Goal: Task Accomplishment & Management: Complete application form

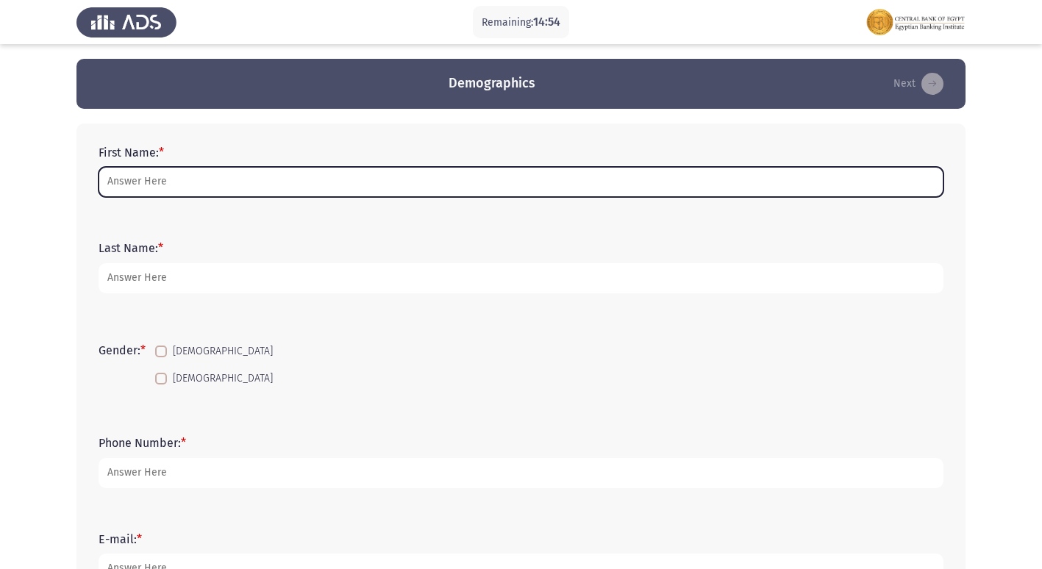
click at [183, 189] on input "First Name: *" at bounding box center [520, 182] width 845 height 30
type input "m"
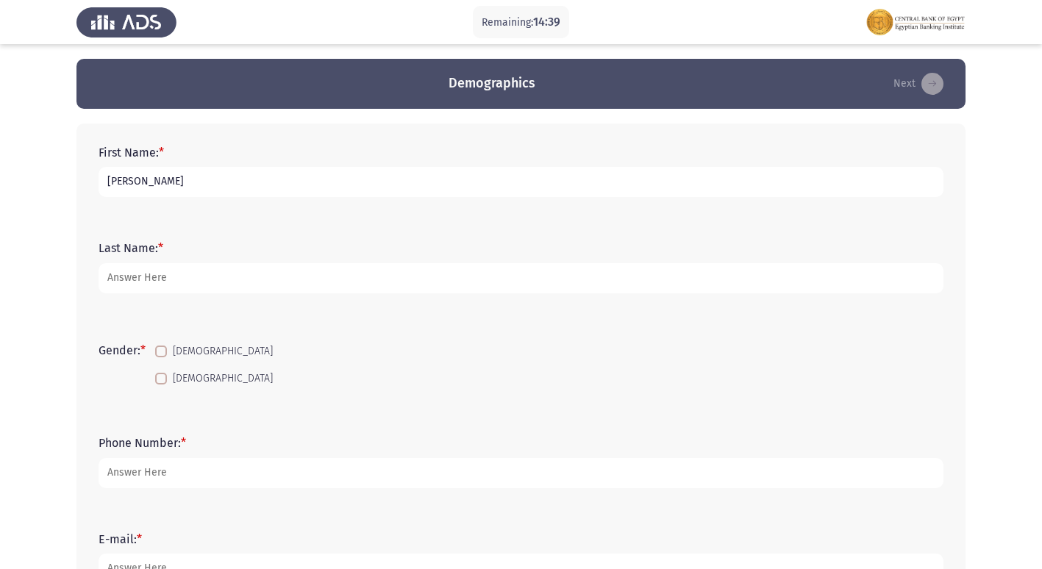
type input "[PERSON_NAME]"
type input "BDC"
click at [172, 350] on label "[DEMOGRAPHIC_DATA]" at bounding box center [214, 352] width 118 height 18
click at [161, 357] on input "[DEMOGRAPHIC_DATA]" at bounding box center [160, 357] width 1 height 1
checkbox input "true"
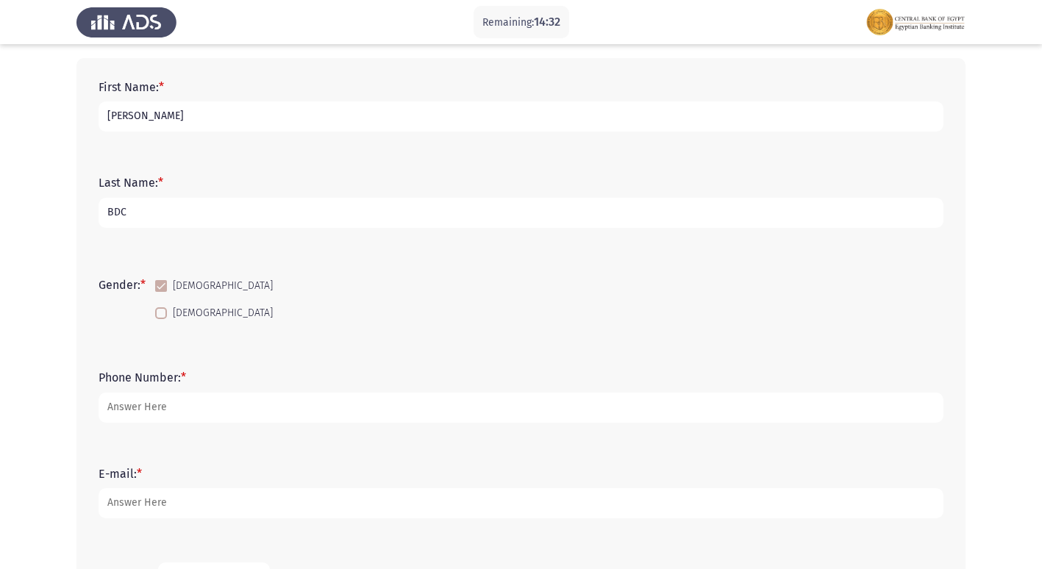
scroll to position [147, 0]
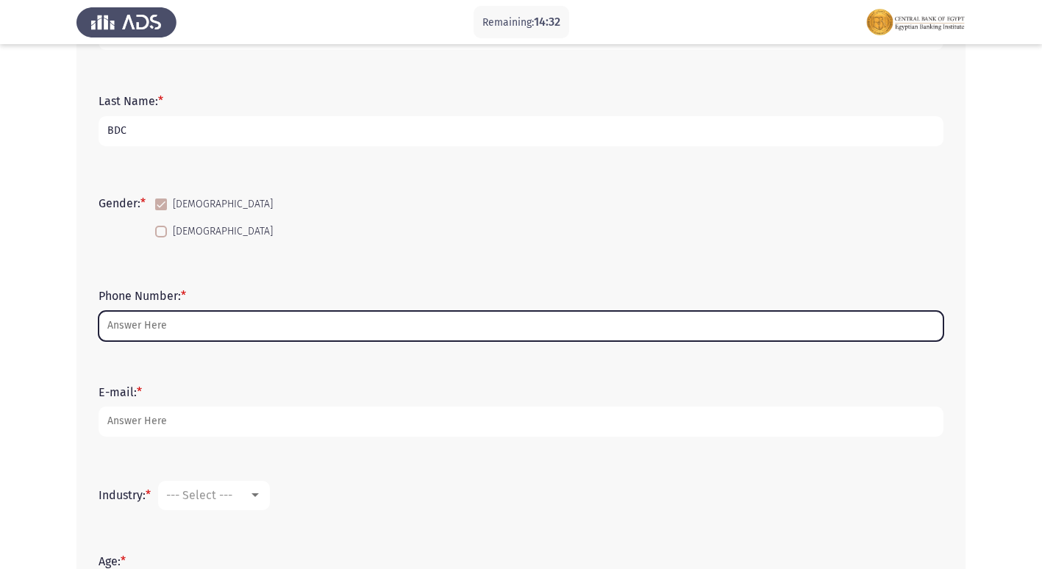
click at [180, 320] on input "Phone Number: *" at bounding box center [520, 326] width 845 height 30
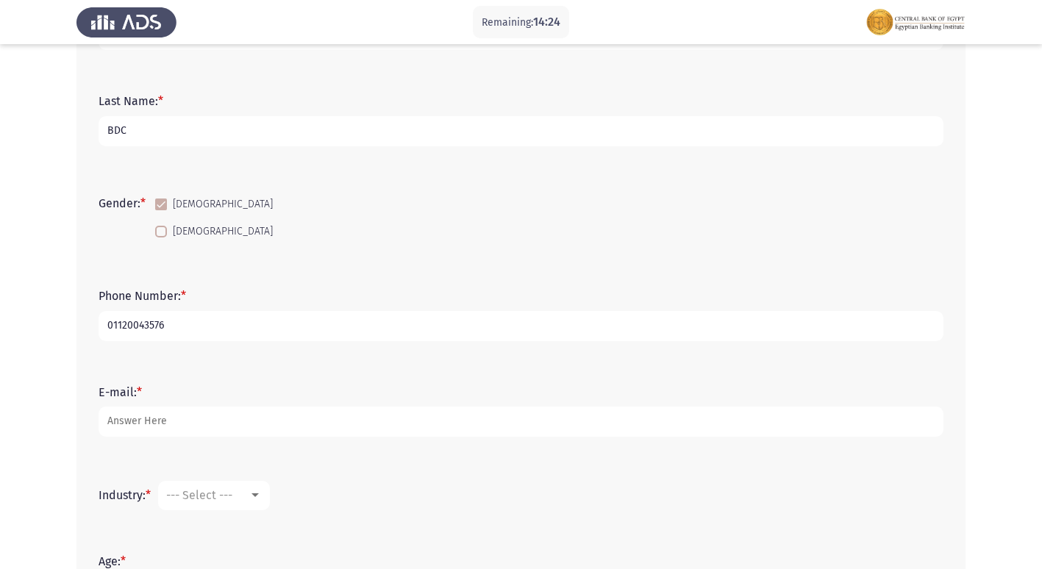
type input "01120043576"
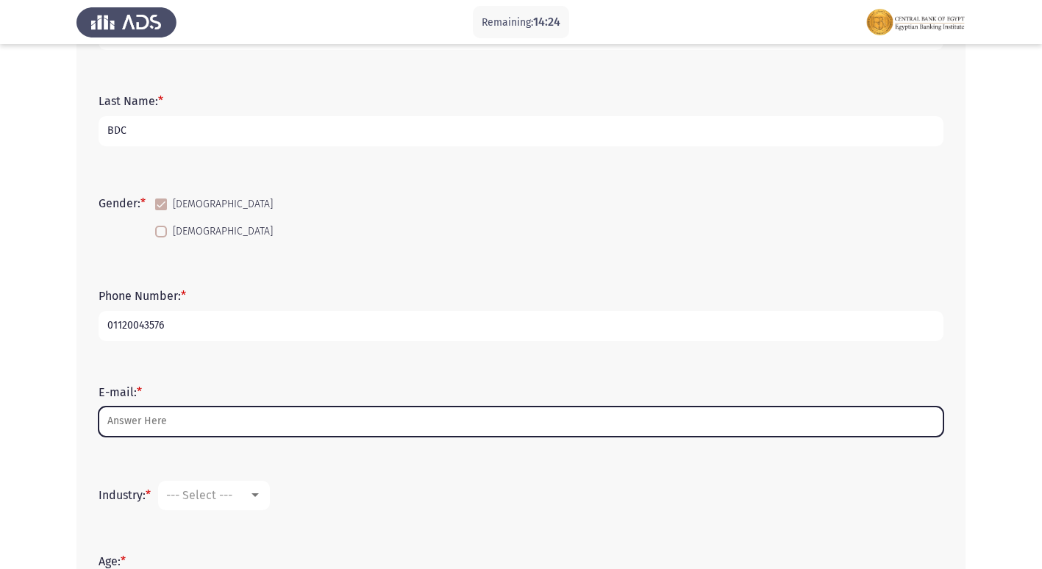
click at [167, 420] on input "E-mail: *" at bounding box center [520, 421] width 845 height 30
click at [190, 424] on input "E-mail: *" at bounding box center [520, 421] width 845 height 30
click at [237, 421] on input "E-mail: *" at bounding box center [520, 421] width 845 height 30
type input "S"
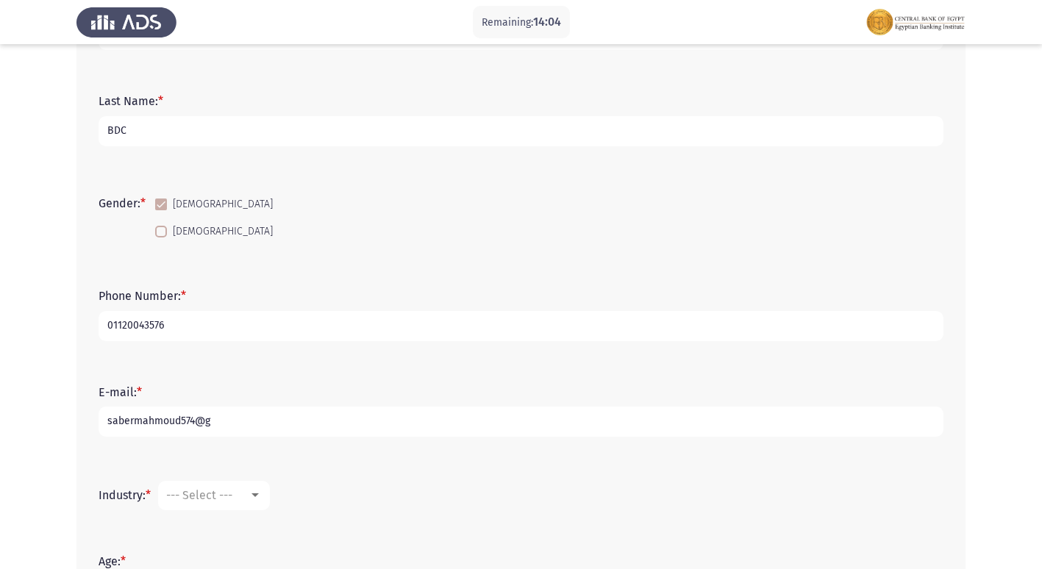
click at [237, 421] on input "sabermahmoud574@g" at bounding box center [520, 421] width 845 height 30
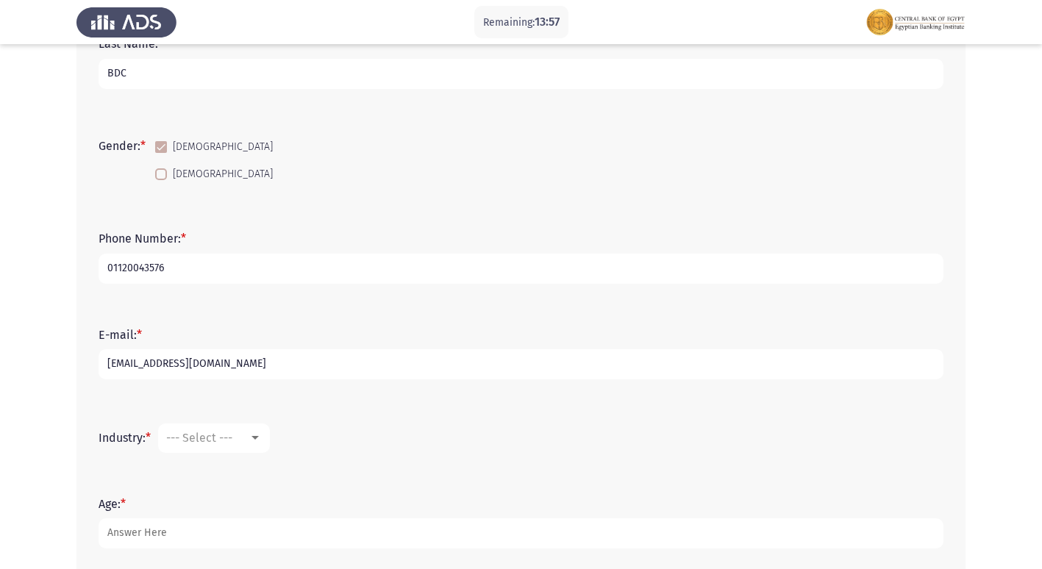
scroll to position [294, 0]
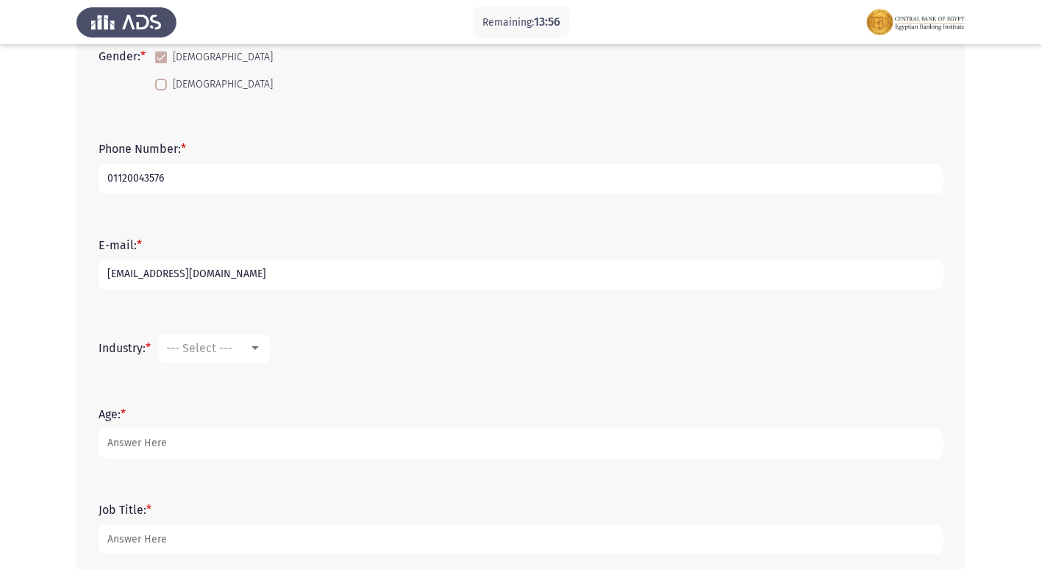
type input "[EMAIL_ADDRESS][DOMAIN_NAME]"
click at [244, 346] on div "--- Select ---" at bounding box center [207, 348] width 82 height 14
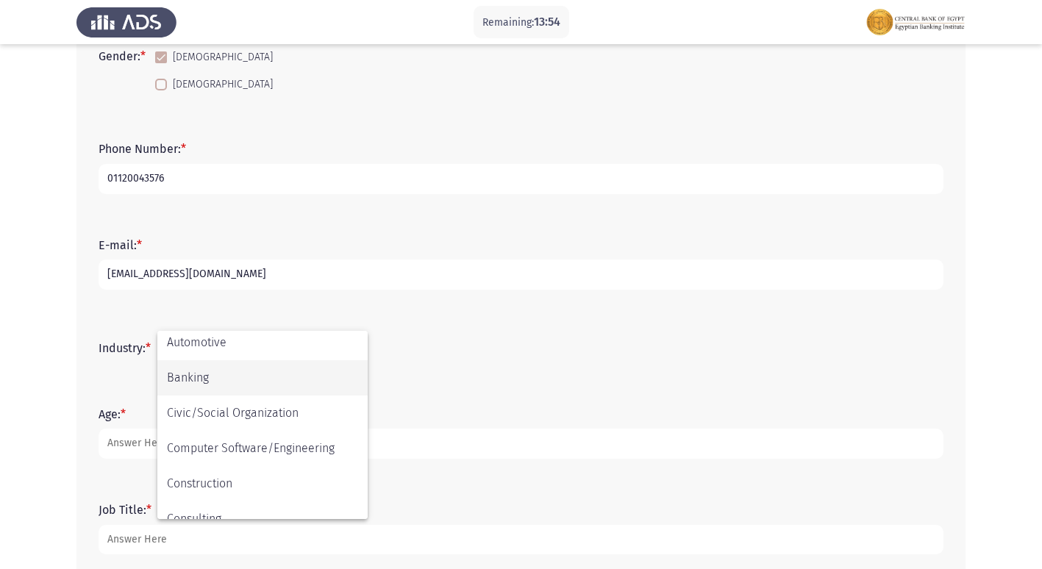
click at [201, 379] on span "Banking" at bounding box center [262, 377] width 191 height 35
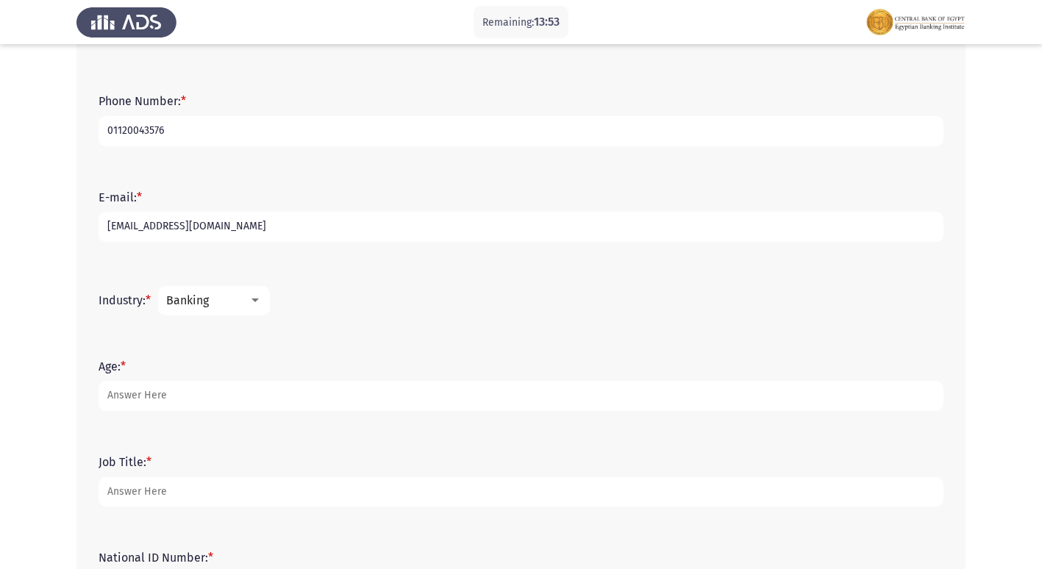
scroll to position [368, 0]
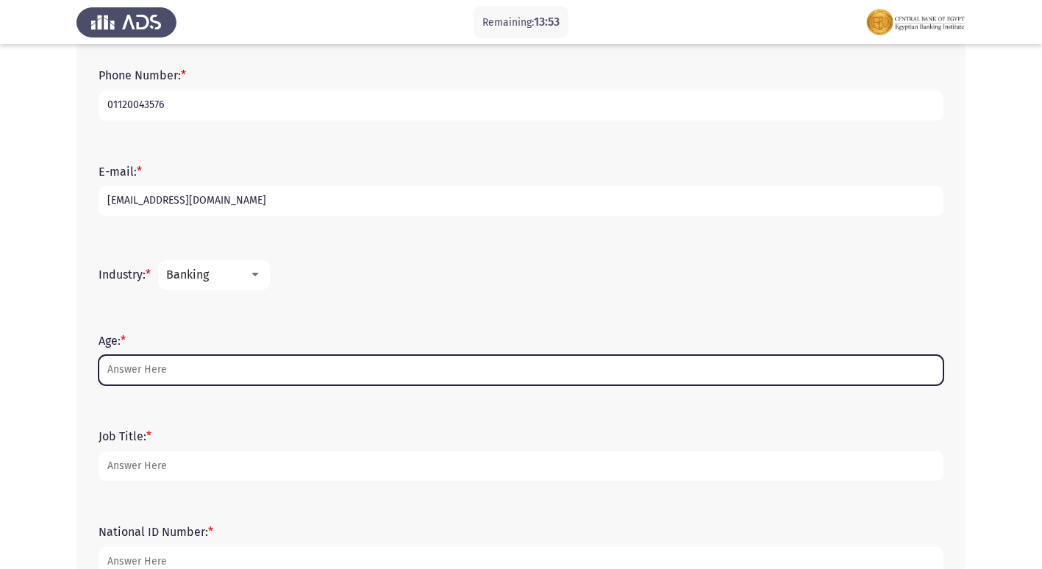
click at [168, 376] on input "Age: *" at bounding box center [520, 370] width 845 height 30
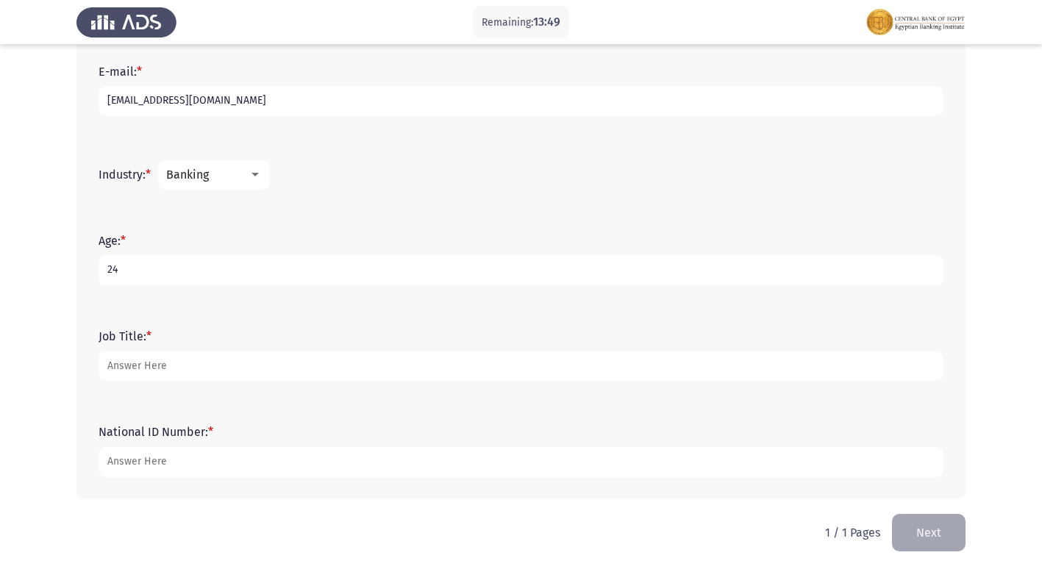
scroll to position [471, 0]
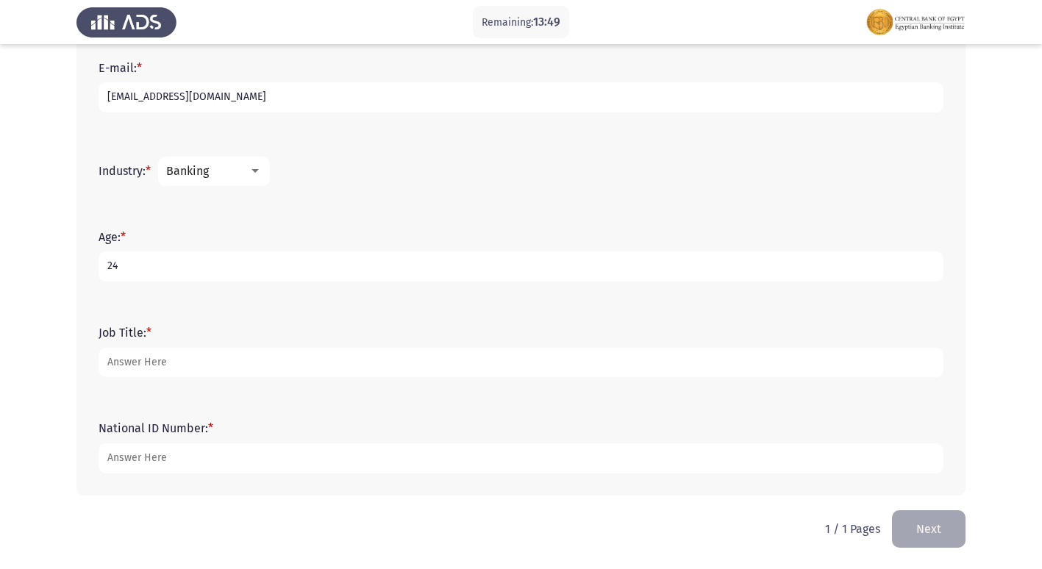
type input "24"
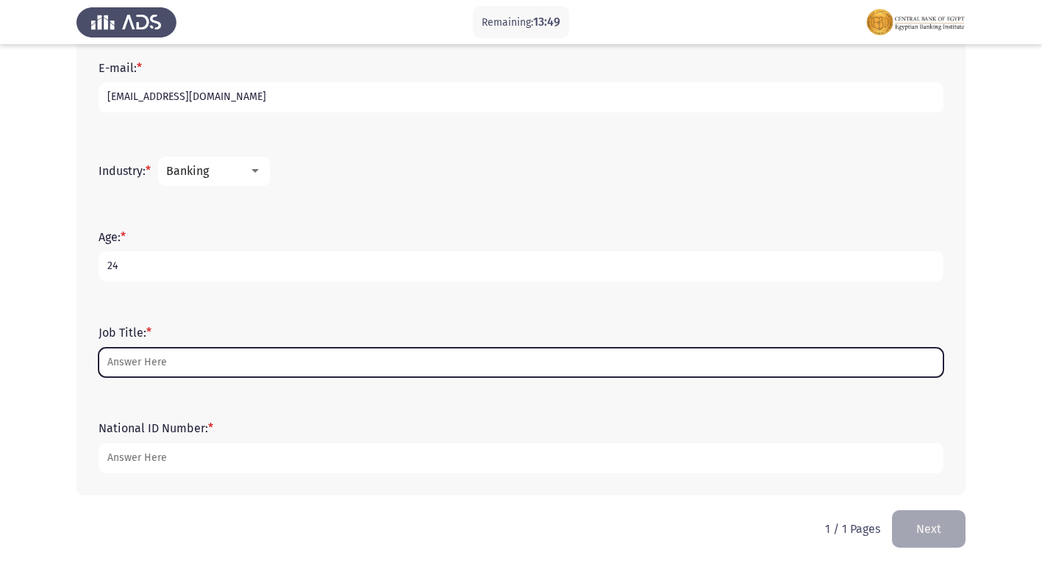
click at [151, 358] on input "Job Title: *" at bounding box center [520, 363] width 845 height 30
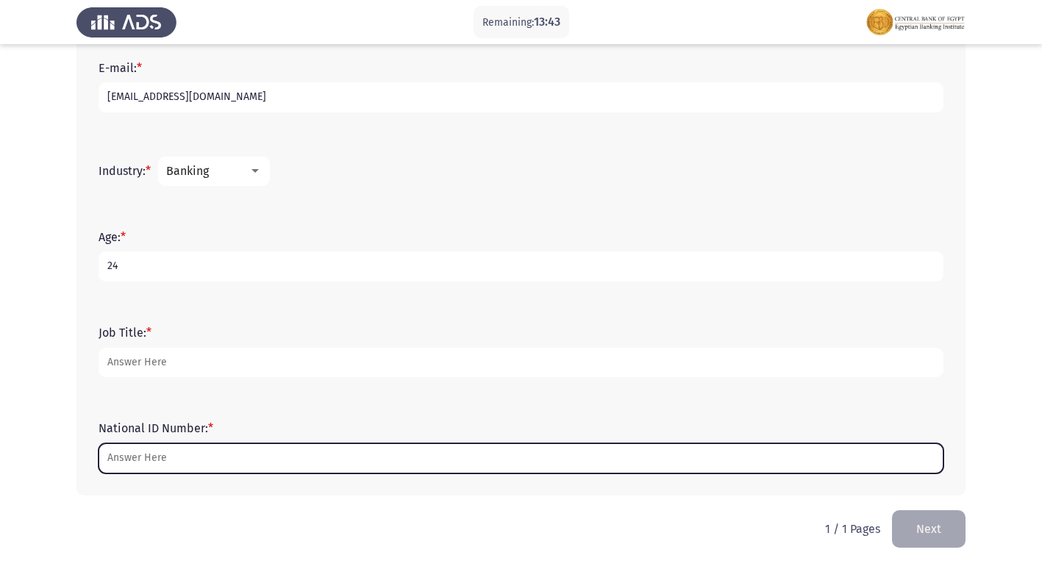
click at [176, 467] on input "National ID Number: *" at bounding box center [520, 458] width 845 height 30
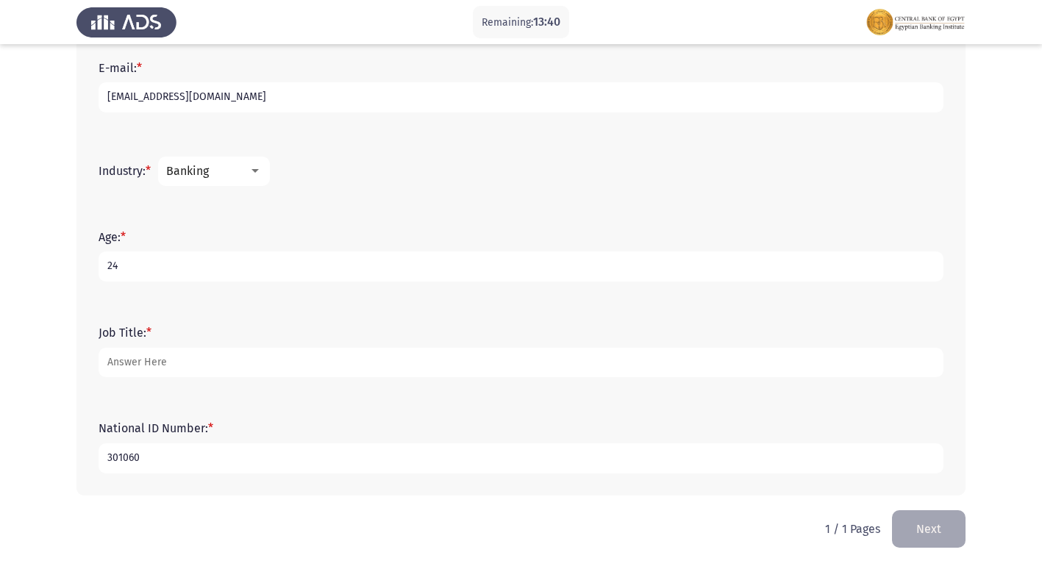
type input "301060"
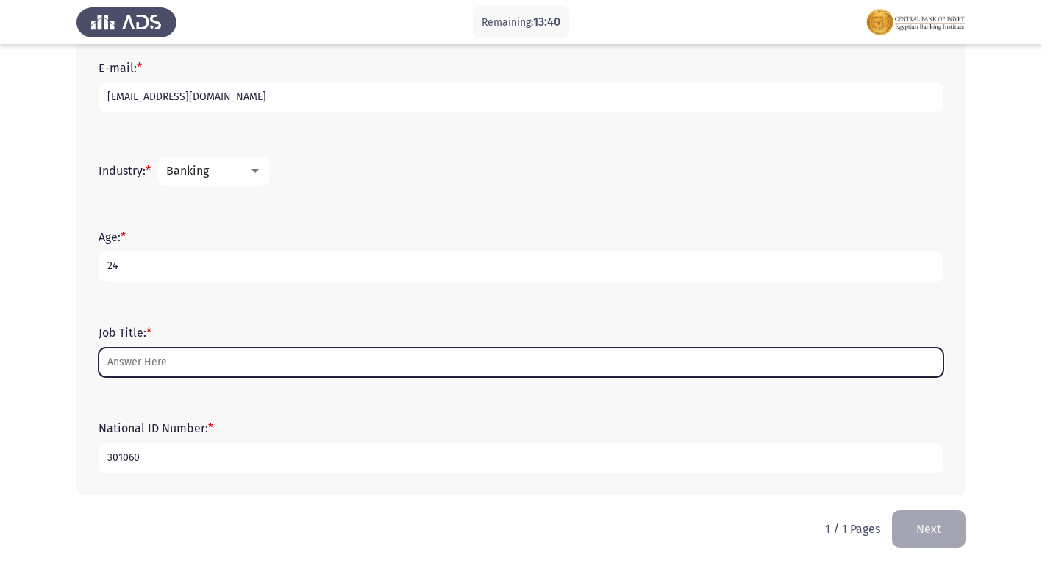
click at [155, 362] on input "Job Title: *" at bounding box center [520, 363] width 845 height 30
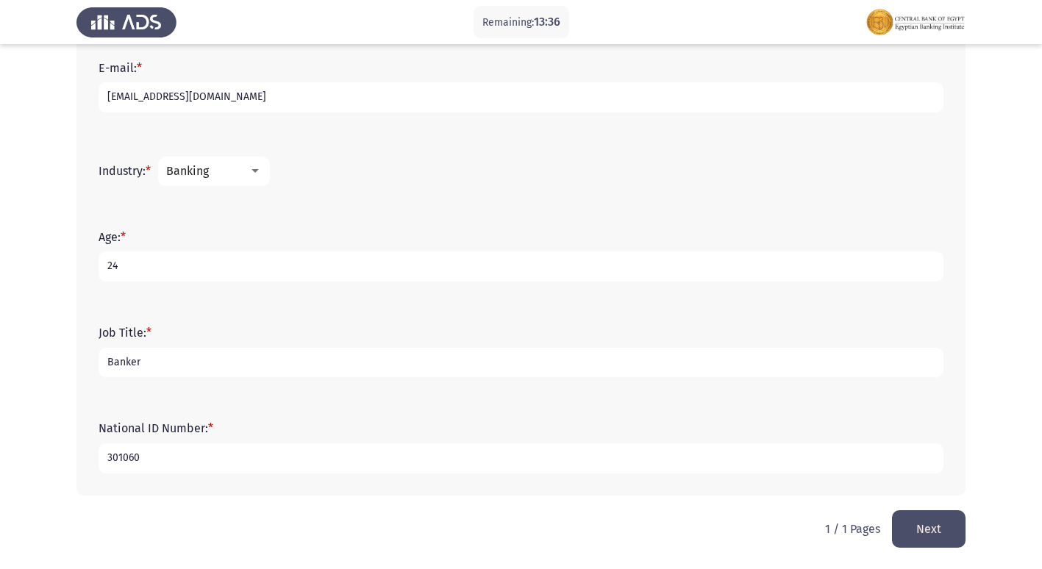
type input "Banker"
click at [164, 456] on input "301060" at bounding box center [520, 458] width 845 height 30
click at [242, 465] on input "30106080102353" at bounding box center [520, 458] width 845 height 30
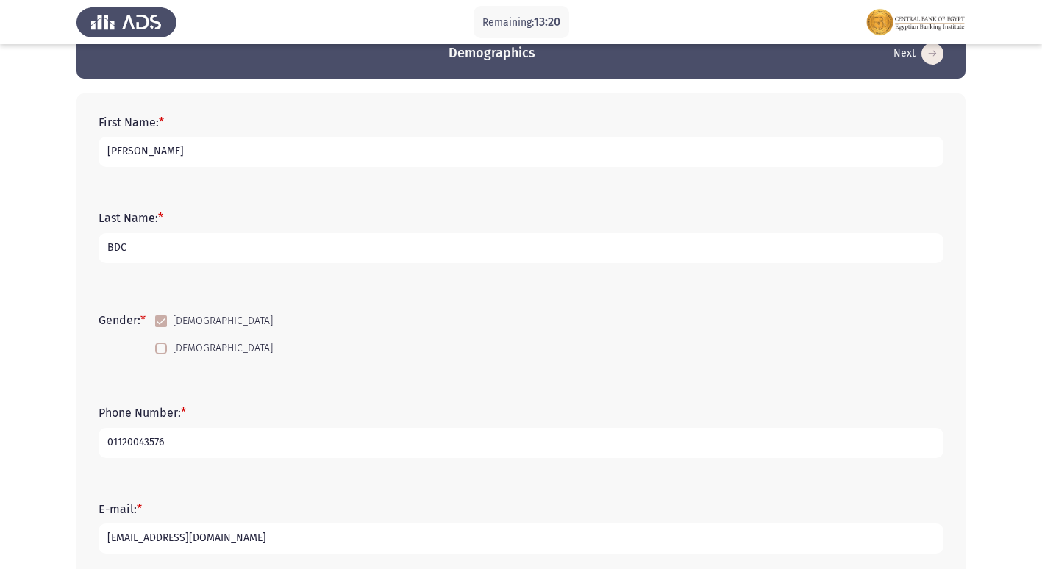
scroll to position [0, 0]
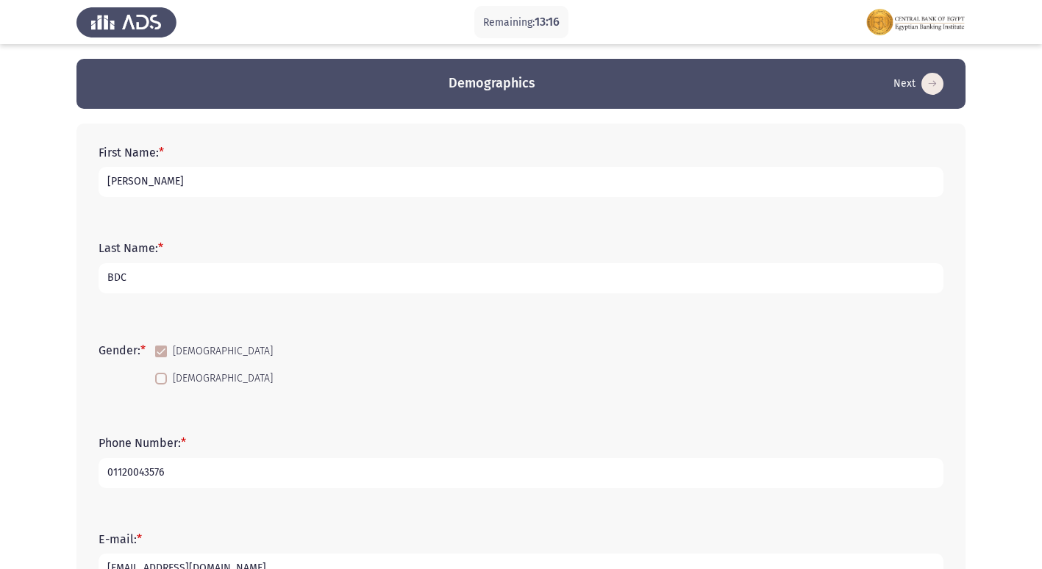
type input "30106080102353"
click at [314, 199] on div "First Name: * [PERSON_NAME]" at bounding box center [520, 171] width 859 height 66
click at [303, 190] on input "[PERSON_NAME]" at bounding box center [520, 182] width 845 height 30
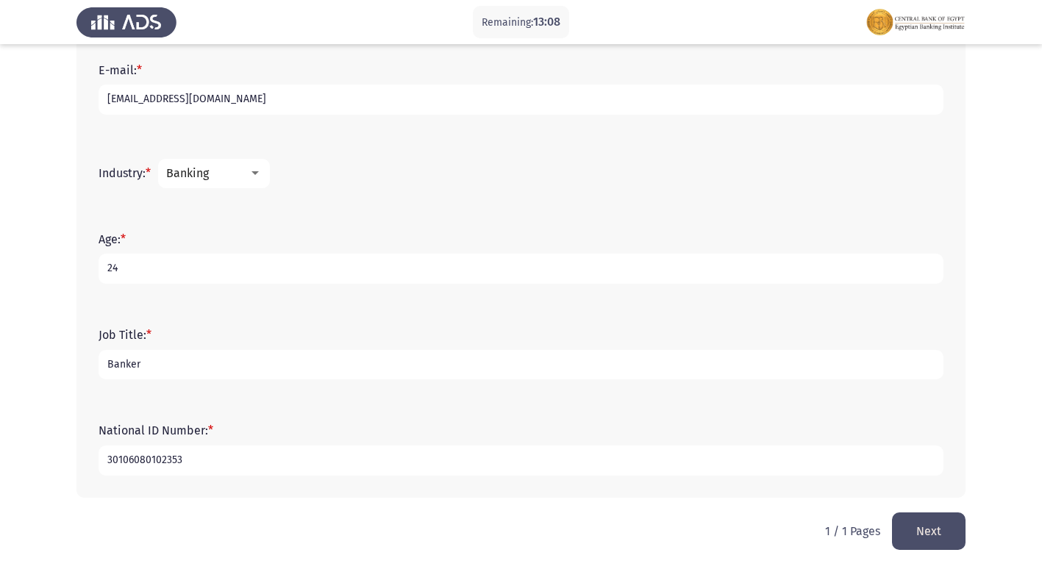
scroll to position [471, 0]
type input "[PERSON_NAME] arafa"
click at [218, 458] on input "30106080102353" at bounding box center [520, 458] width 845 height 30
click at [944, 529] on button "Next" at bounding box center [929, 528] width 74 height 37
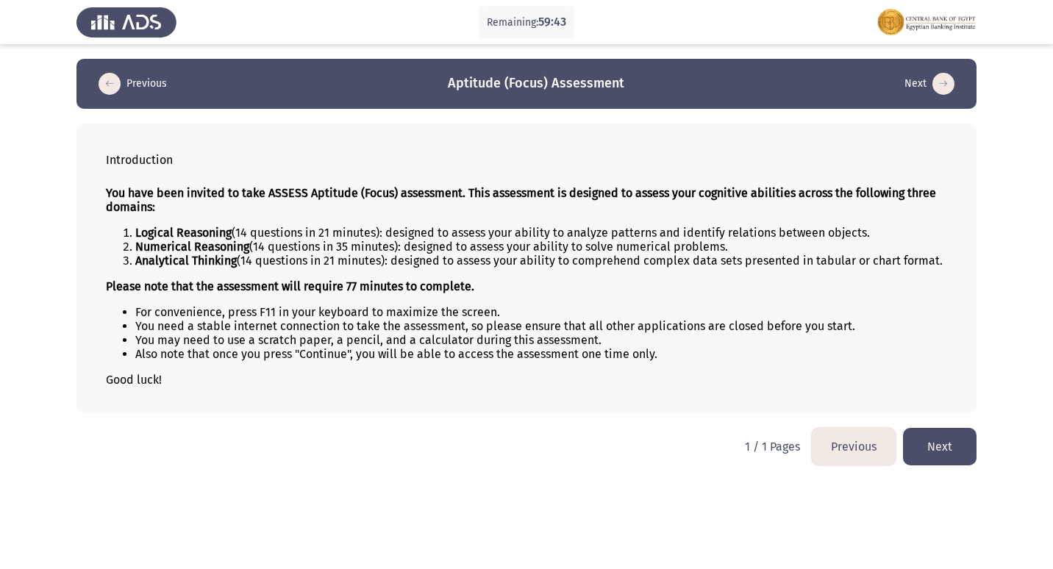
click at [957, 437] on button "Next" at bounding box center [940, 446] width 74 height 37
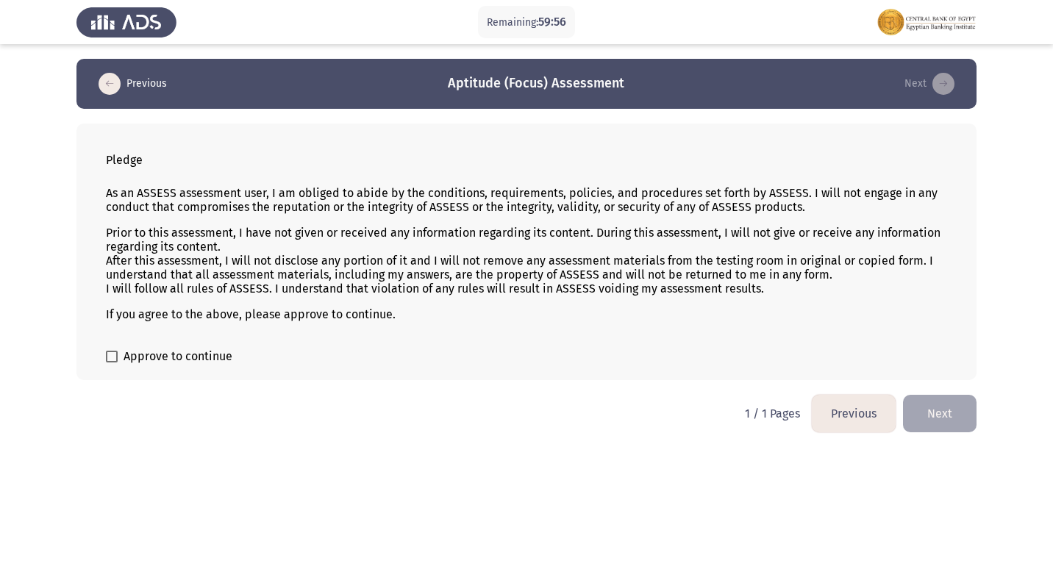
click at [118, 359] on label "Approve to continue" at bounding box center [169, 357] width 126 height 18
click at [112, 362] on input "Approve to continue" at bounding box center [111, 362] width 1 height 1
checkbox input "true"
click at [966, 409] on button "Next" at bounding box center [940, 413] width 74 height 37
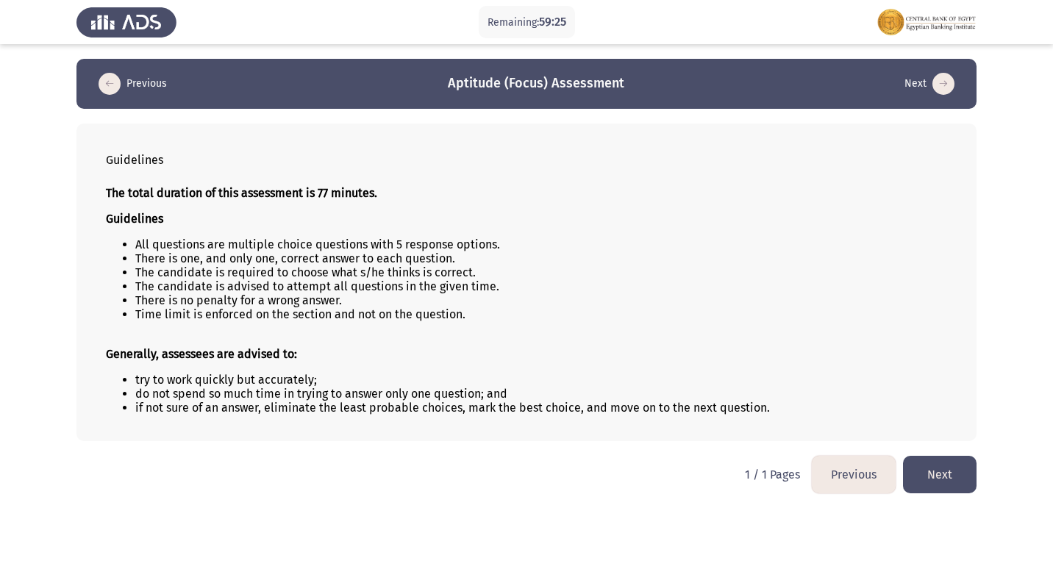
click at [942, 489] on button "Next" at bounding box center [940, 474] width 74 height 37
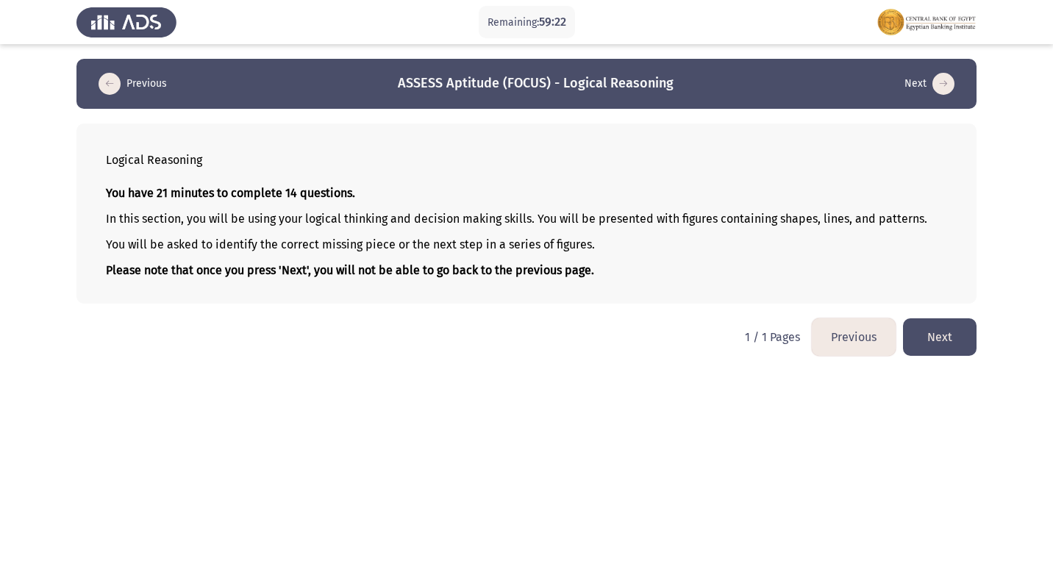
click at [939, 335] on button "Next" at bounding box center [940, 336] width 74 height 37
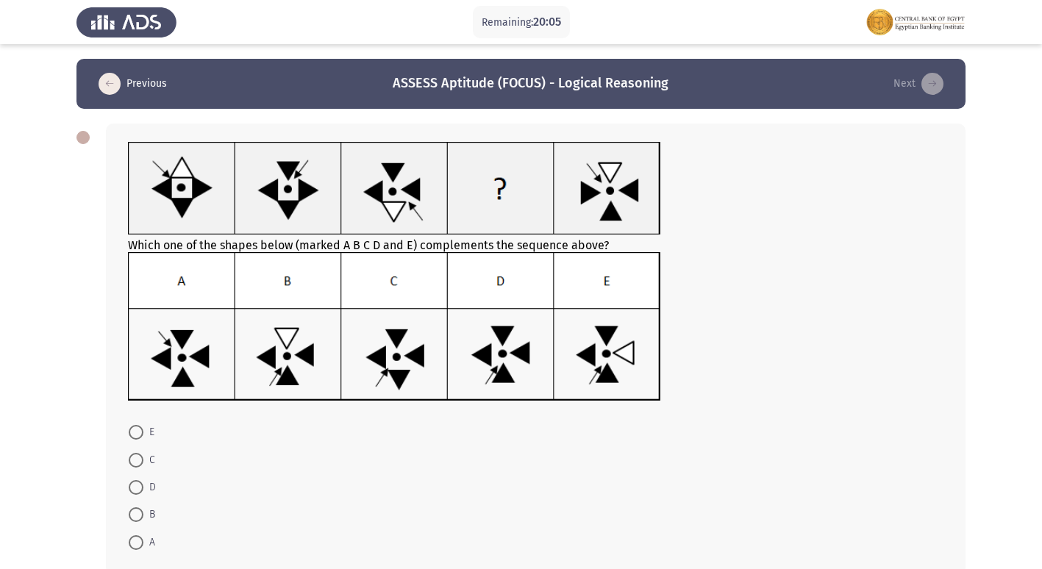
scroll to position [74, 0]
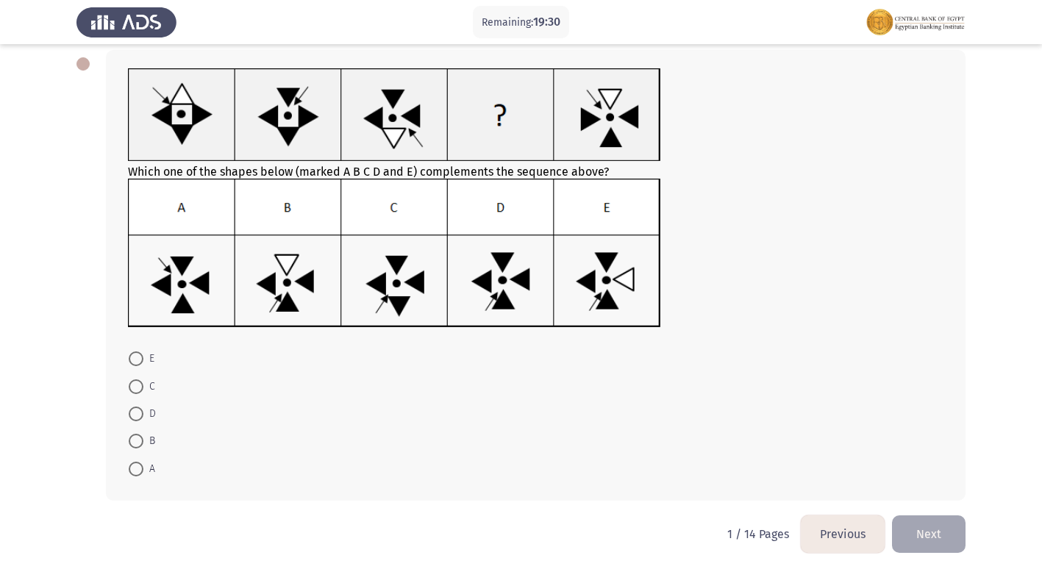
click at [135, 473] on span at bounding box center [136, 469] width 15 height 15
click at [135, 473] on input "A" at bounding box center [136, 469] width 15 height 15
radio input "true"
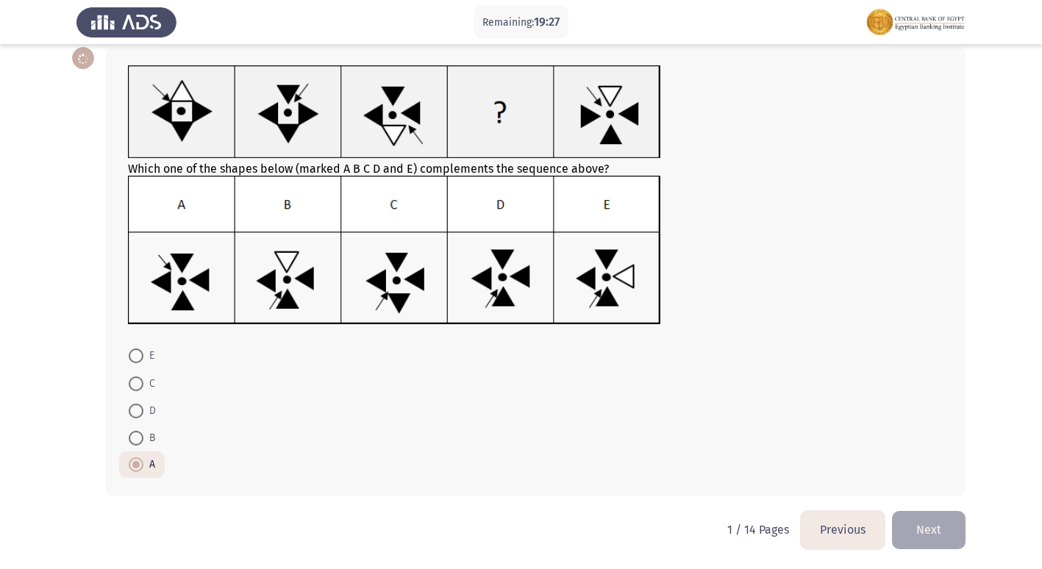
scroll to position [77, 0]
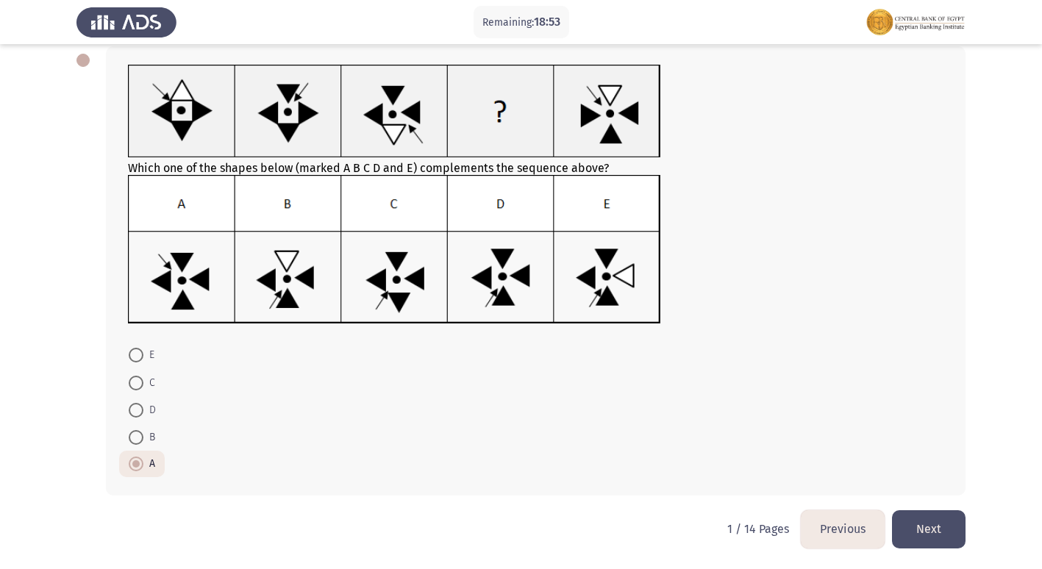
click at [933, 526] on button "Next" at bounding box center [929, 528] width 74 height 37
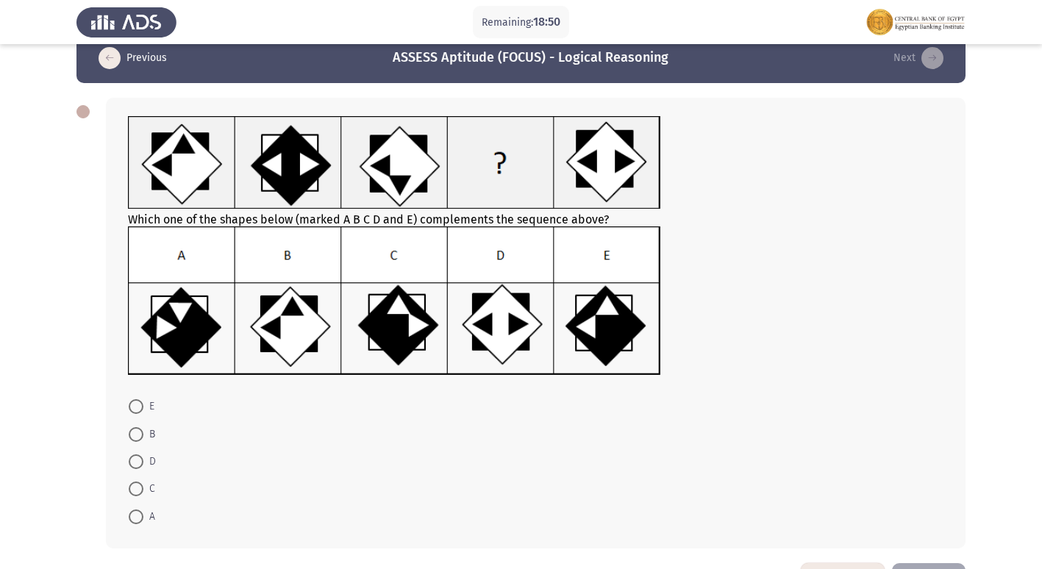
scroll to position [0, 0]
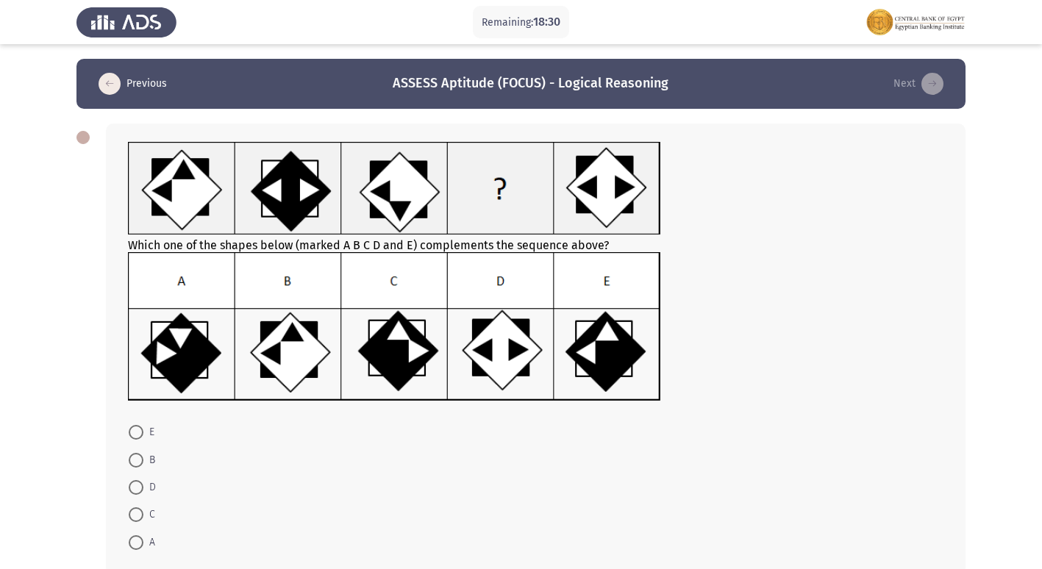
click at [132, 509] on span at bounding box center [136, 514] width 15 height 15
click at [132, 509] on input "C" at bounding box center [136, 514] width 15 height 15
radio input "true"
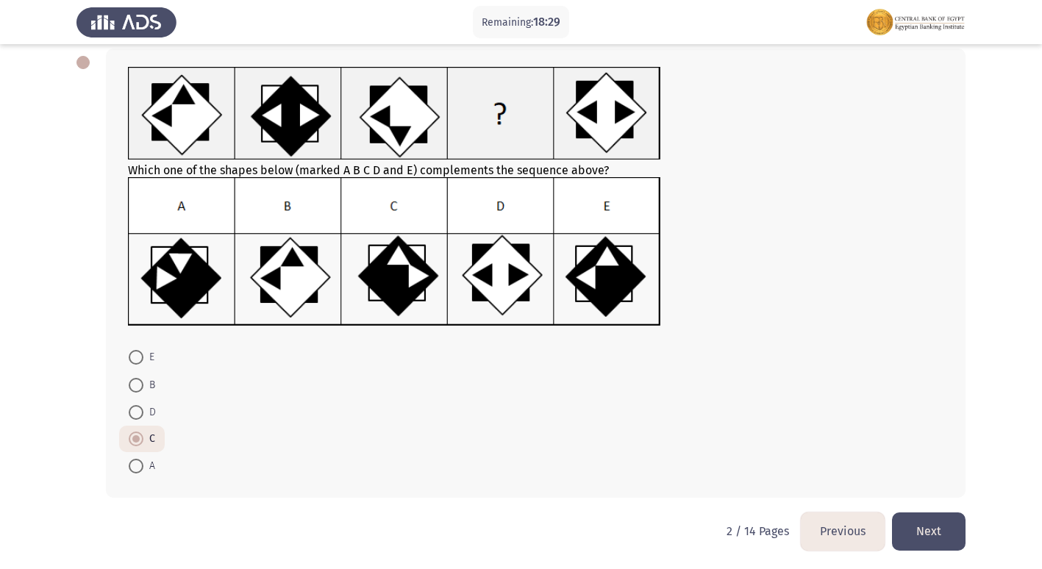
scroll to position [77, 0]
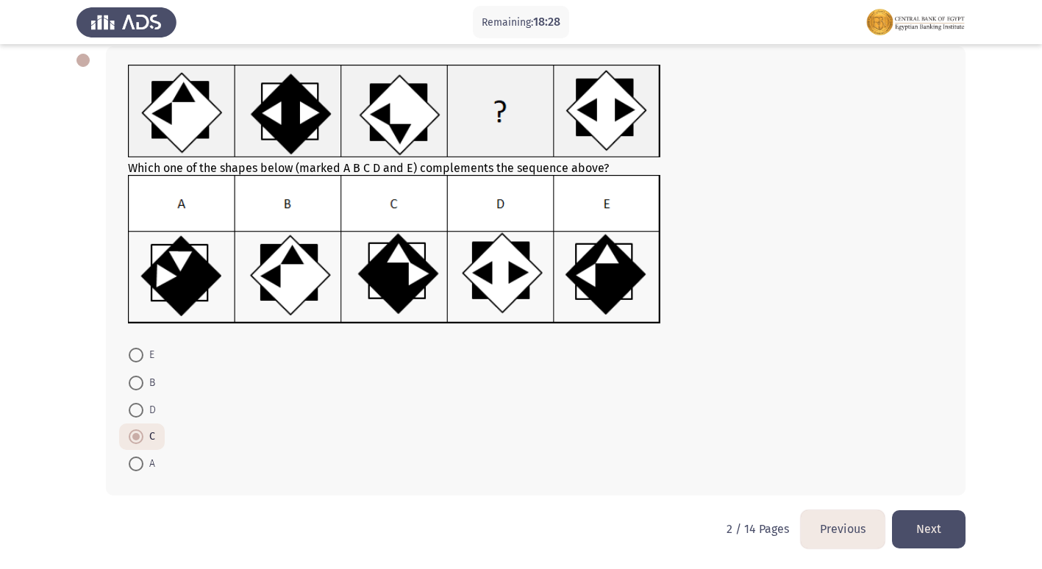
click at [939, 526] on button "Next" at bounding box center [929, 528] width 74 height 37
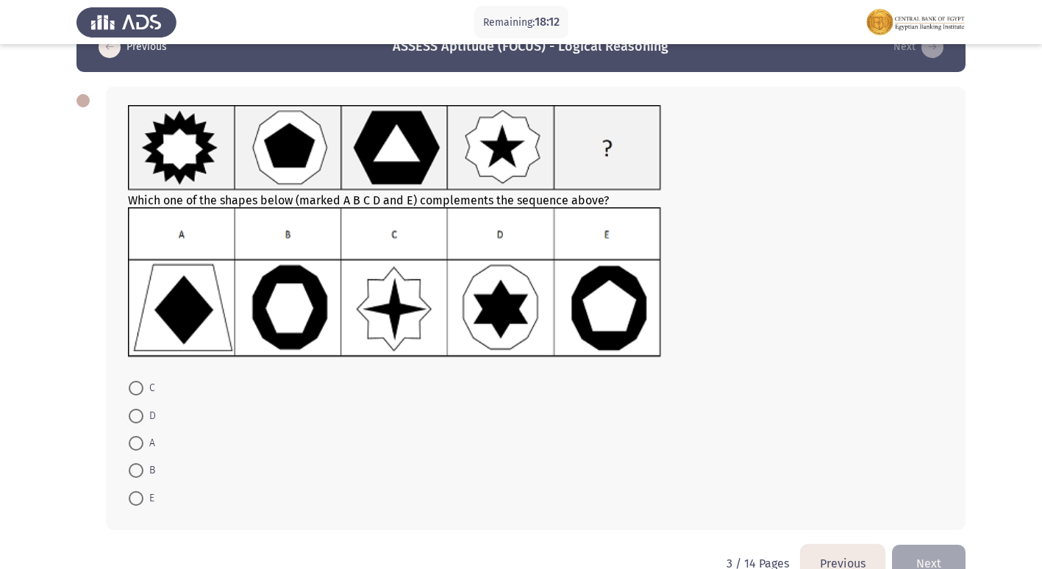
scroll to position [71, 0]
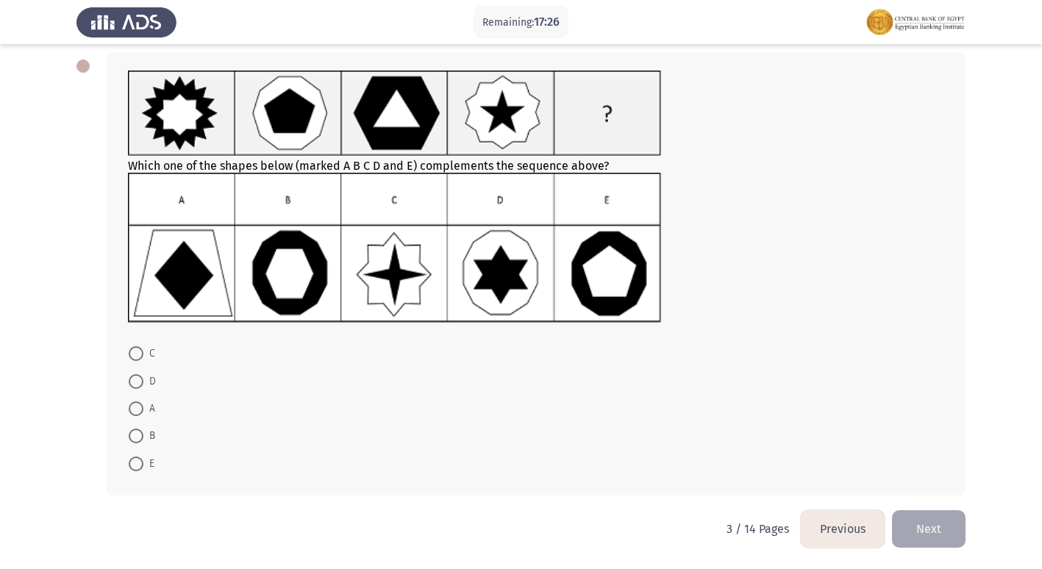
click at [142, 434] on span at bounding box center [136, 436] width 15 height 15
click at [142, 434] on input "B" at bounding box center [136, 436] width 15 height 15
radio input "true"
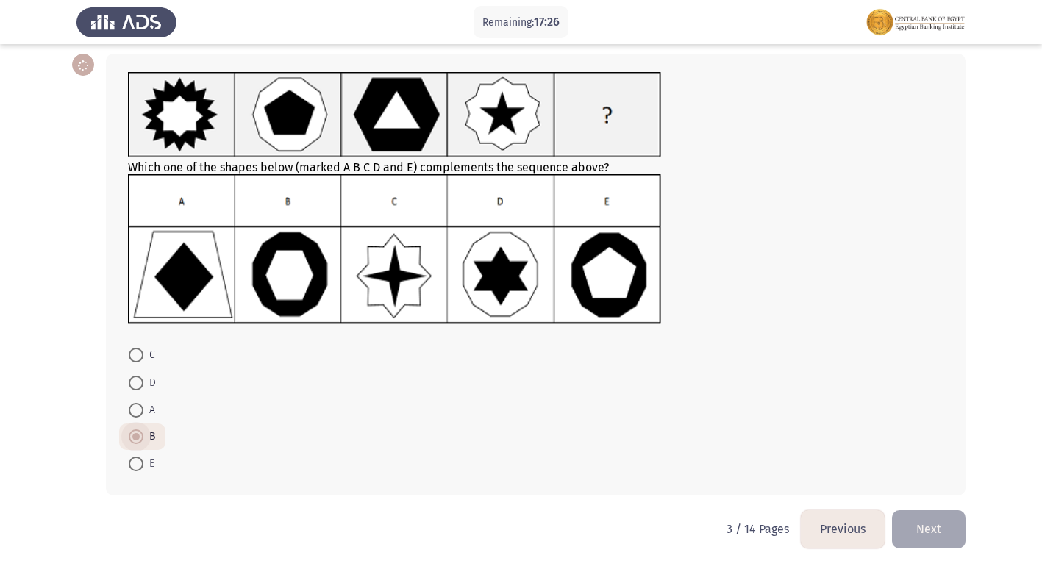
scroll to position [70, 0]
click at [924, 512] on button "Next" at bounding box center [929, 528] width 74 height 37
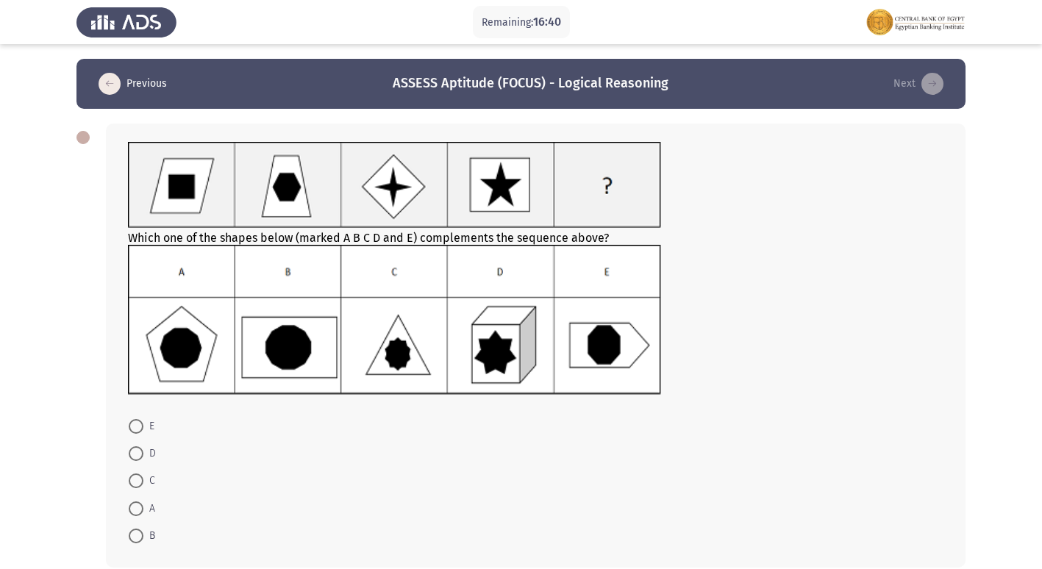
click at [145, 454] on span "D" at bounding box center [149, 454] width 12 height 18
click at [143, 454] on input "D" at bounding box center [136, 453] width 15 height 15
radio input "true"
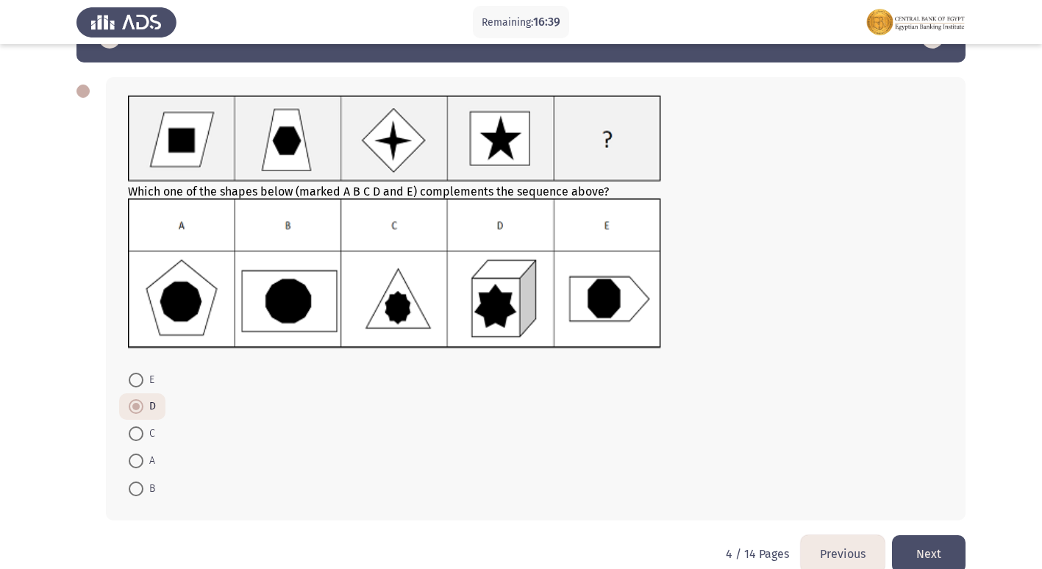
scroll to position [71, 0]
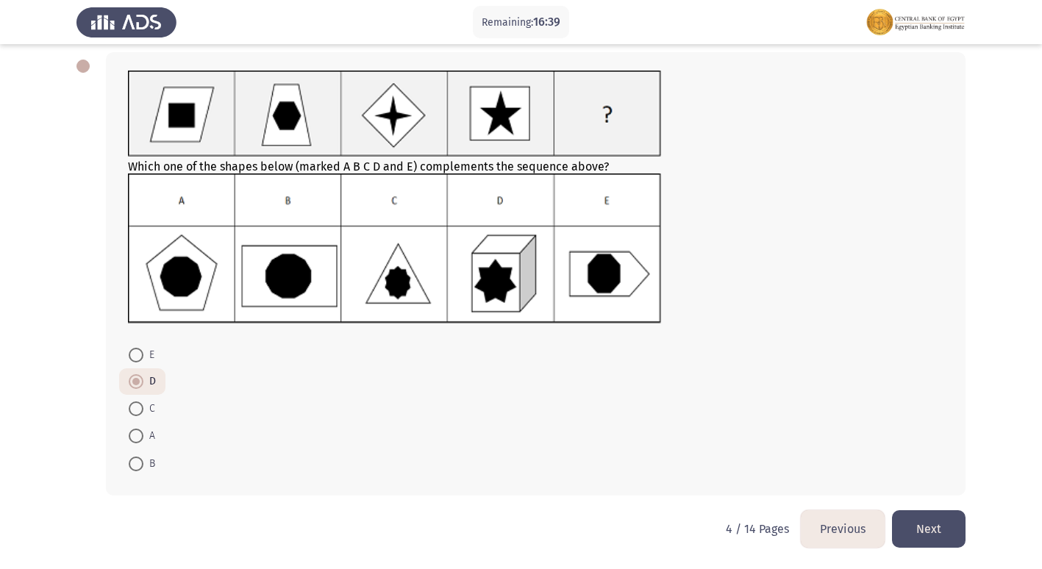
click at [950, 516] on button "Next" at bounding box center [929, 528] width 74 height 37
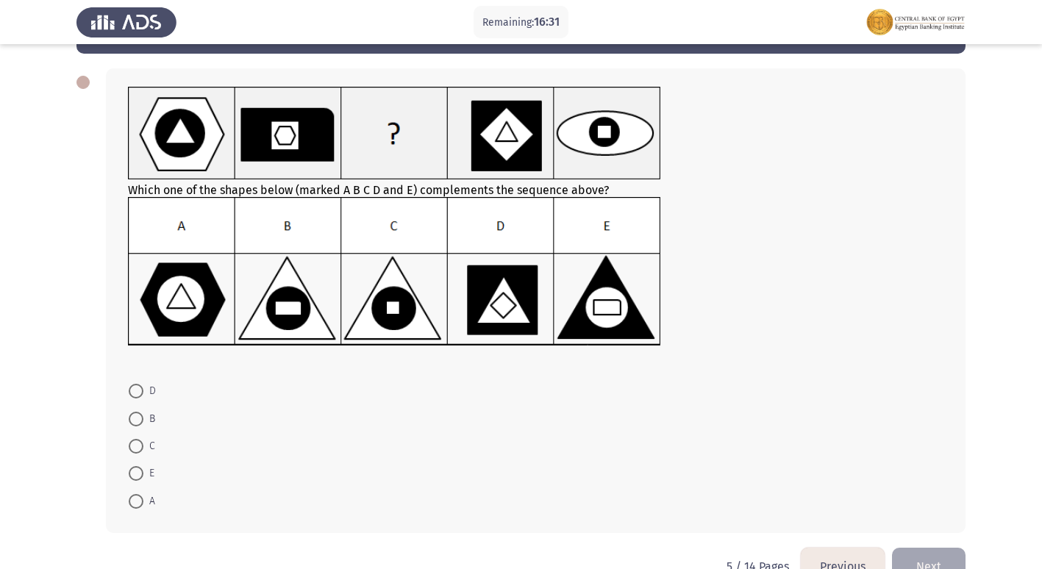
scroll to position [19, 0]
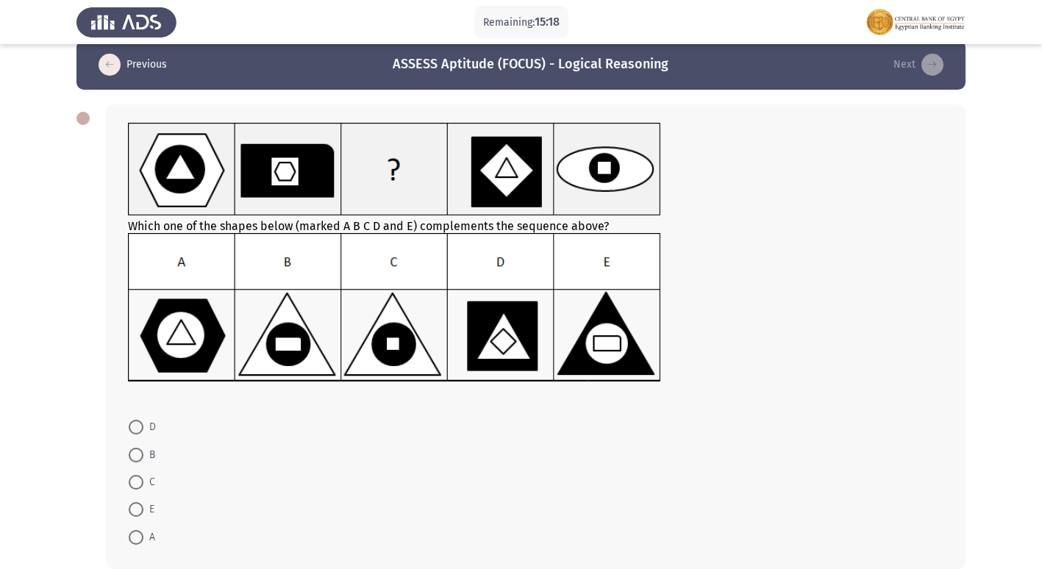
click at [135, 446] on label "B" at bounding box center [142, 455] width 26 height 18
click at [135, 448] on input "B" at bounding box center [136, 455] width 15 height 15
radio input "true"
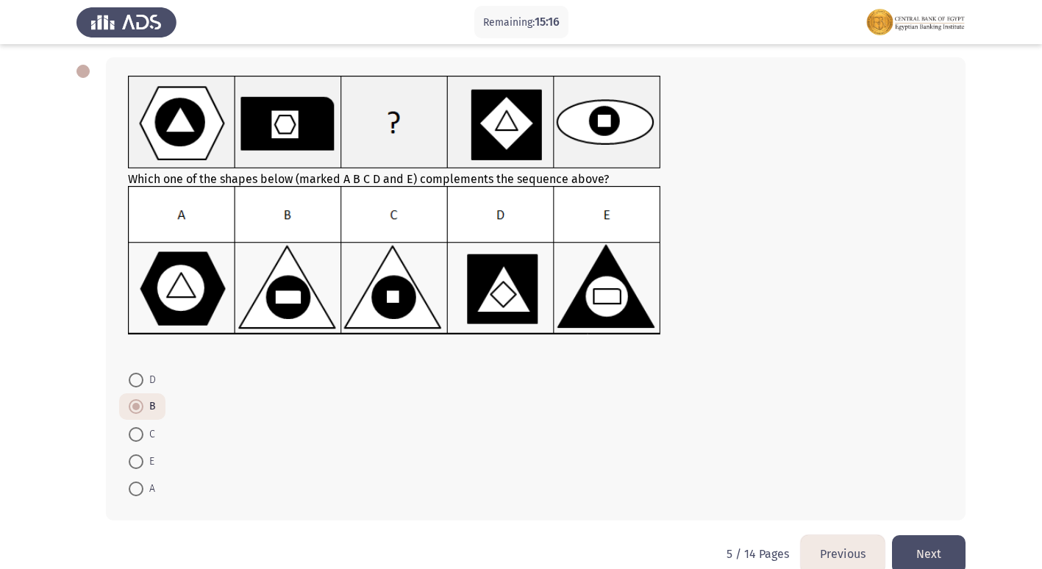
scroll to position [91, 0]
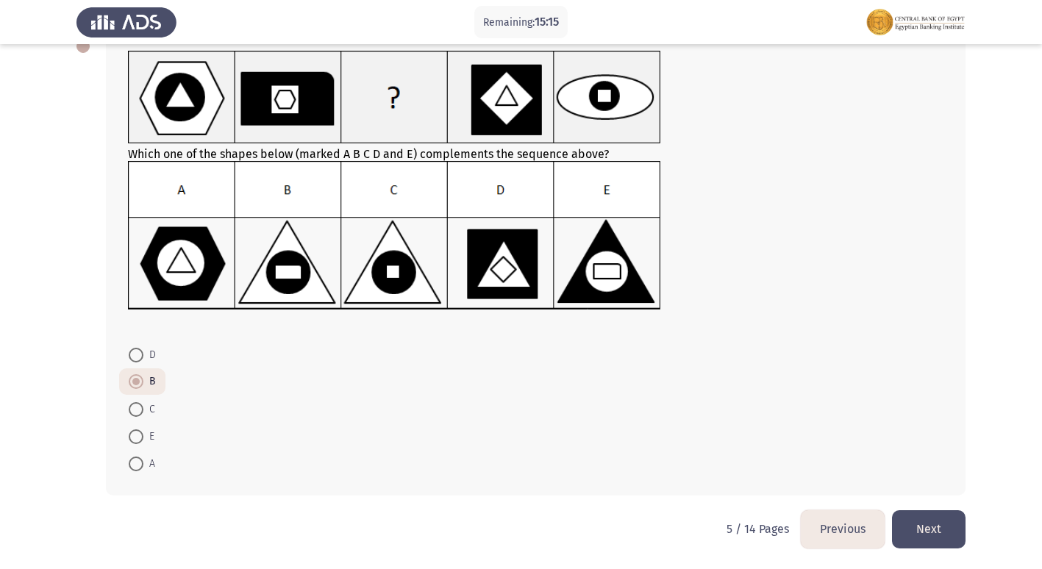
click at [938, 526] on button "Next" at bounding box center [929, 528] width 74 height 37
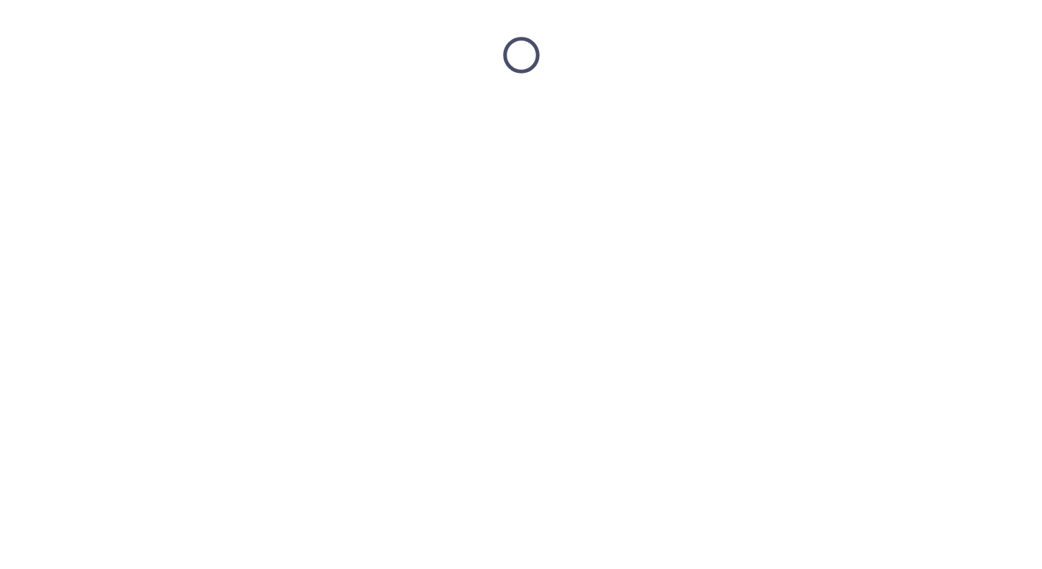
scroll to position [0, 0]
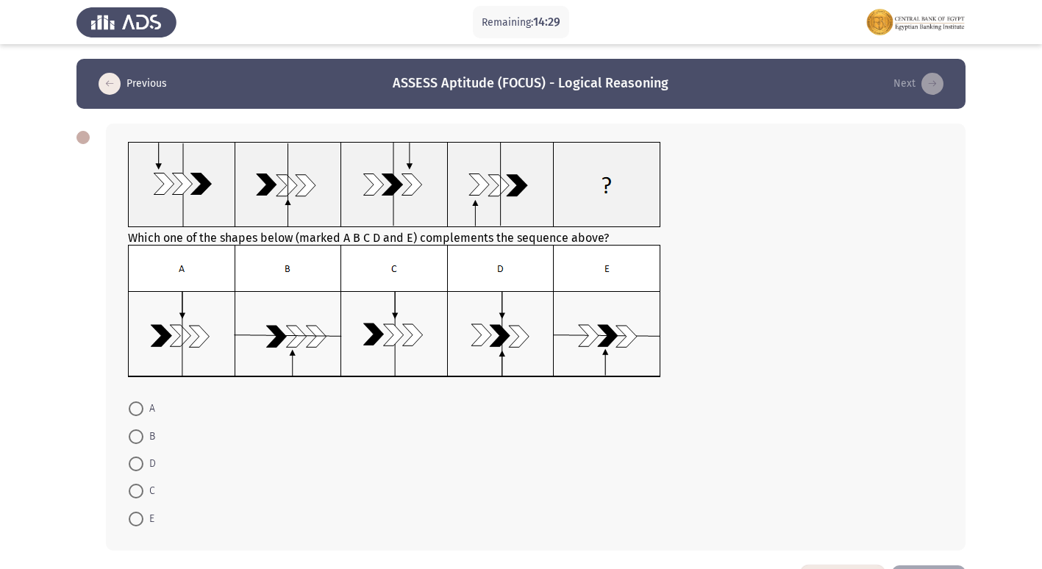
click at [136, 401] on label "A" at bounding box center [142, 409] width 26 height 18
click at [136, 401] on input "A" at bounding box center [136, 408] width 15 height 15
radio input "true"
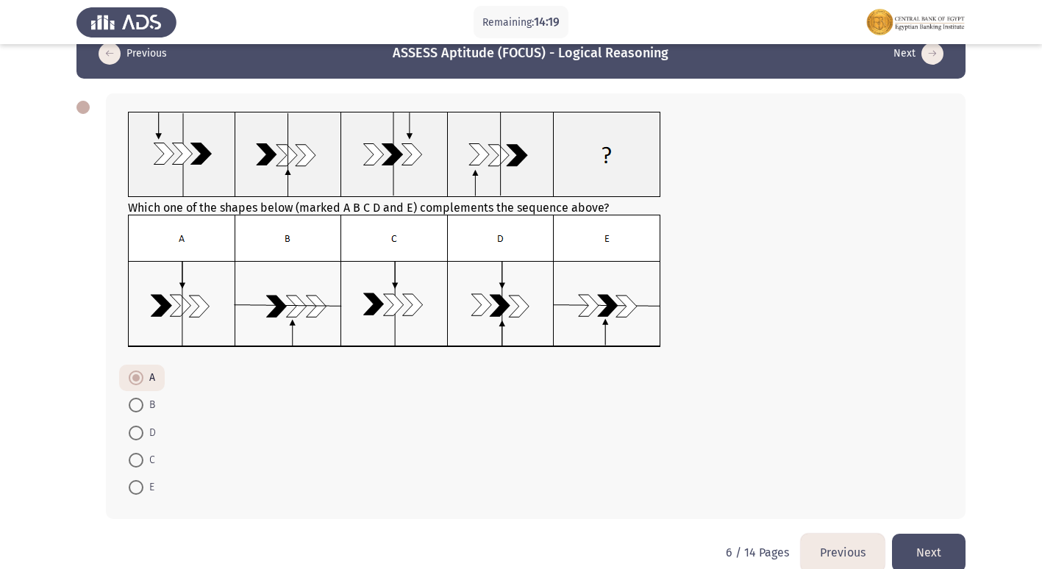
scroll to position [54, 0]
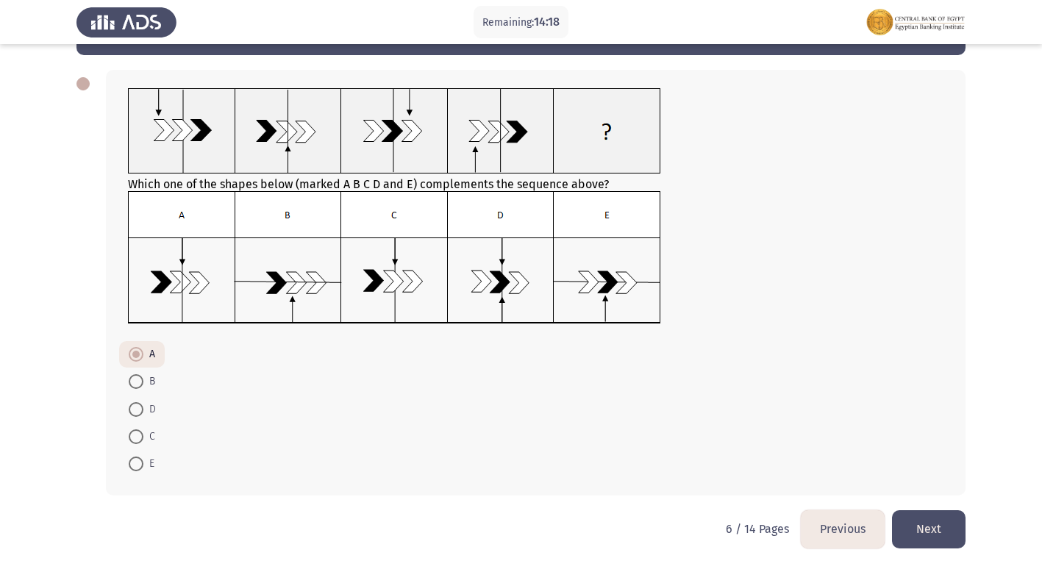
click at [929, 534] on button "Next" at bounding box center [929, 528] width 74 height 37
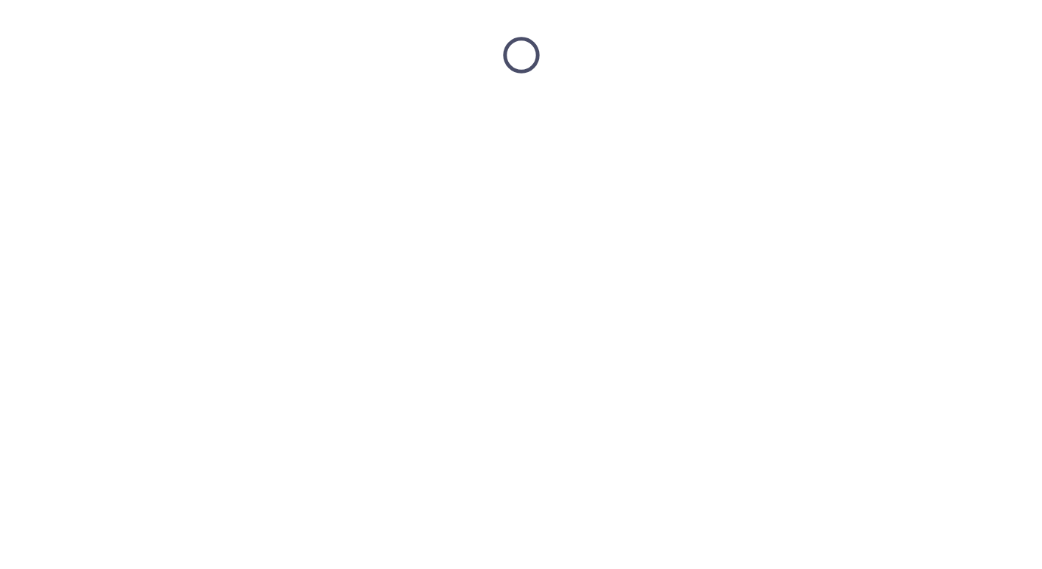
scroll to position [0, 0]
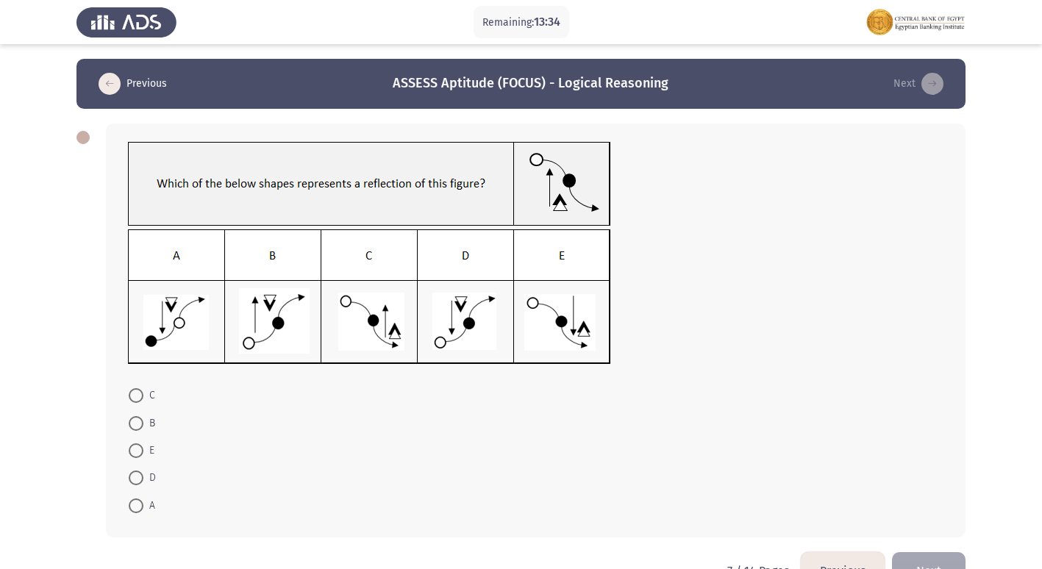
click at [134, 476] on span at bounding box center [136, 477] width 15 height 15
click at [134, 476] on input "D" at bounding box center [136, 477] width 15 height 15
radio input "true"
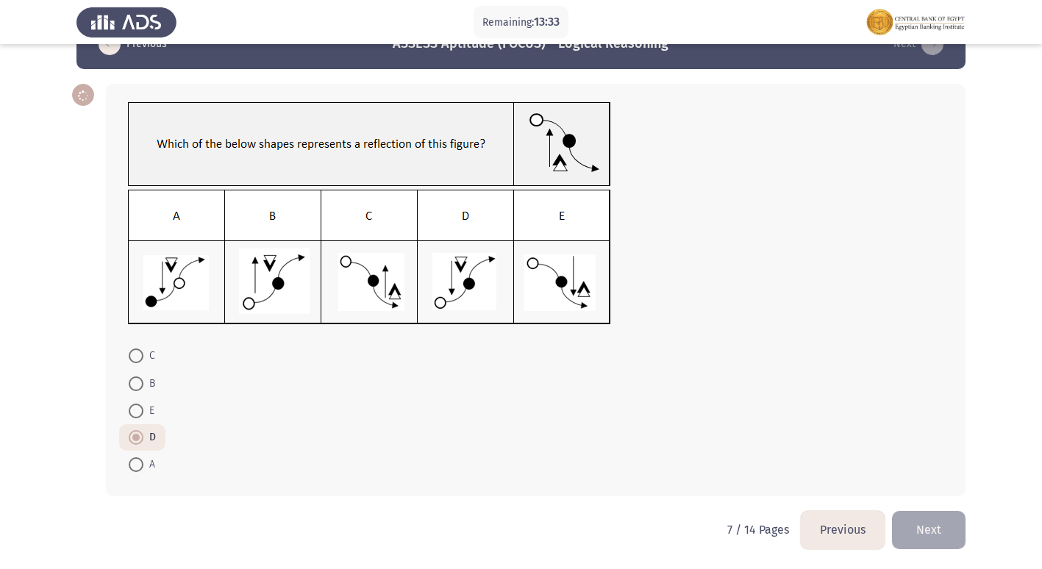
scroll to position [40, 0]
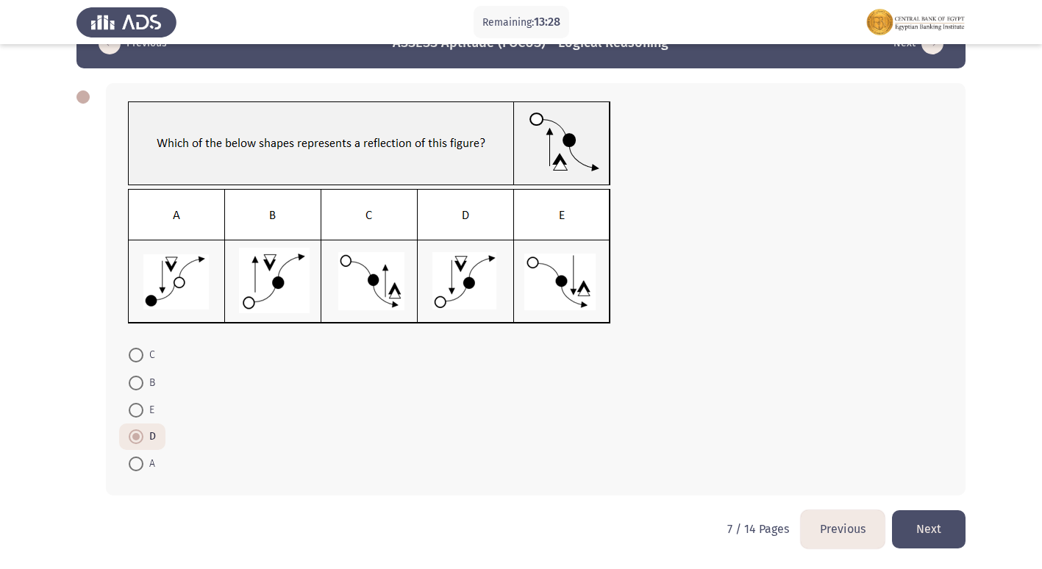
click at [929, 521] on button "Next" at bounding box center [929, 528] width 74 height 37
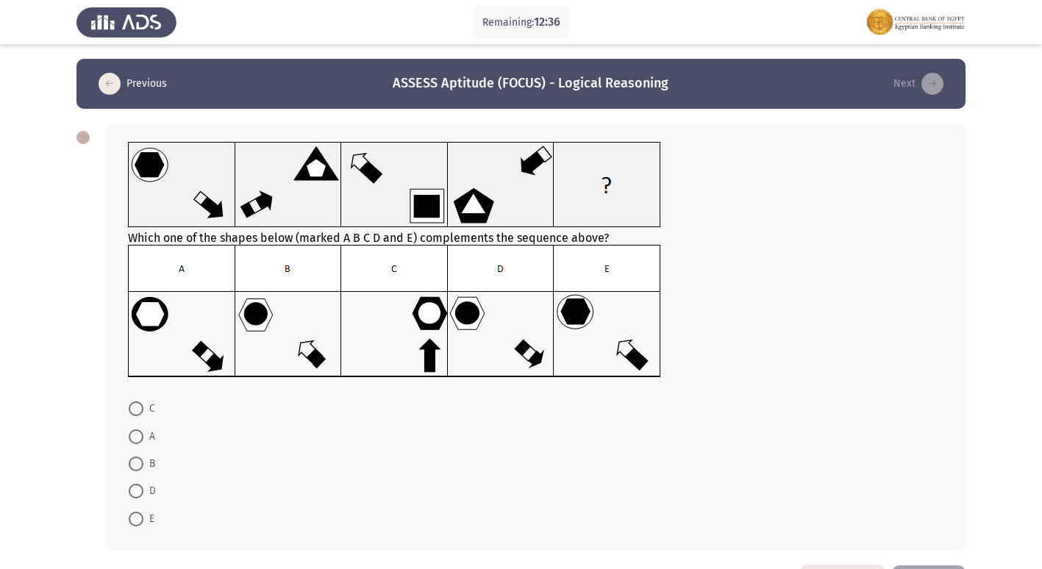
click at [132, 412] on span at bounding box center [136, 408] width 15 height 15
click at [132, 412] on input "C" at bounding box center [136, 408] width 15 height 15
radio input "true"
click at [140, 437] on span at bounding box center [136, 435] width 15 height 15
click at [140, 437] on input "A" at bounding box center [136, 435] width 15 height 15
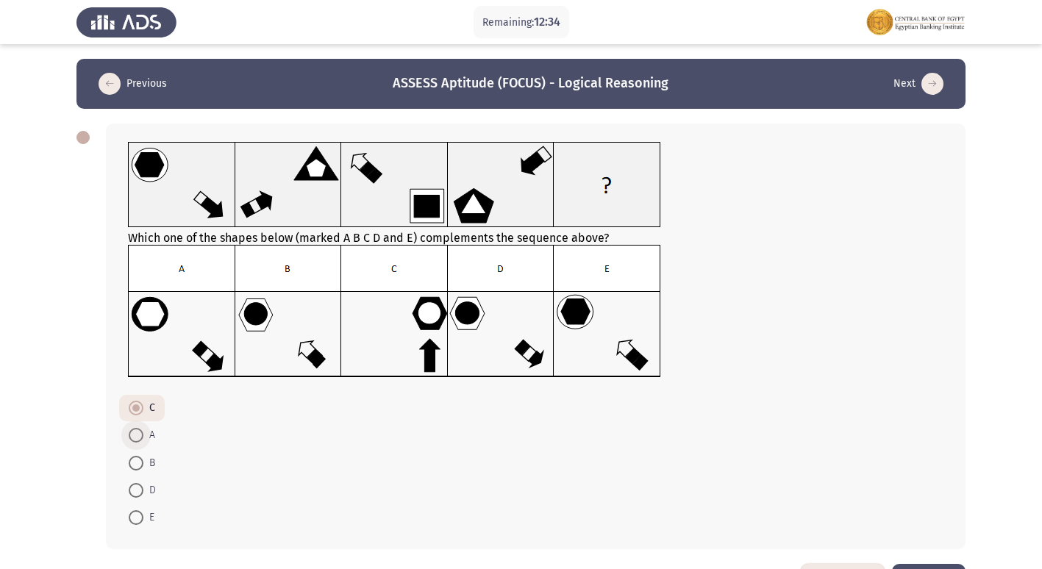
radio input "true"
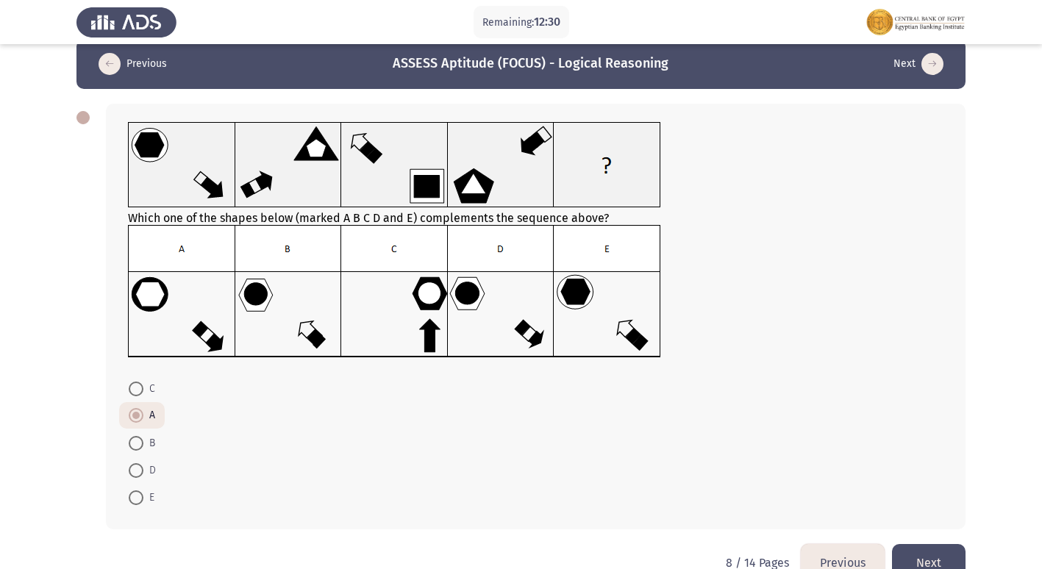
scroll to position [54, 0]
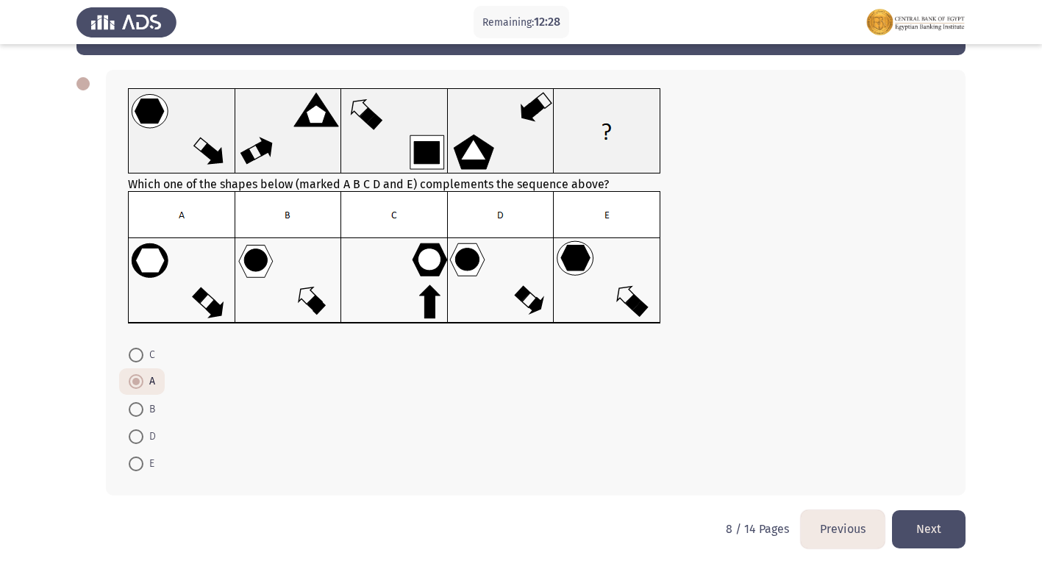
click at [938, 522] on button "Next" at bounding box center [929, 528] width 74 height 37
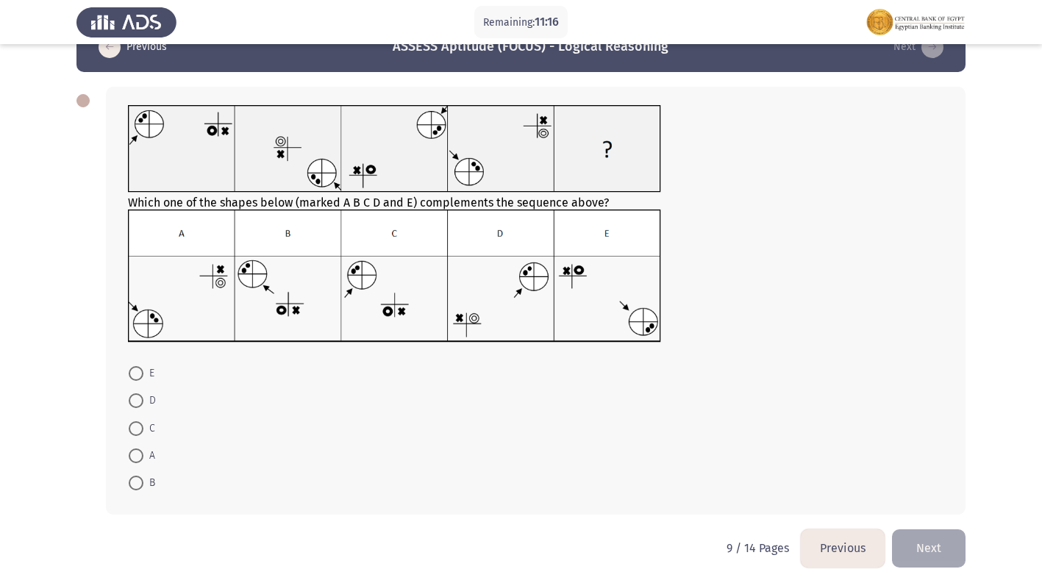
scroll to position [56, 0]
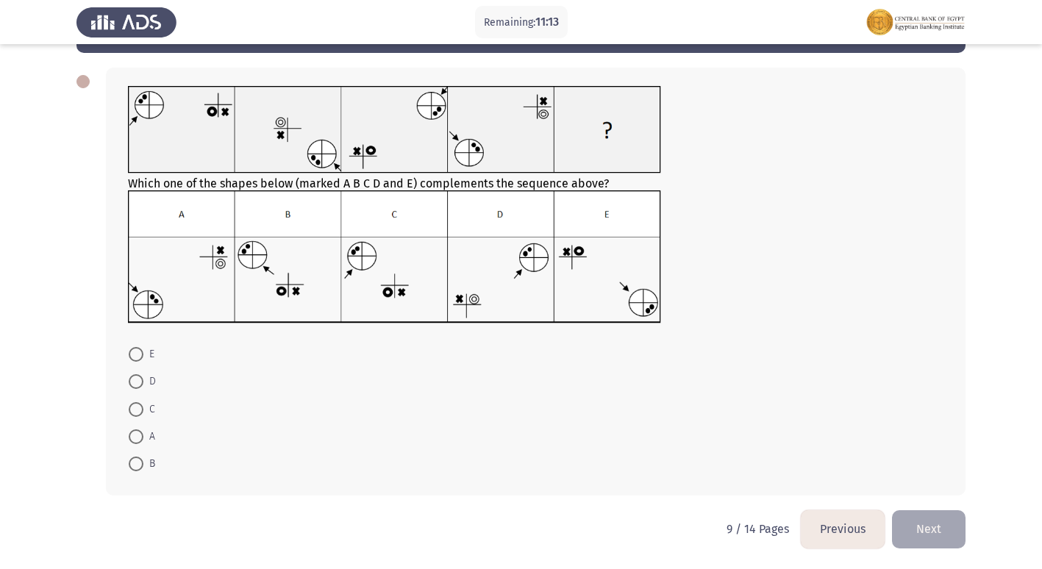
click at [132, 401] on label "C" at bounding box center [142, 410] width 26 height 18
click at [132, 402] on input "C" at bounding box center [136, 409] width 15 height 15
radio input "true"
click at [944, 515] on button "Next" at bounding box center [929, 528] width 74 height 37
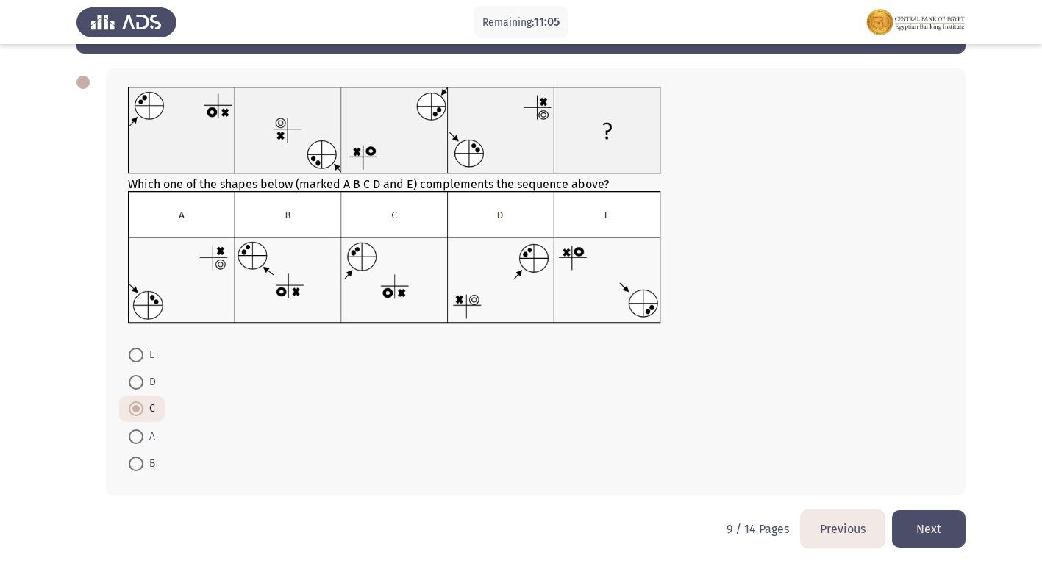
scroll to position [0, 0]
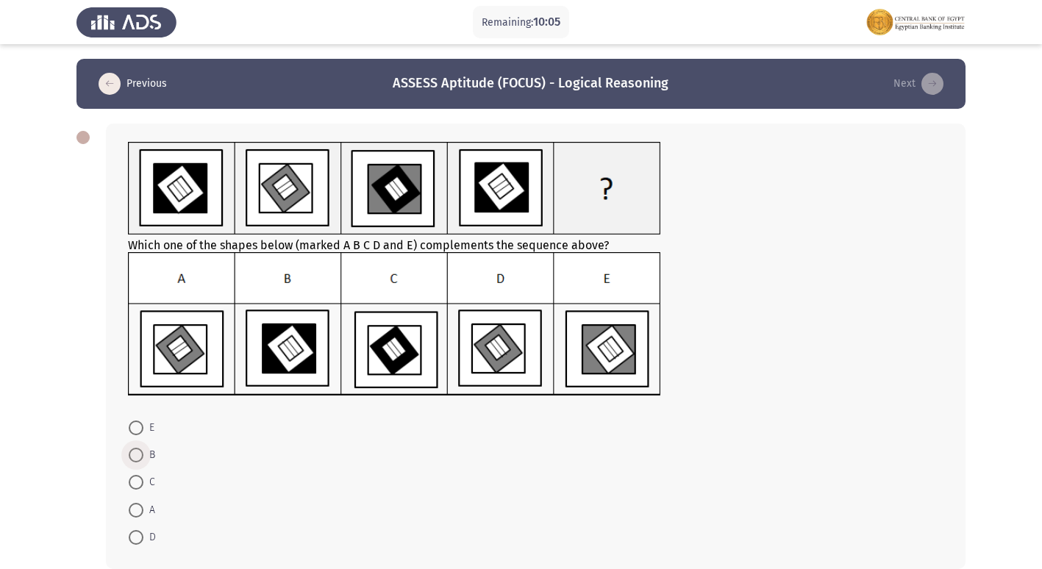
click at [135, 451] on span at bounding box center [136, 455] width 15 height 15
click at [135, 451] on input "B" at bounding box center [136, 455] width 15 height 15
radio input "true"
click at [135, 483] on span at bounding box center [136, 481] width 15 height 15
click at [135, 483] on input "C" at bounding box center [136, 481] width 15 height 15
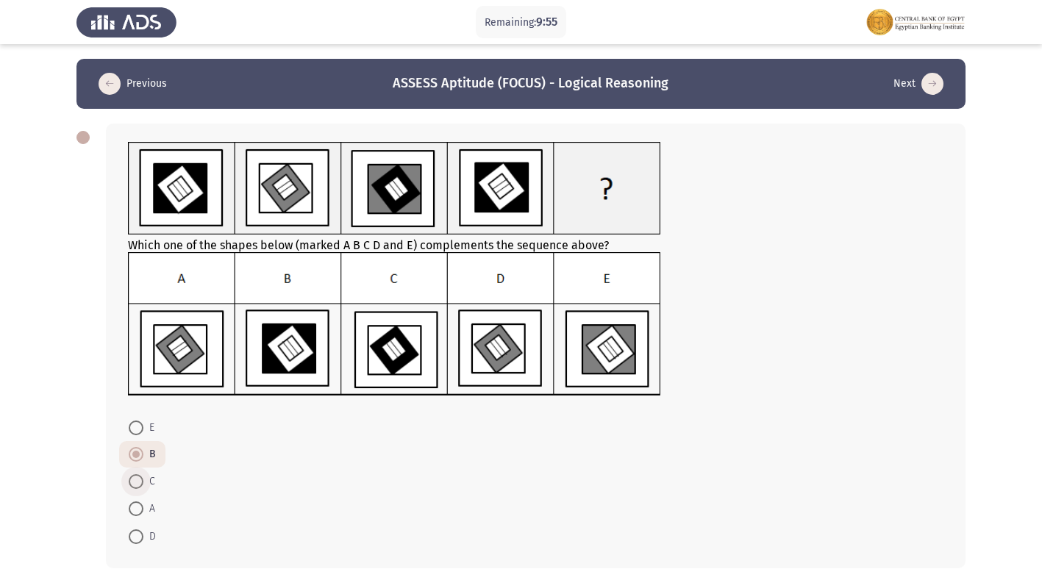
radio input "true"
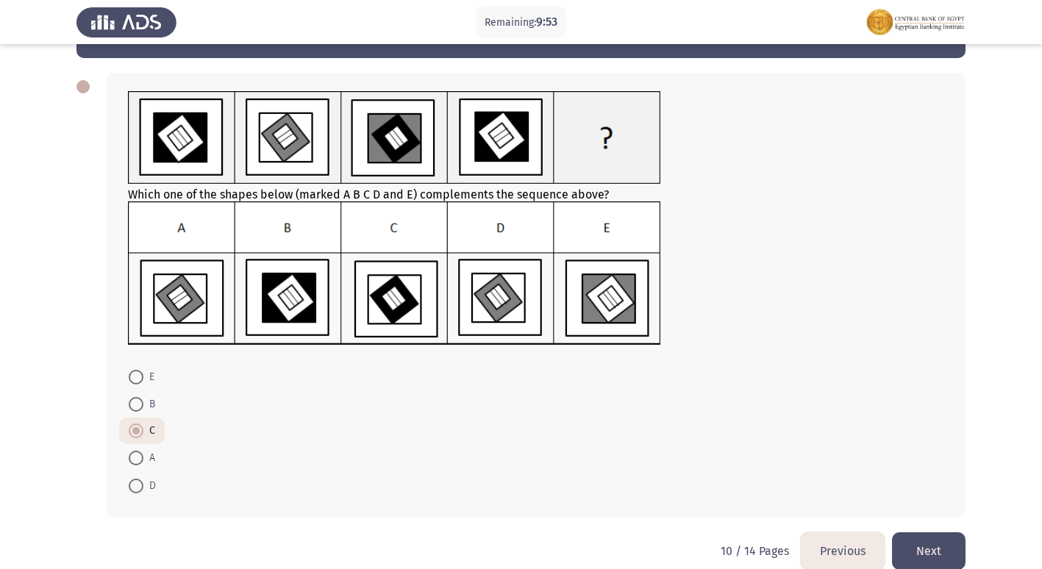
scroll to position [73, 0]
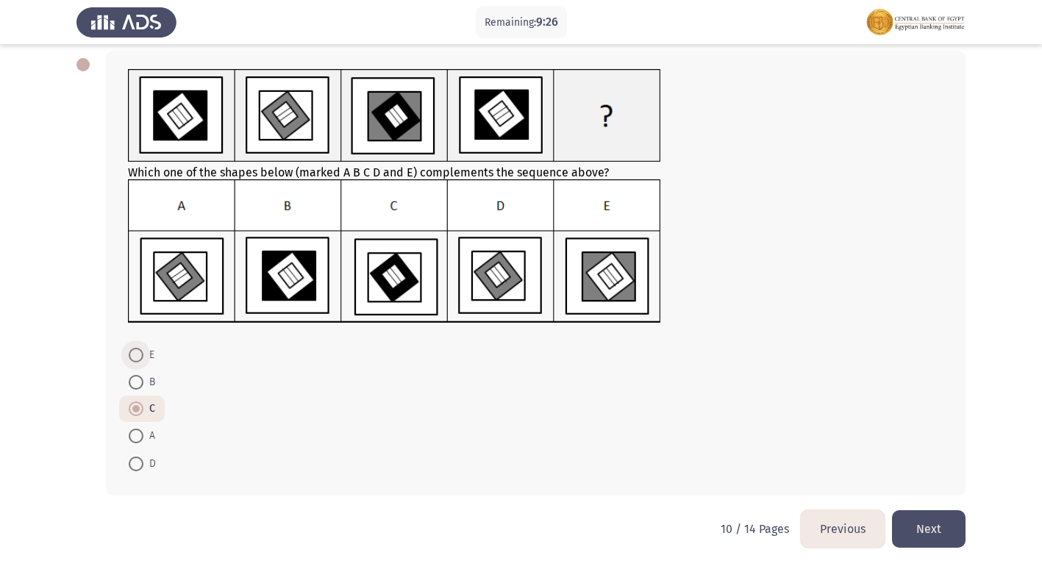
click at [141, 355] on span at bounding box center [136, 355] width 15 height 15
click at [141, 355] on input "E" at bounding box center [136, 355] width 15 height 15
radio input "true"
click at [925, 520] on button "Next" at bounding box center [929, 528] width 74 height 37
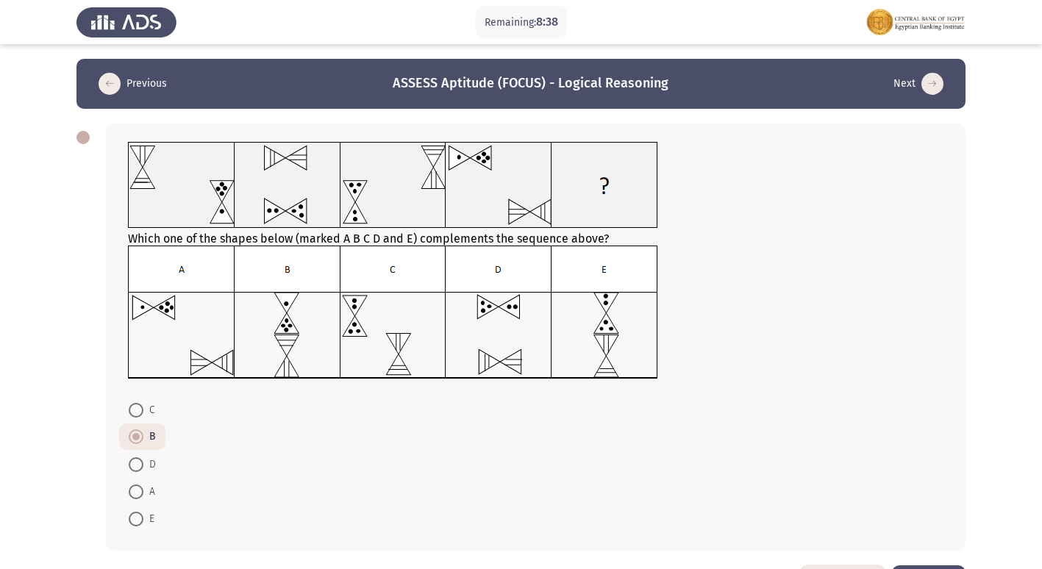
scroll to position [55, 0]
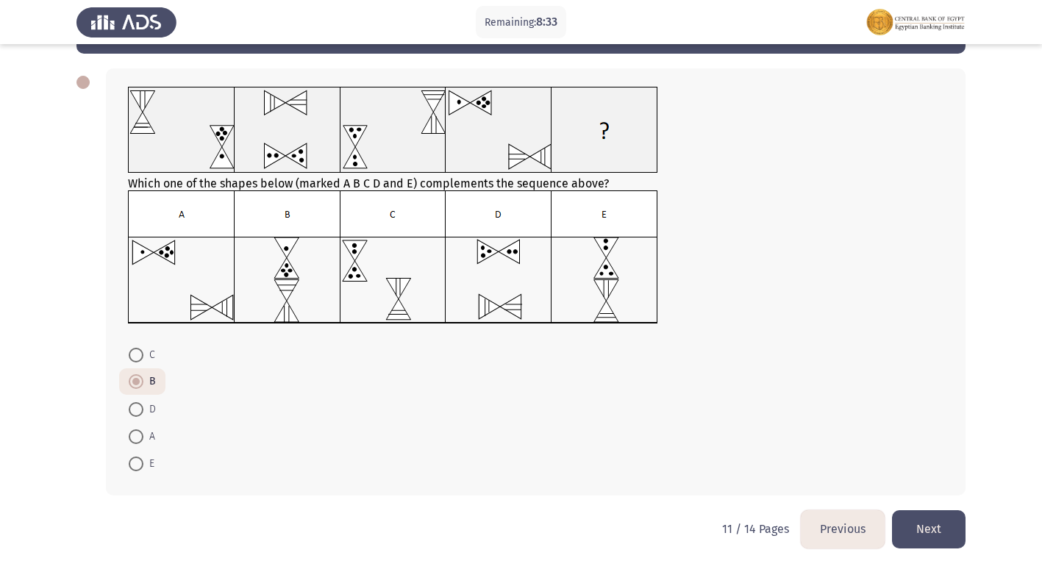
click at [138, 384] on span at bounding box center [135, 381] width 7 height 7
click at [138, 384] on input "B" at bounding box center [136, 381] width 15 height 15
click at [922, 512] on button "Next" at bounding box center [929, 528] width 74 height 37
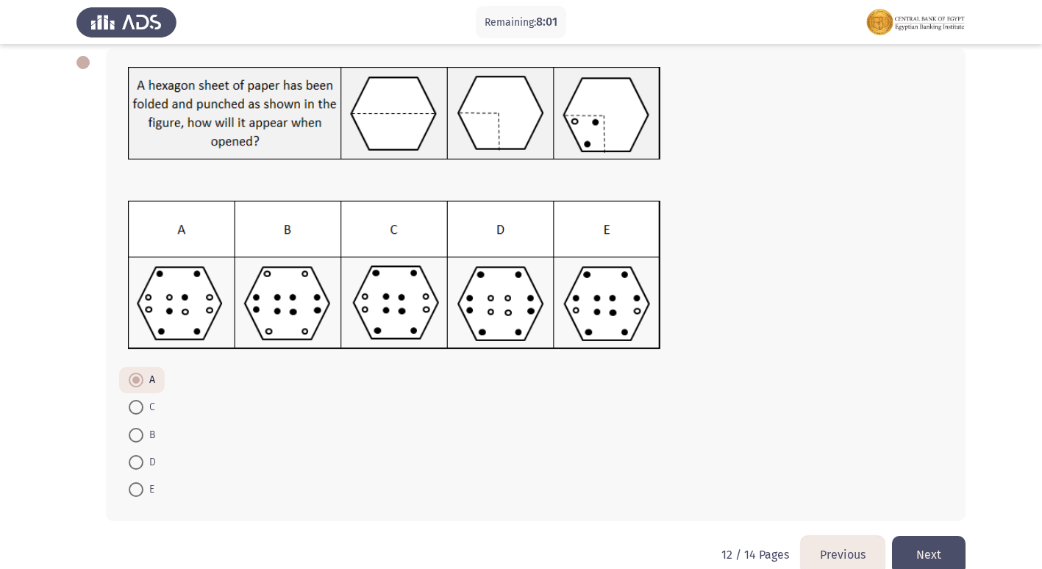
scroll to position [101, 0]
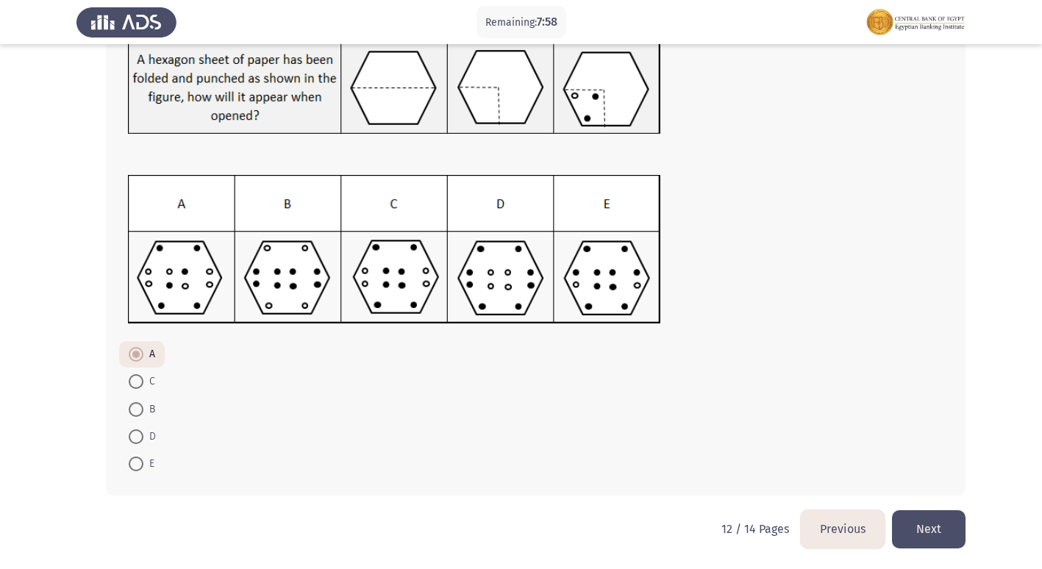
click at [923, 517] on button "Next" at bounding box center [929, 528] width 74 height 37
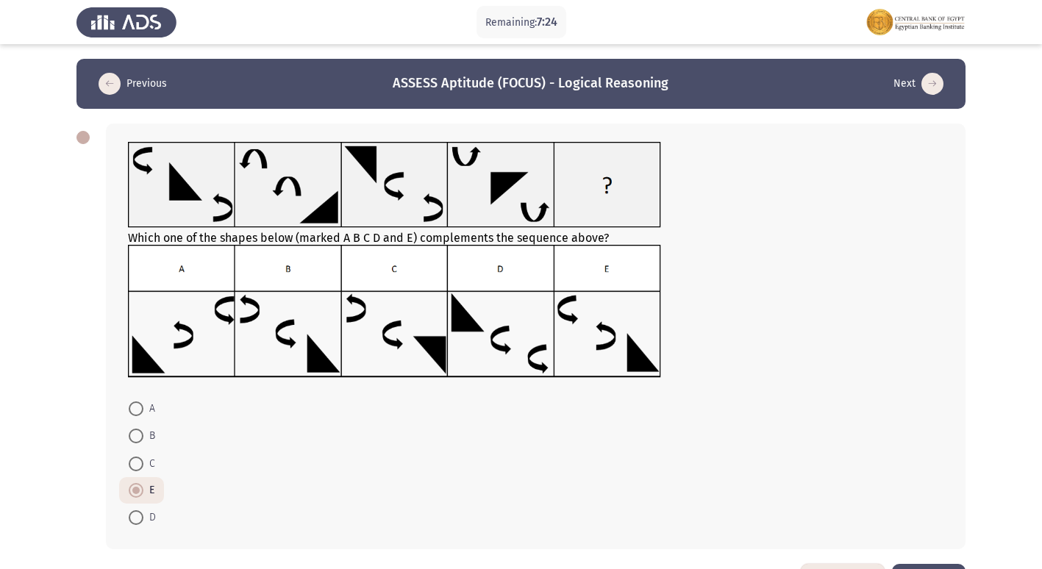
scroll to position [54, 0]
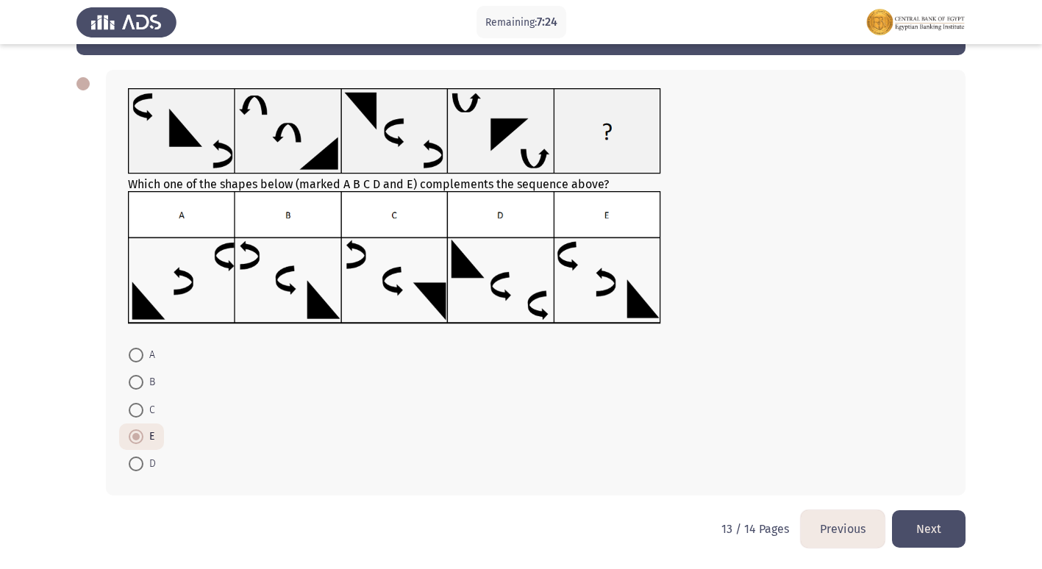
click at [935, 526] on button "Next" at bounding box center [929, 528] width 74 height 37
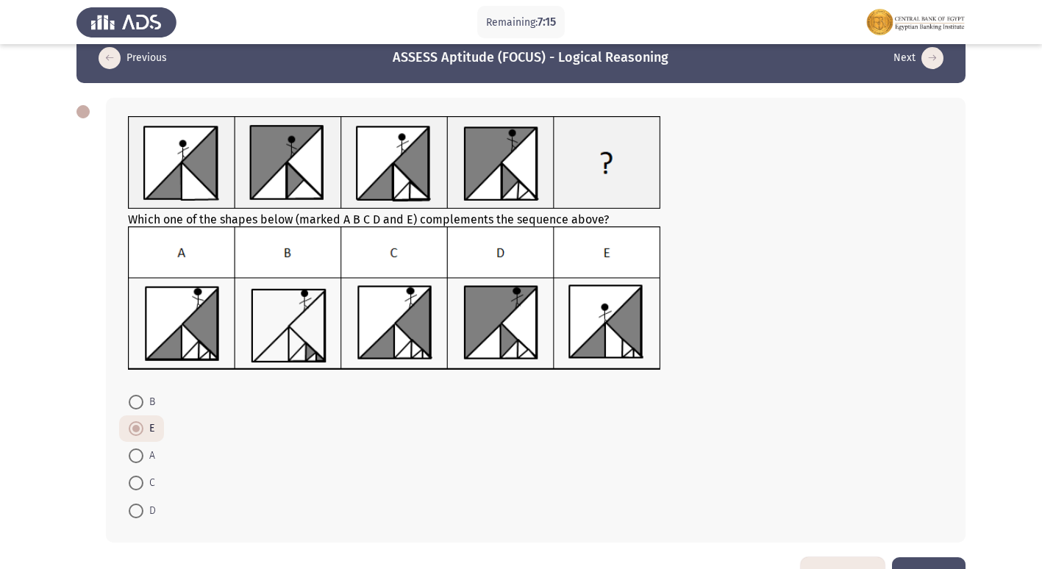
scroll to position [0, 0]
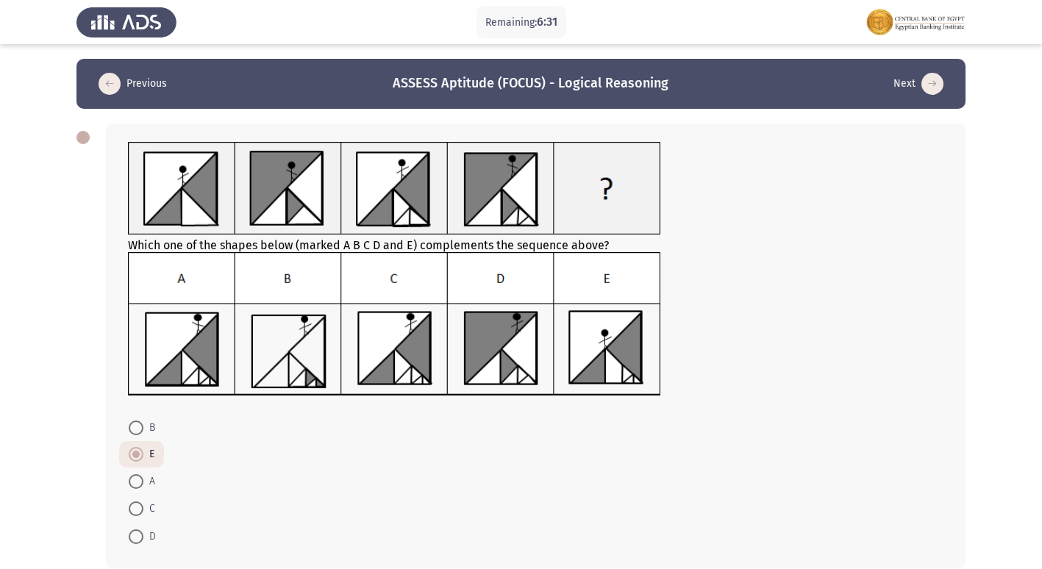
click at [137, 488] on span at bounding box center [136, 481] width 15 height 15
click at [137, 488] on input "A" at bounding box center [136, 481] width 15 height 15
radio input "true"
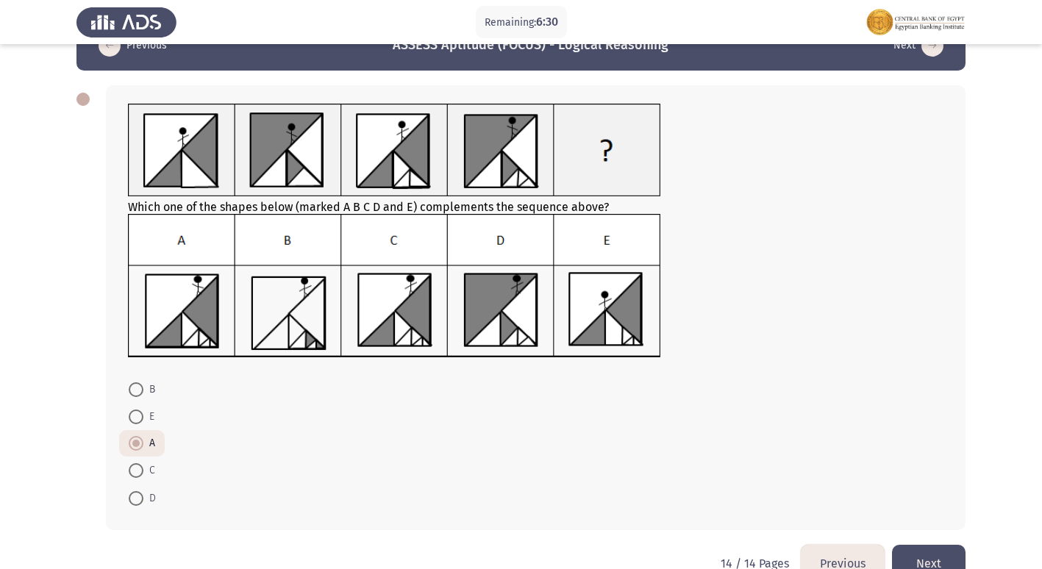
scroll to position [73, 0]
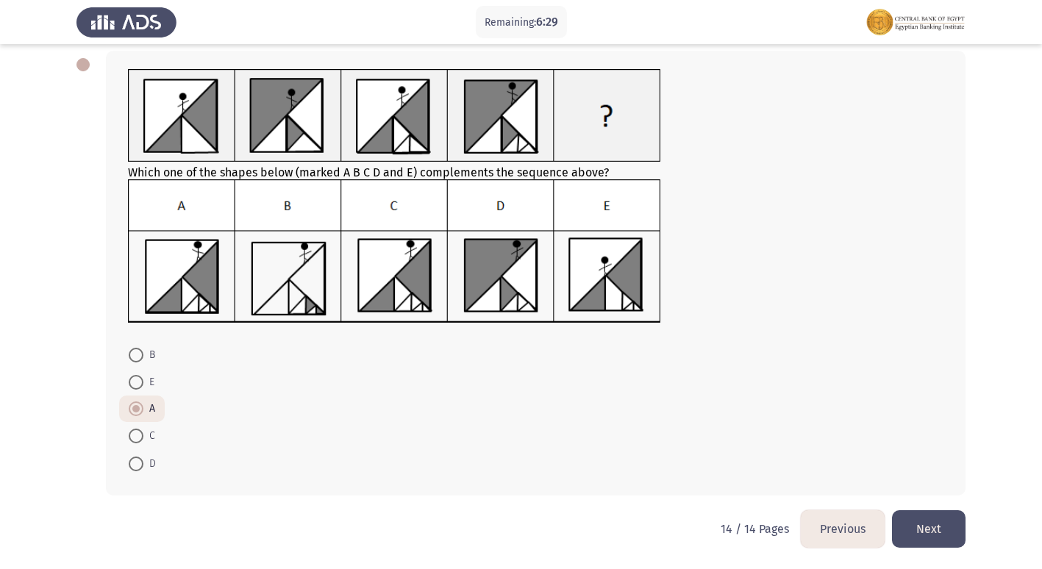
click at [941, 518] on button "Next" at bounding box center [929, 528] width 74 height 37
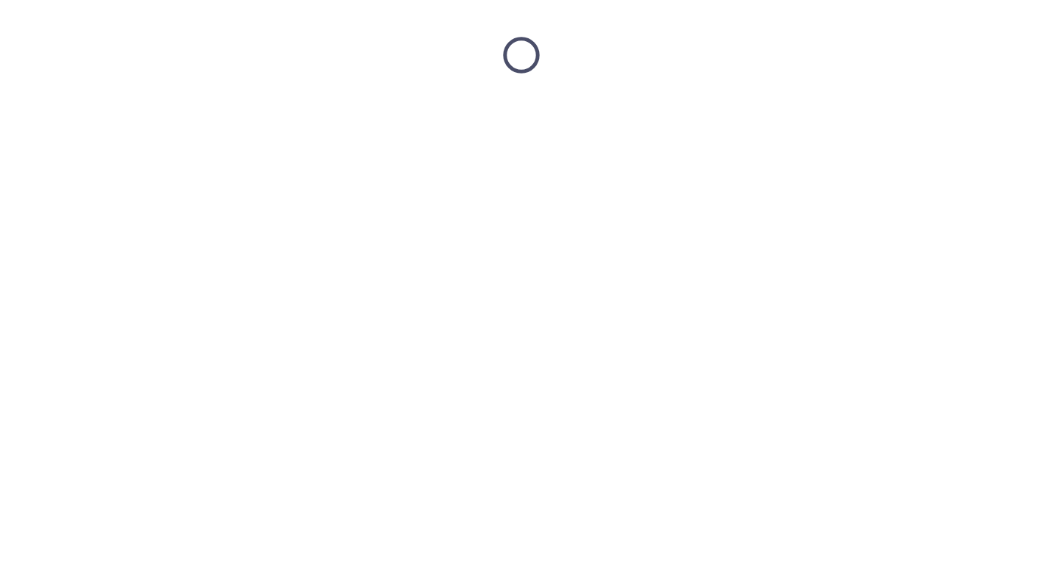
scroll to position [0, 0]
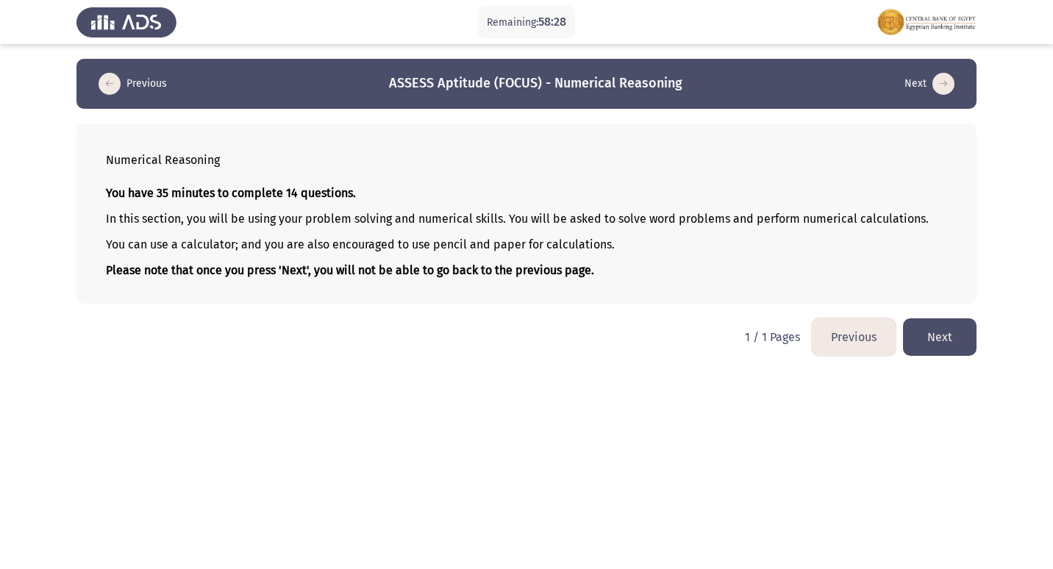
click at [955, 345] on button "Next" at bounding box center [940, 336] width 74 height 37
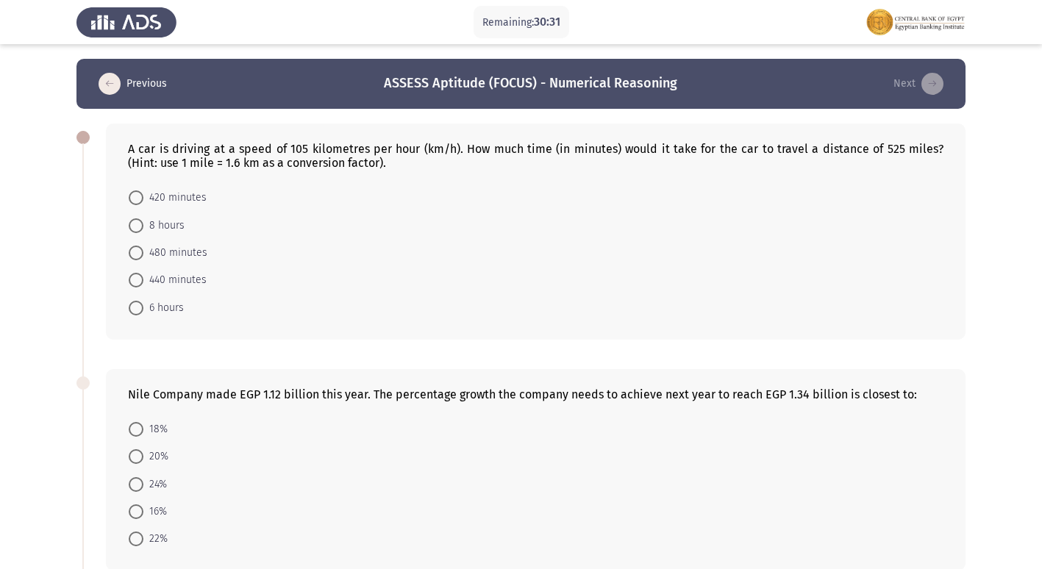
click at [132, 279] on span at bounding box center [136, 280] width 15 height 15
click at [132, 279] on input "440 minutes" at bounding box center [136, 280] width 15 height 15
radio input "true"
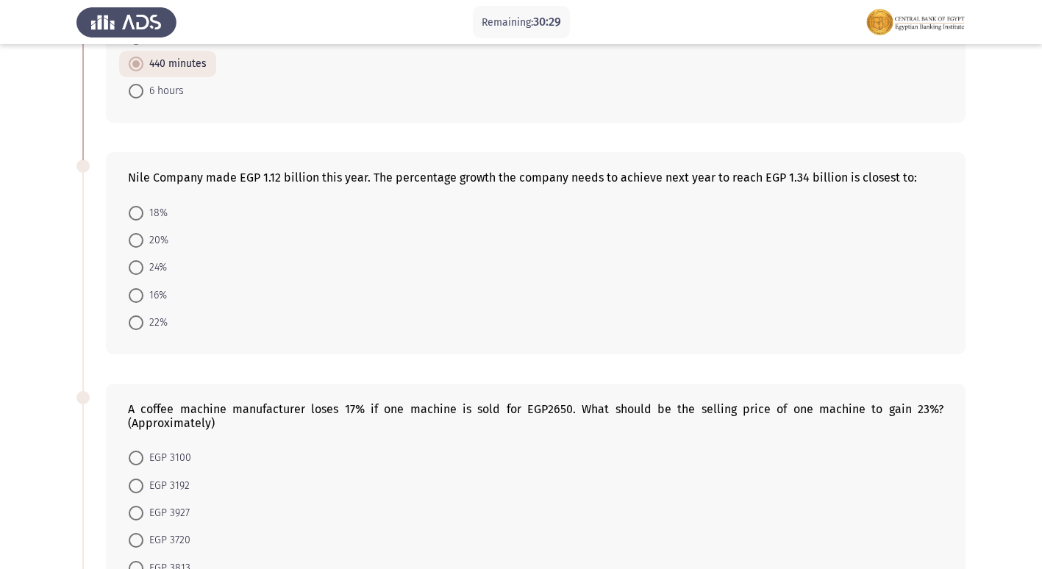
scroll to position [221, 0]
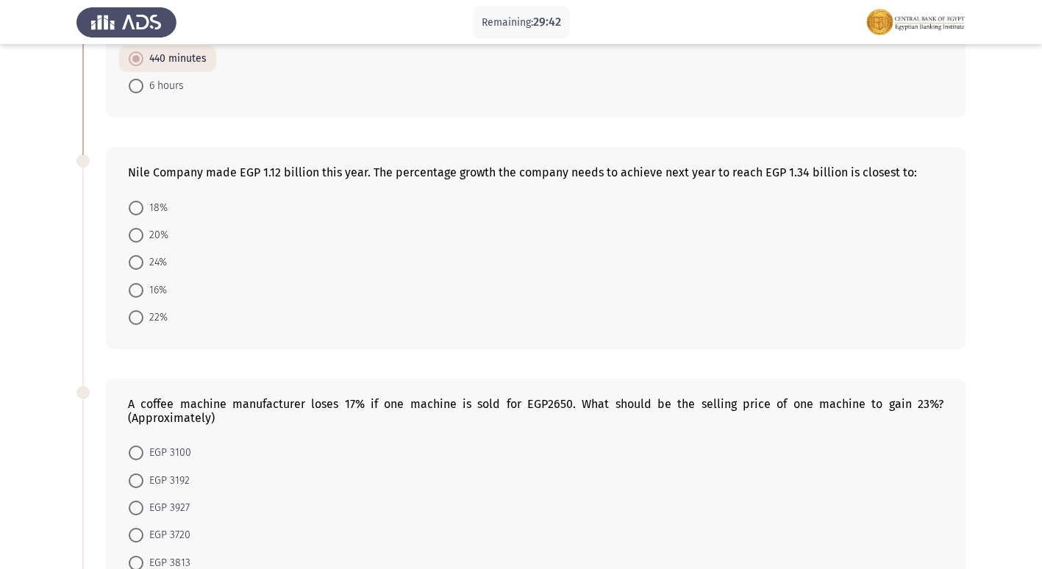
click at [142, 207] on span at bounding box center [136, 208] width 15 height 15
click at [142, 207] on input "18%" at bounding box center [136, 208] width 15 height 15
radio input "true"
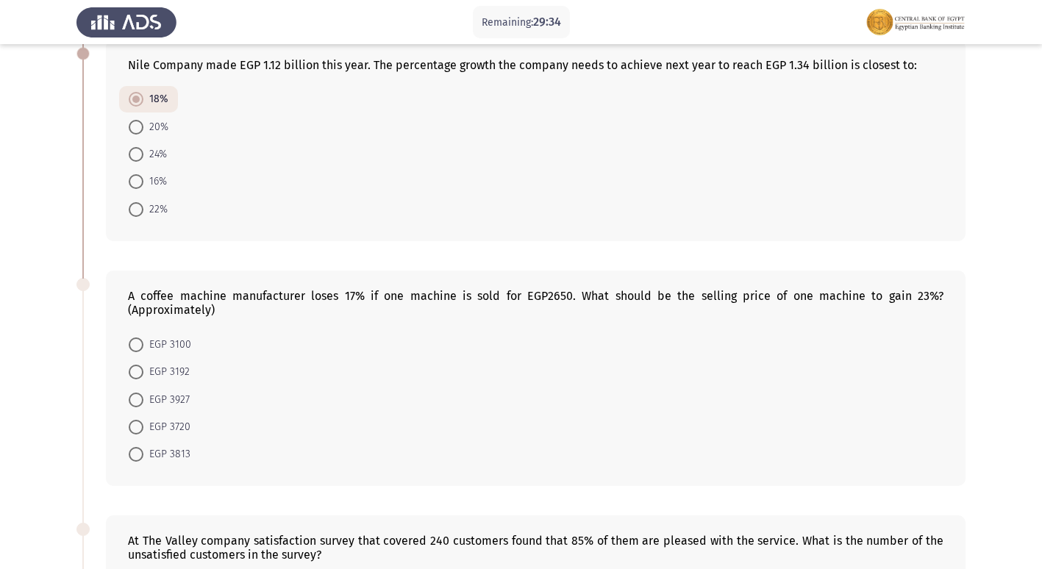
scroll to position [294, 0]
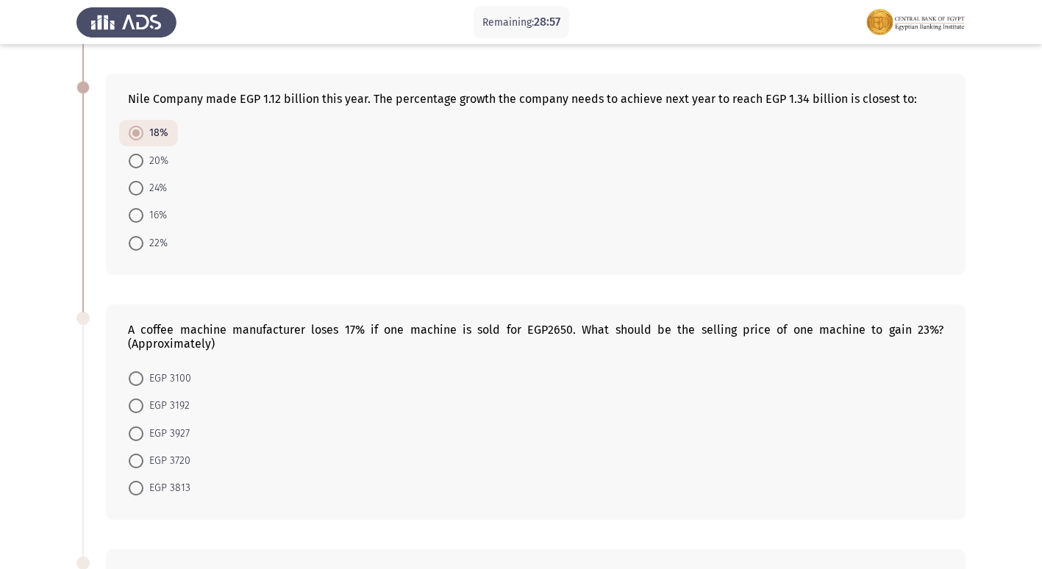
click at [140, 161] on span at bounding box center [136, 161] width 15 height 15
click at [140, 161] on input "20%" at bounding box center [136, 161] width 15 height 15
radio input "true"
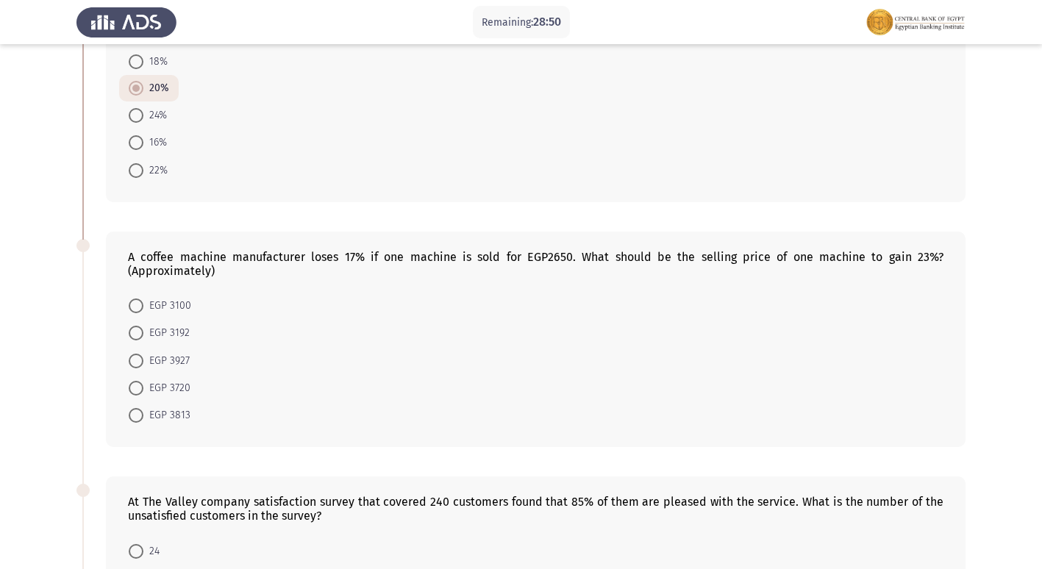
scroll to position [368, 0]
click at [142, 305] on span at bounding box center [136, 305] width 15 height 15
click at [142, 305] on input "EGP 3100" at bounding box center [136, 305] width 15 height 15
radio input "true"
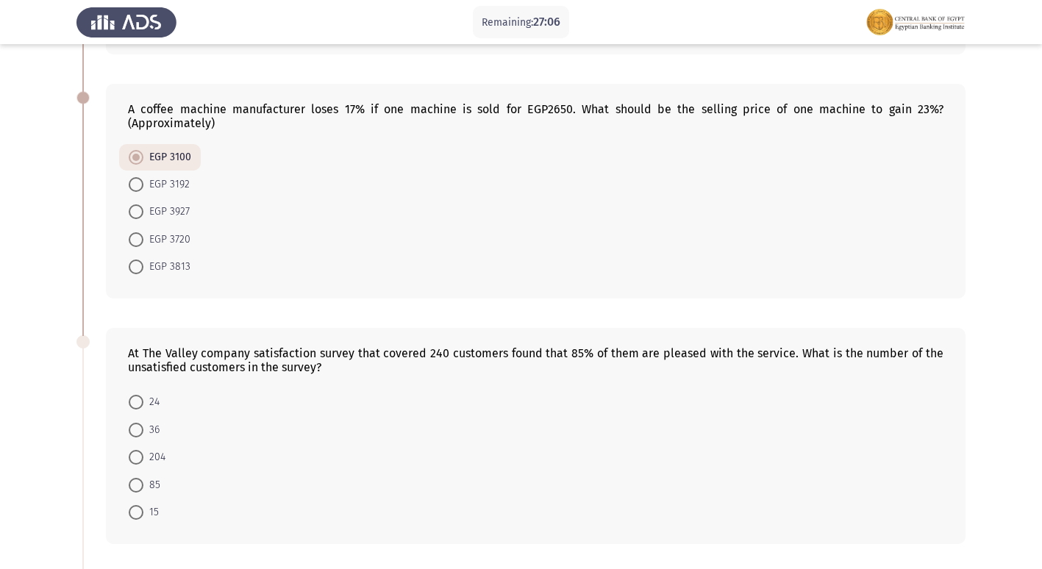
scroll to position [588, 0]
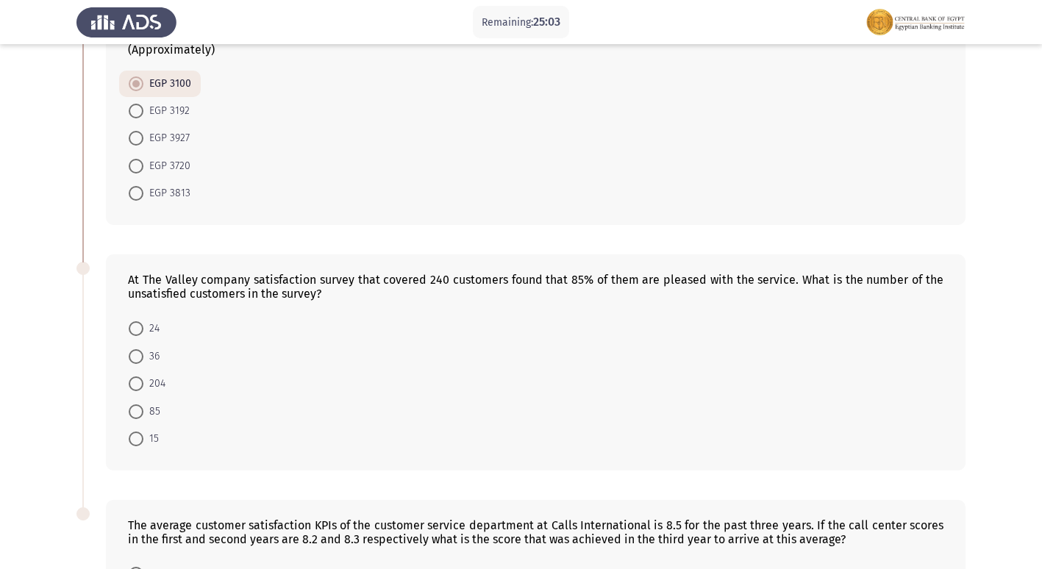
click at [126, 356] on mat-radio-button "36" at bounding box center [144, 355] width 50 height 27
click at [142, 354] on span at bounding box center [136, 356] width 15 height 15
click at [142, 354] on input "36" at bounding box center [136, 356] width 15 height 15
radio input "true"
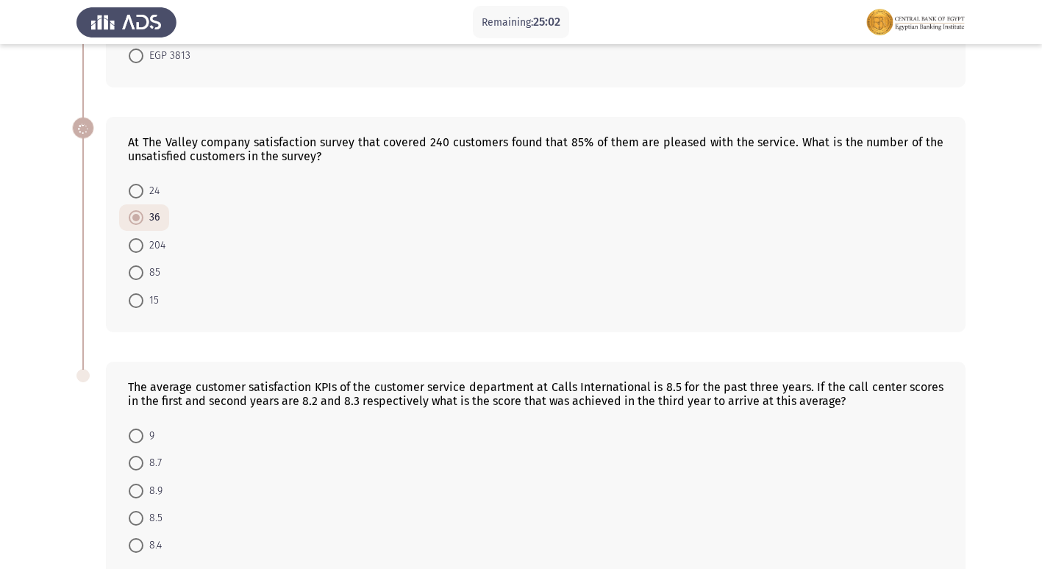
scroll to position [807, 0]
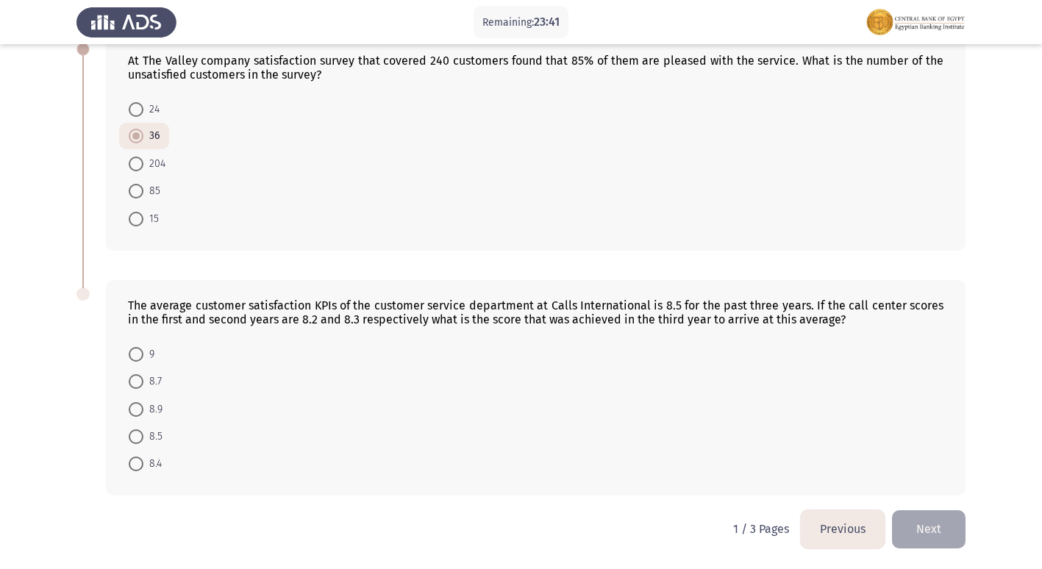
click at [132, 464] on span at bounding box center [136, 463] width 15 height 15
click at [132, 464] on input "8.4" at bounding box center [136, 463] width 15 height 15
radio input "true"
click at [939, 511] on button "Next" at bounding box center [929, 528] width 74 height 37
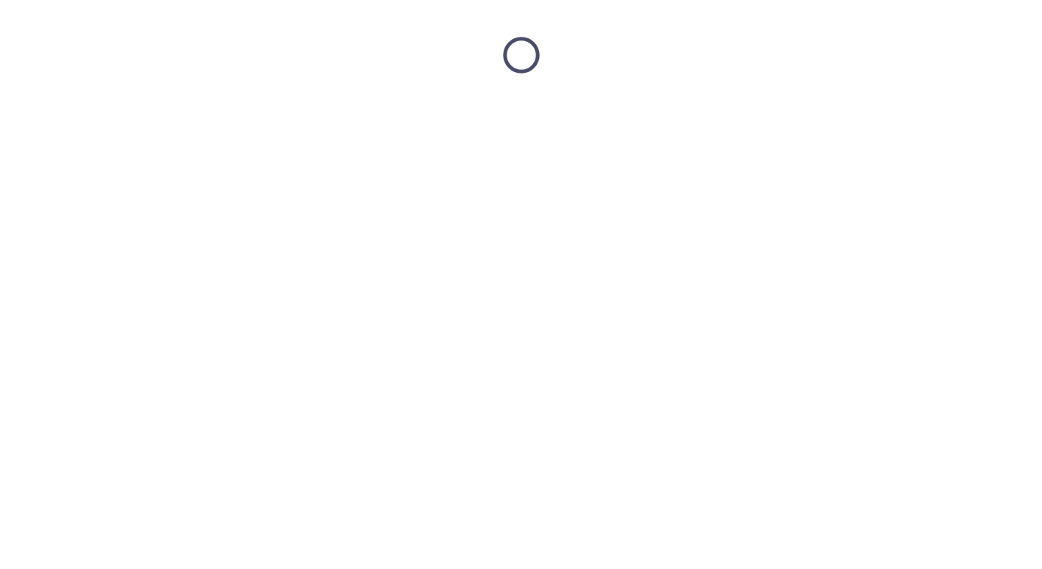
scroll to position [0, 0]
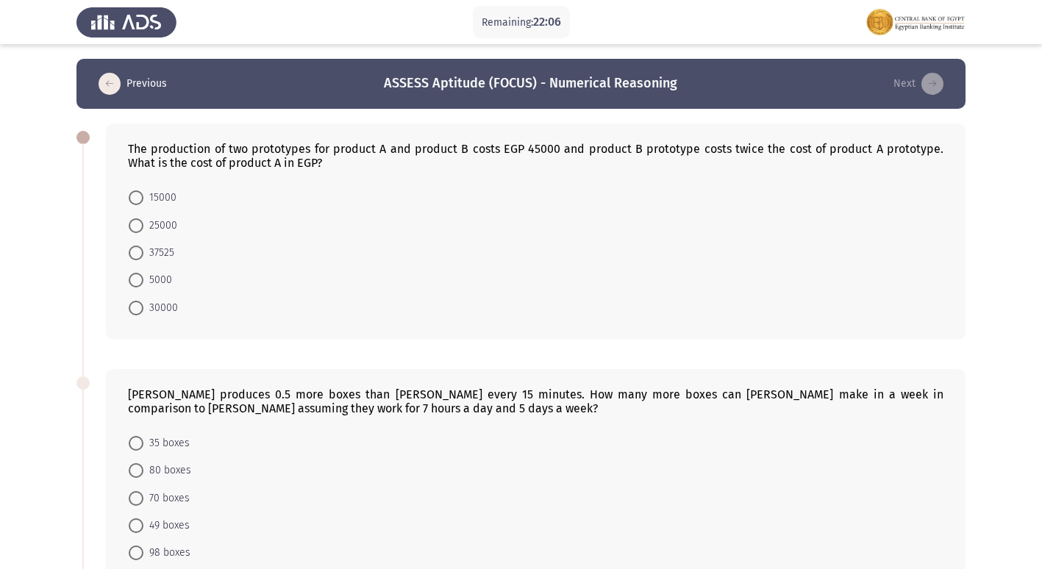
click at [132, 197] on span at bounding box center [136, 197] width 15 height 15
click at [132, 197] on input "15000" at bounding box center [136, 197] width 15 height 15
radio input "true"
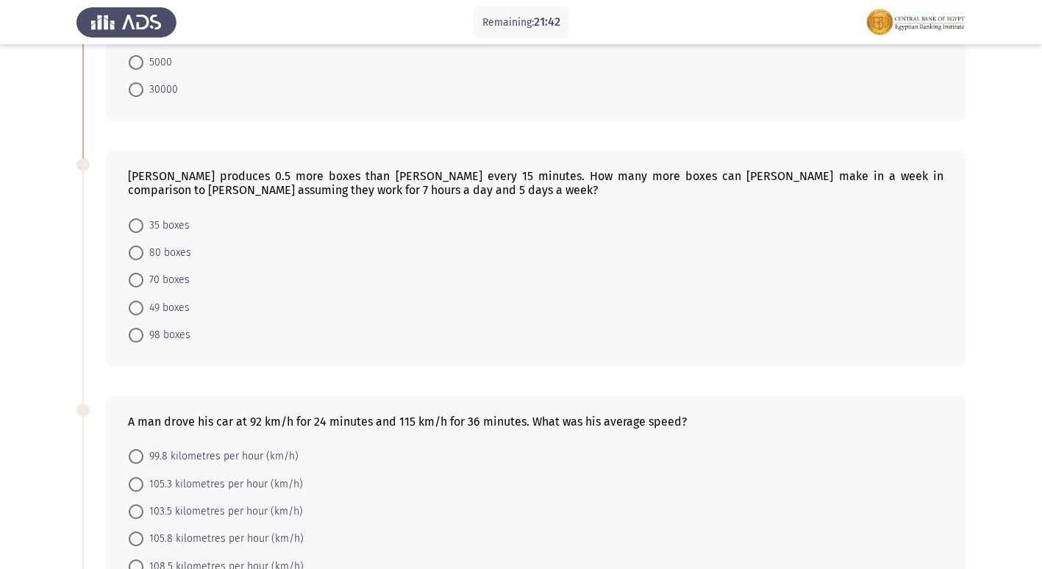
scroll to position [221, 0]
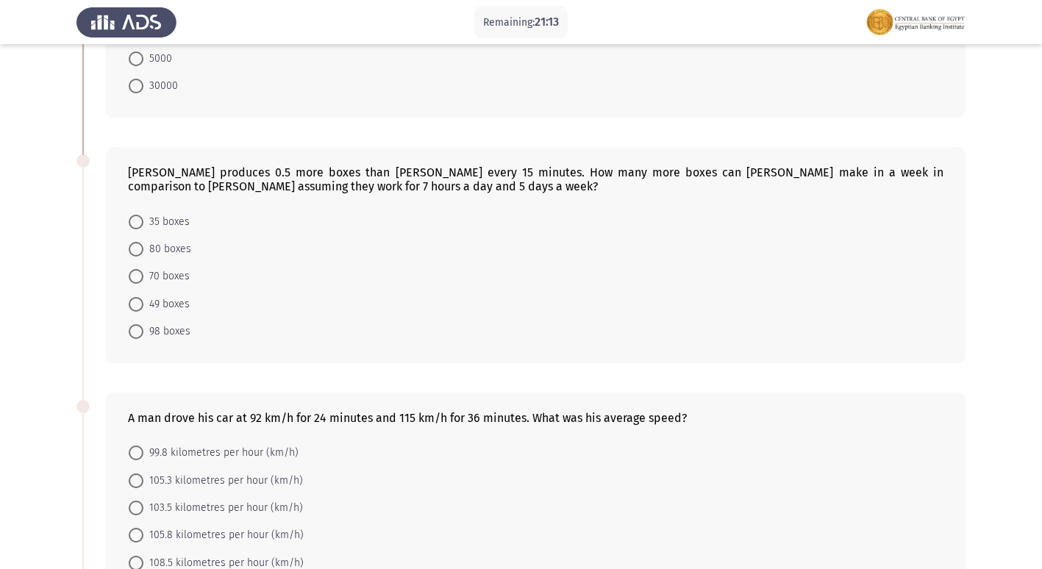
click at [142, 277] on span at bounding box center [136, 276] width 15 height 15
click at [142, 277] on input "70 boxes" at bounding box center [136, 276] width 15 height 15
radio input "true"
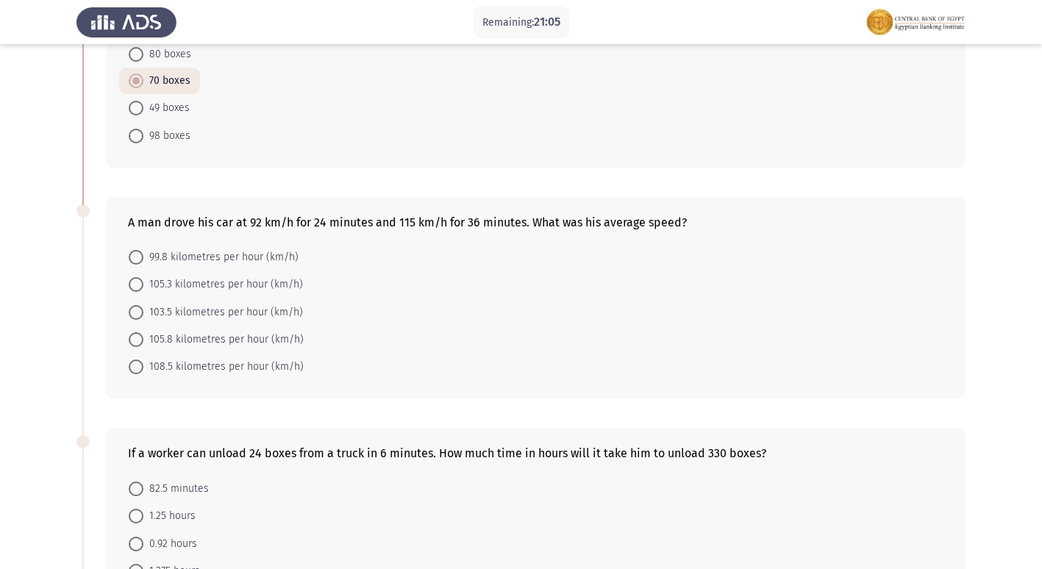
scroll to position [441, 0]
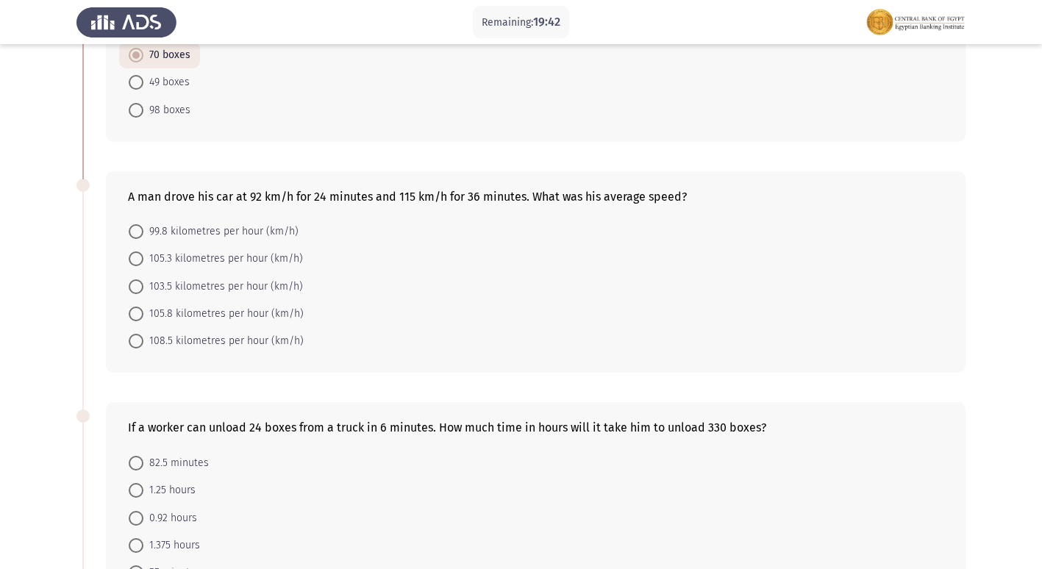
click at [146, 287] on span "103.5 kilometres per hour (km/h)" at bounding box center [222, 287] width 159 height 18
click at [143, 287] on input "103.5 kilometres per hour (km/h)" at bounding box center [136, 286] width 15 height 15
radio input "true"
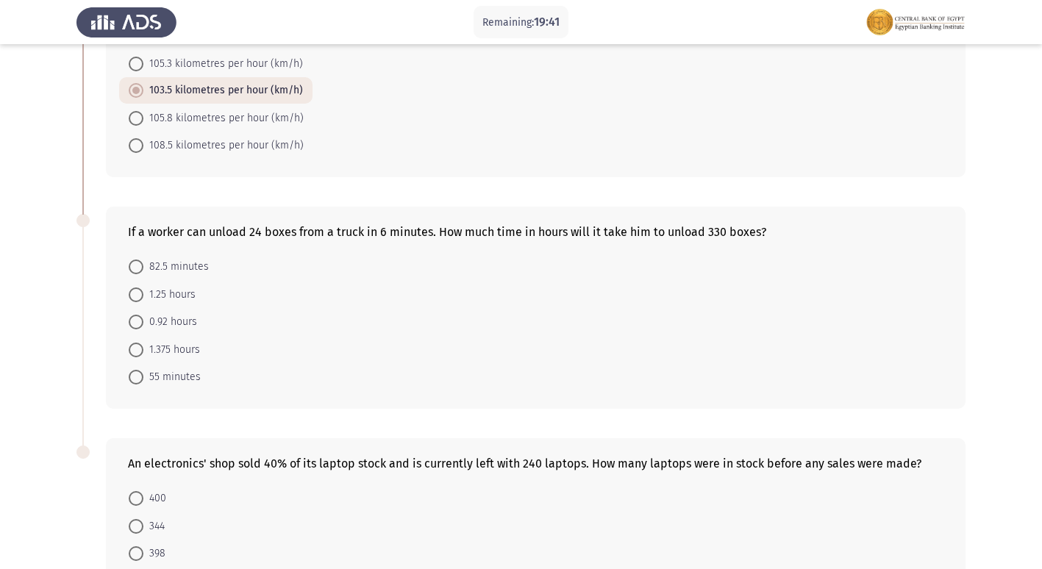
scroll to position [662, 0]
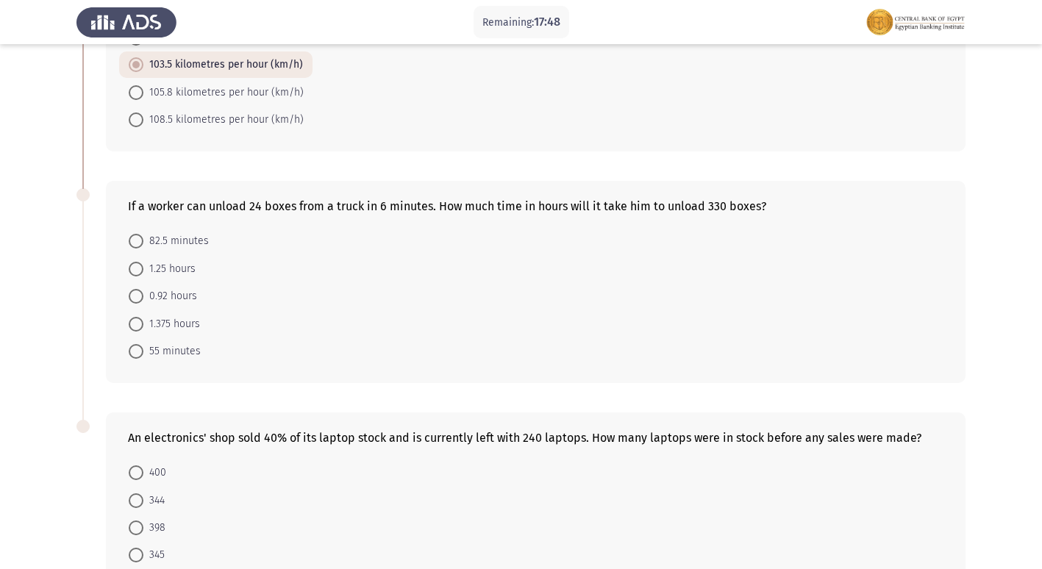
click at [135, 238] on span at bounding box center [136, 241] width 15 height 15
click at [135, 238] on input "82.5 minutes" at bounding box center [136, 241] width 15 height 15
radio input "true"
click at [134, 320] on span at bounding box center [136, 322] width 15 height 15
click at [134, 320] on input "1.375 hours" at bounding box center [136, 322] width 15 height 15
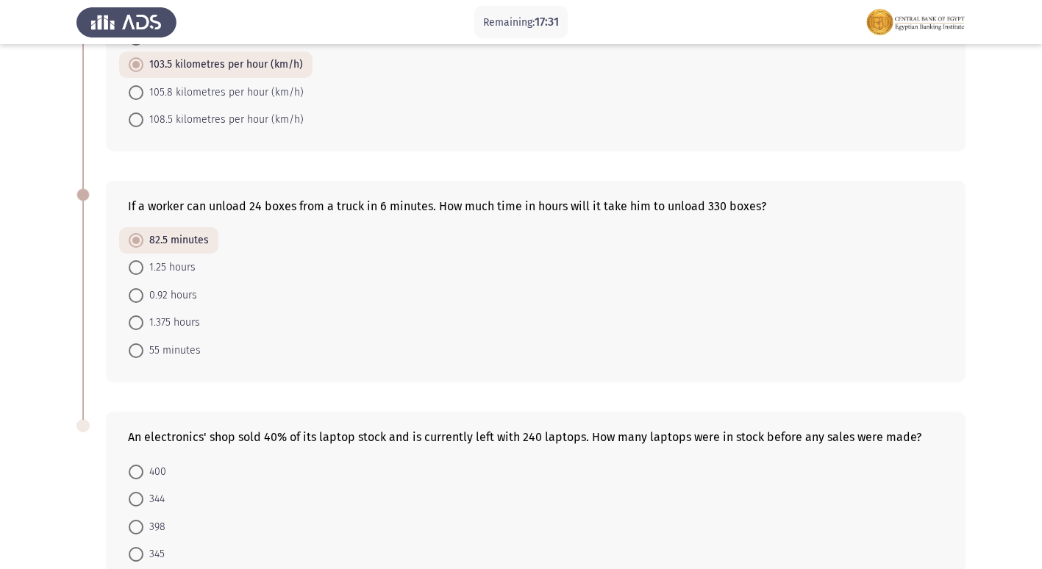
radio input "true"
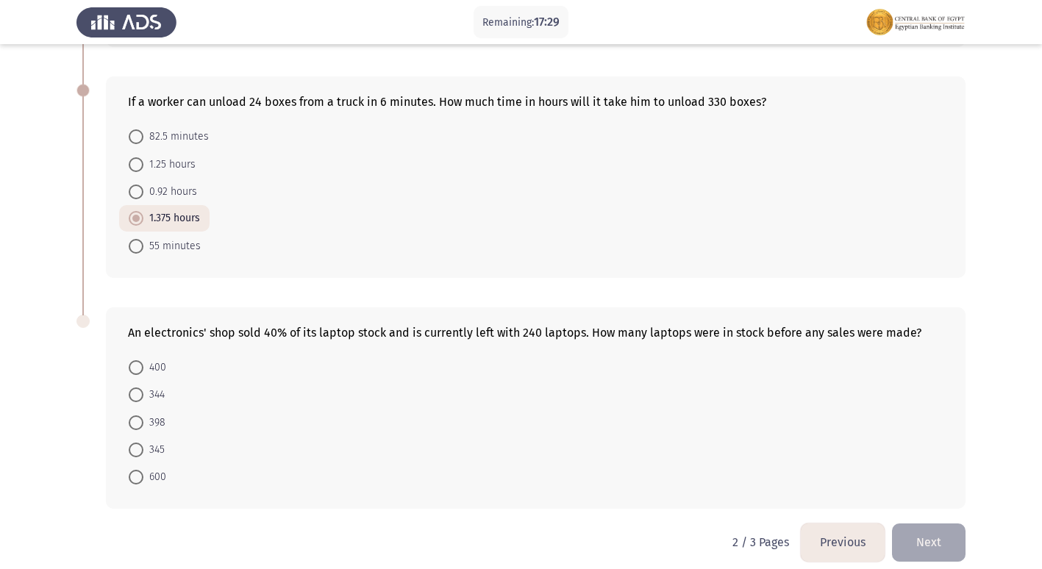
scroll to position [779, 0]
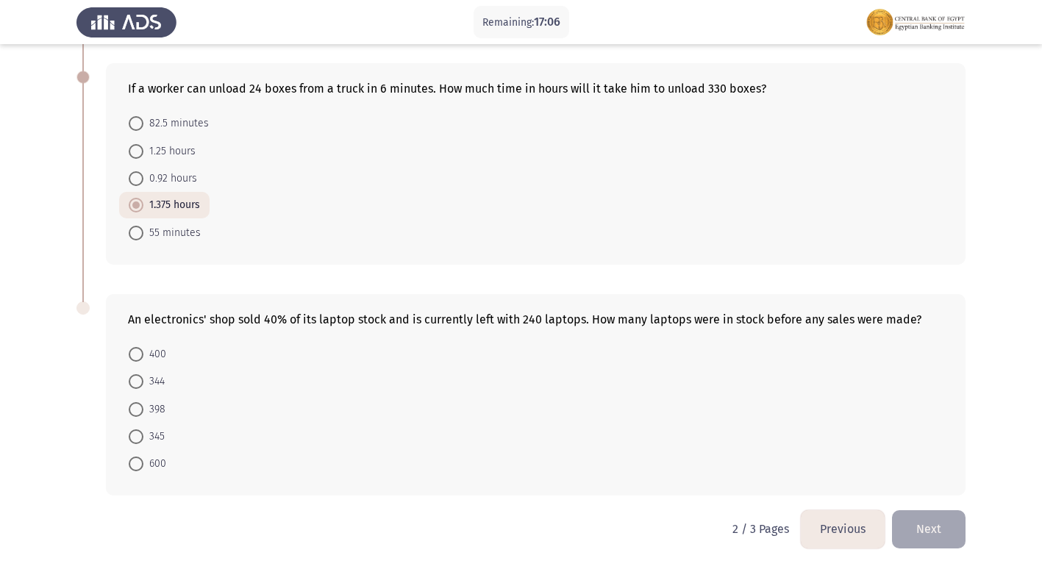
click at [137, 457] on span at bounding box center [136, 463] width 15 height 15
click at [137, 457] on input "600" at bounding box center [136, 463] width 15 height 15
radio input "true"
click at [914, 523] on button "Next" at bounding box center [929, 528] width 74 height 37
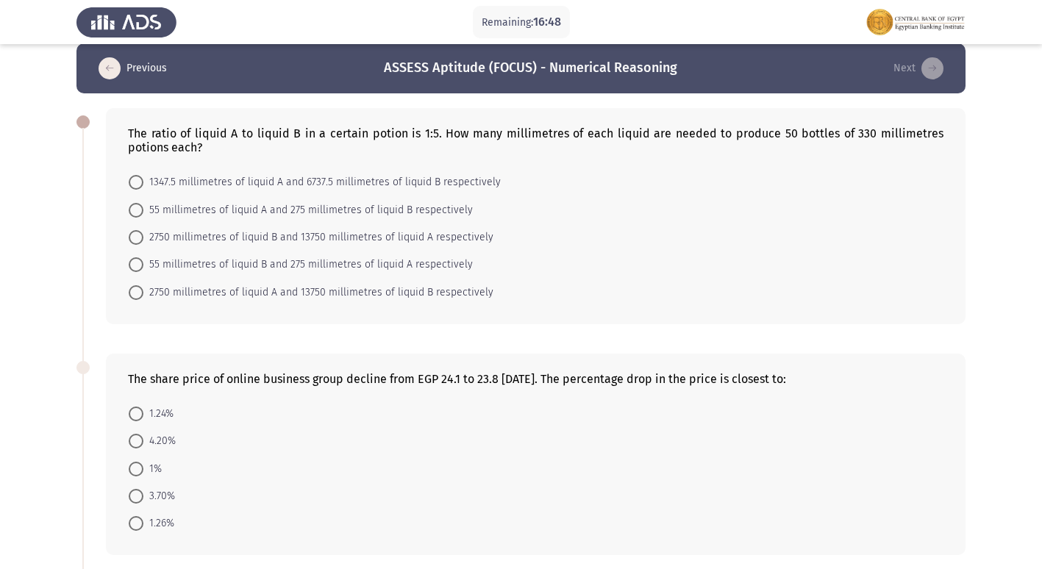
scroll to position [0, 0]
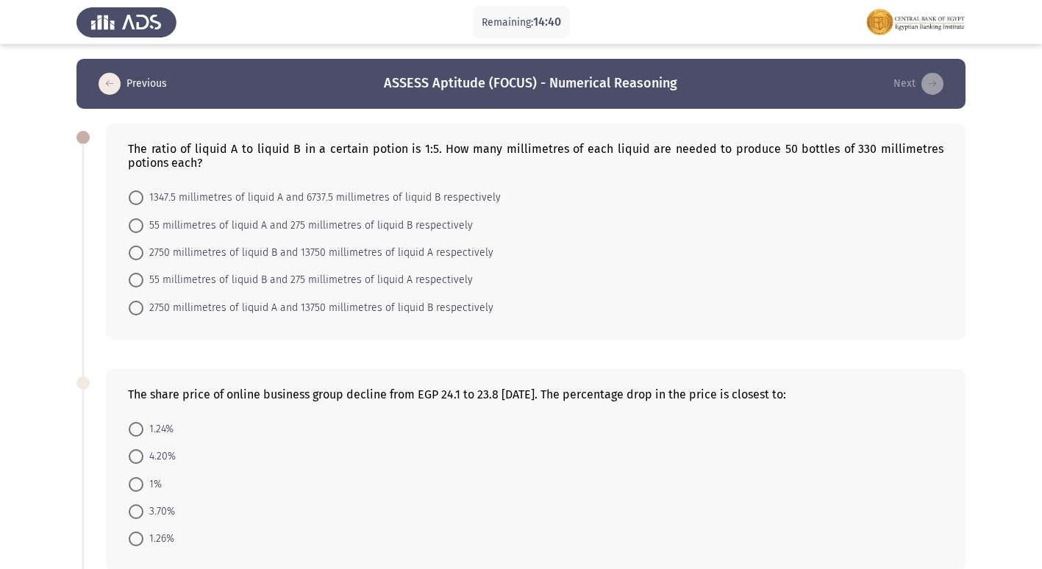
drag, startPoint x: 145, startPoint y: 302, endPoint x: 151, endPoint y: 296, distance: 8.9
click at [144, 302] on span "2750 millimetres of liquid A and 13750 millimetres of liquid B respectively" at bounding box center [318, 308] width 350 height 18
click at [143, 302] on input "2750 millimetres of liquid A and 13750 millimetres of liquid B respectively" at bounding box center [136, 308] width 15 height 15
radio input "true"
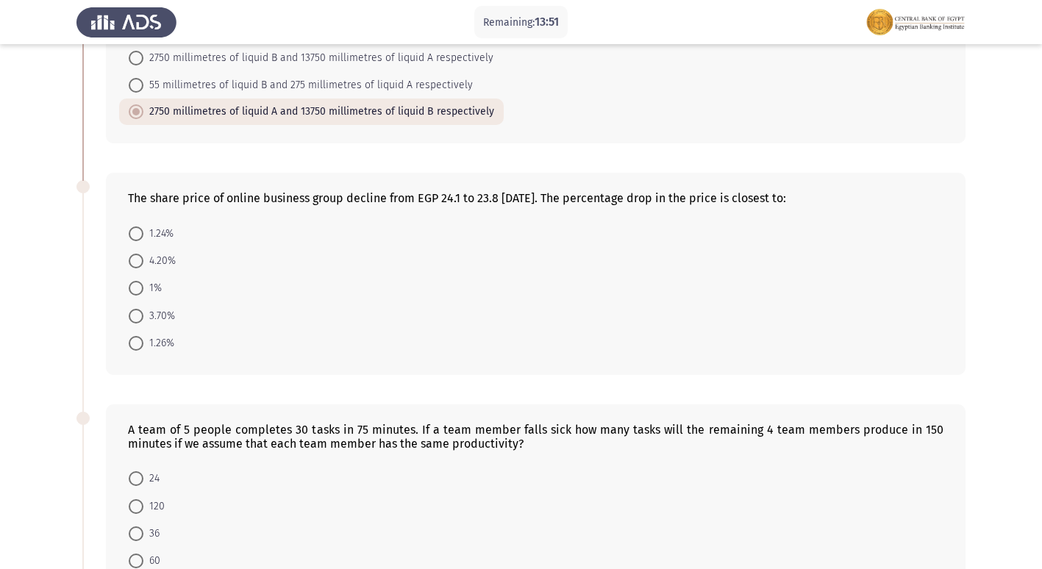
scroll to position [221, 0]
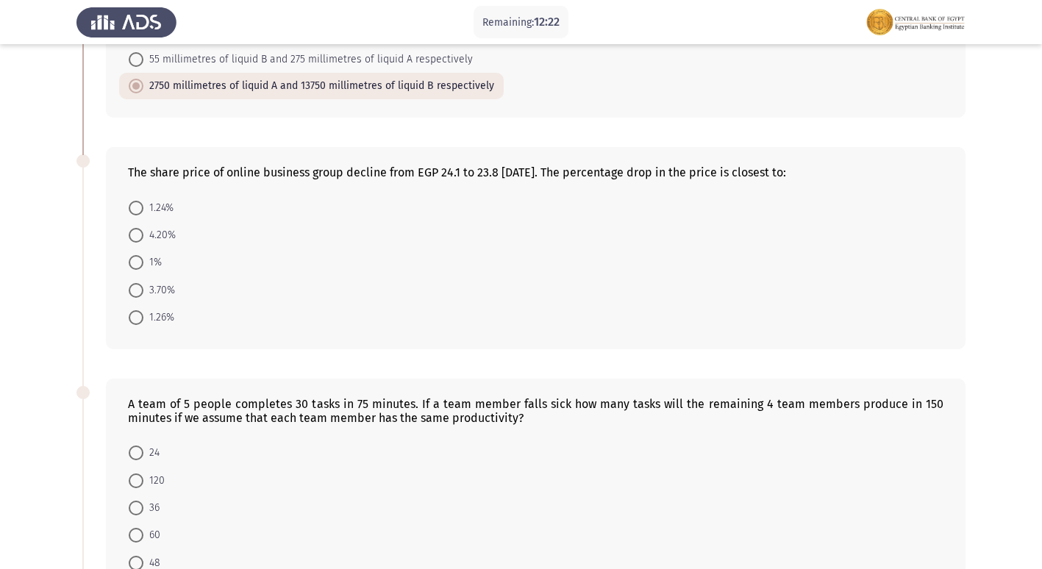
click at [137, 204] on span at bounding box center [136, 208] width 15 height 15
click at [137, 204] on input "1.24%" at bounding box center [136, 208] width 15 height 15
radio input "true"
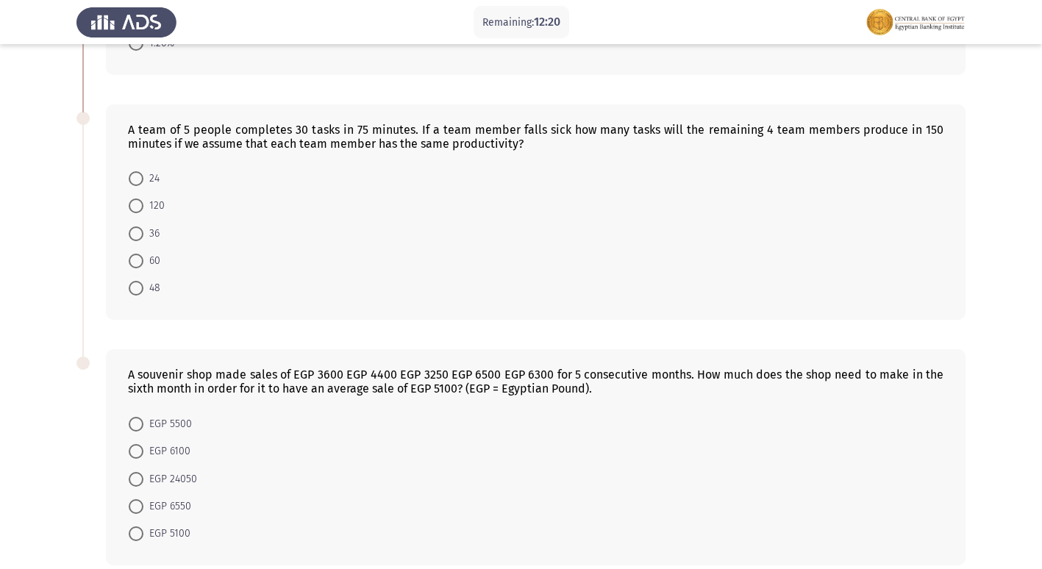
scroll to position [417, 0]
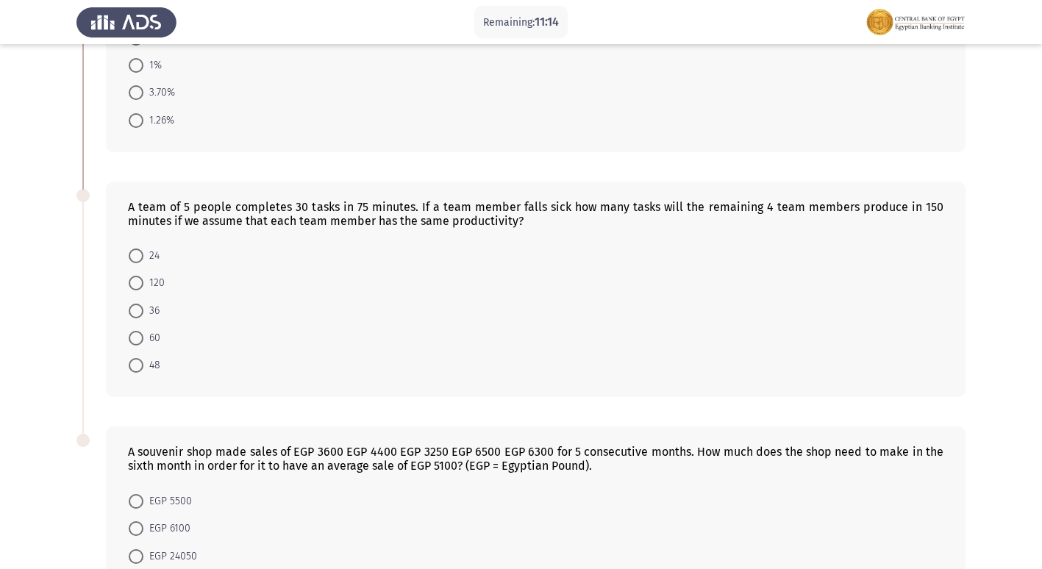
click at [136, 342] on span at bounding box center [136, 338] width 15 height 15
click at [136, 342] on input "60" at bounding box center [136, 338] width 15 height 15
radio input "true"
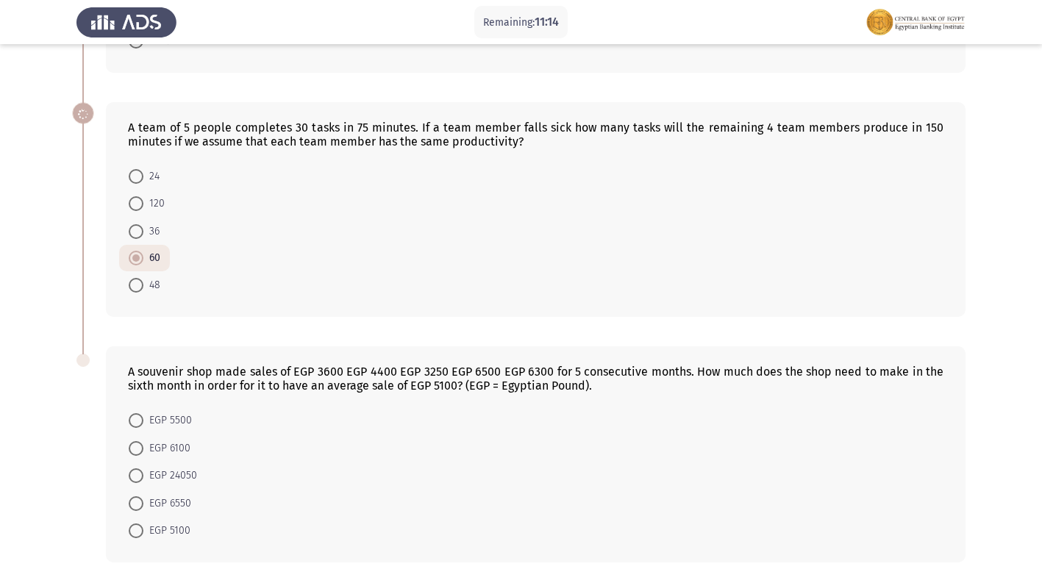
scroll to position [563, 0]
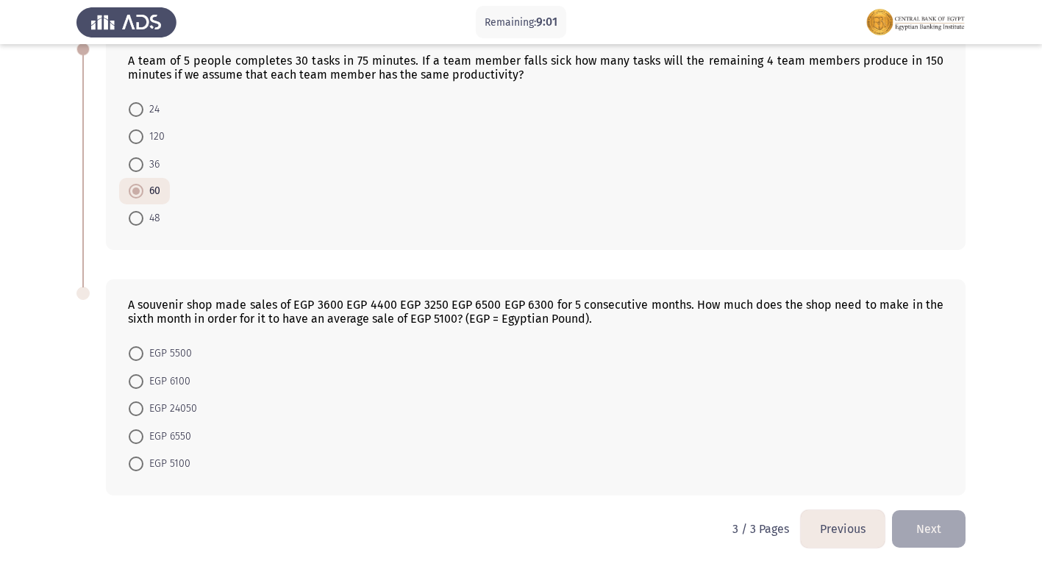
click at [128, 437] on mat-radio-button "EGP 6550" at bounding box center [160, 435] width 82 height 27
click at [136, 433] on span at bounding box center [136, 436] width 15 height 15
click at [136, 433] on input "EGP 6550" at bounding box center [136, 436] width 15 height 15
radio input "true"
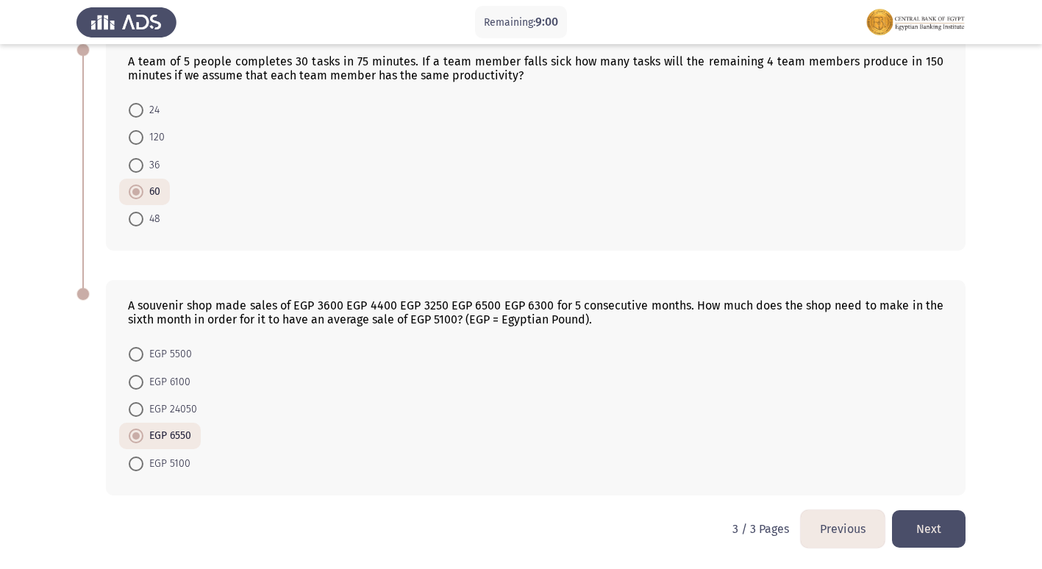
click at [921, 531] on button "Next" at bounding box center [929, 528] width 74 height 37
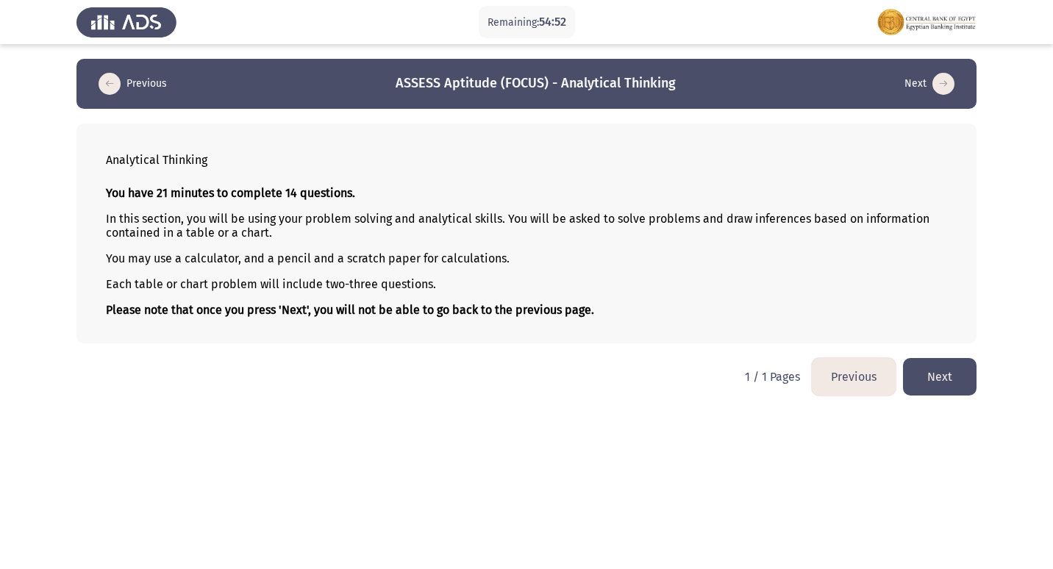
click at [956, 372] on button "Next" at bounding box center [940, 376] width 74 height 37
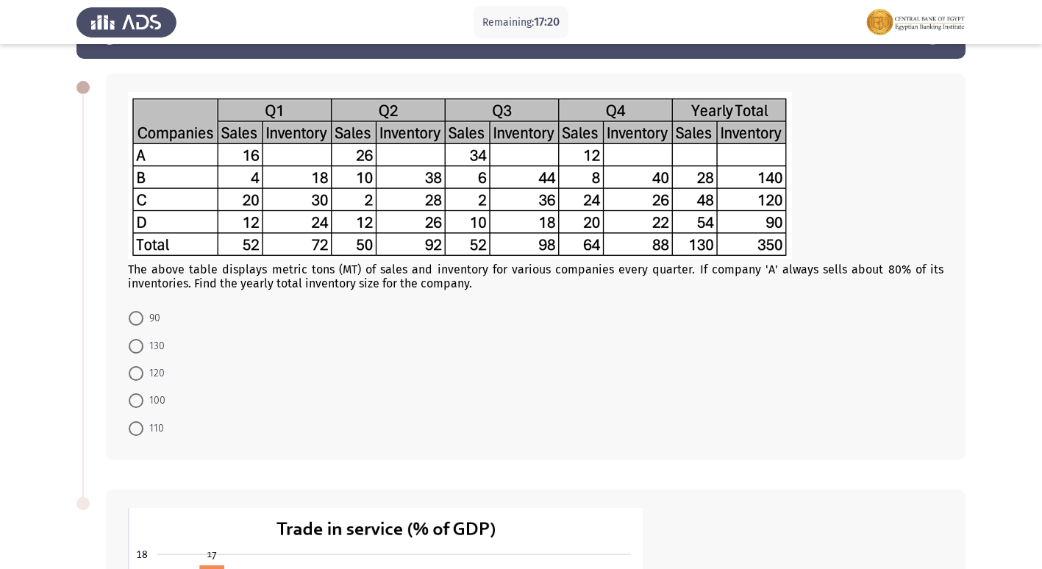
scroll to position [74, 0]
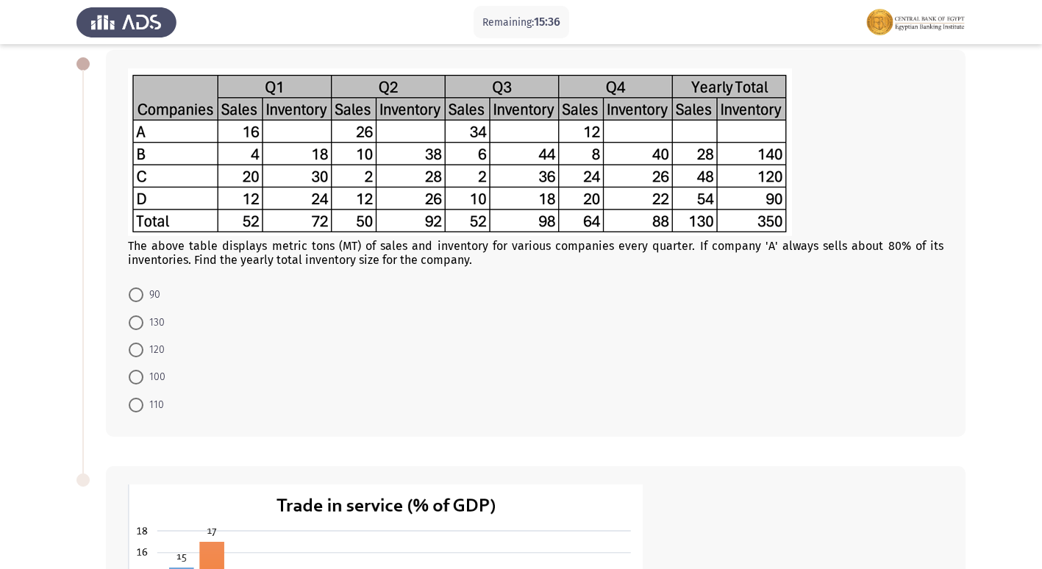
click at [148, 409] on span "110" at bounding box center [153, 405] width 21 height 18
click at [143, 409] on input "110" at bounding box center [136, 405] width 15 height 15
radio input "true"
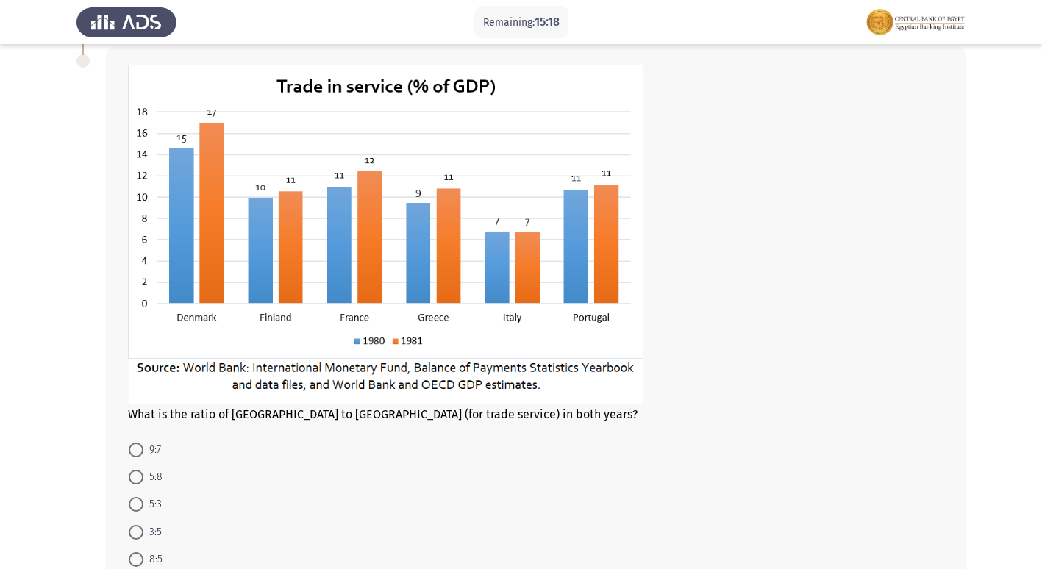
scroll to position [513, 0]
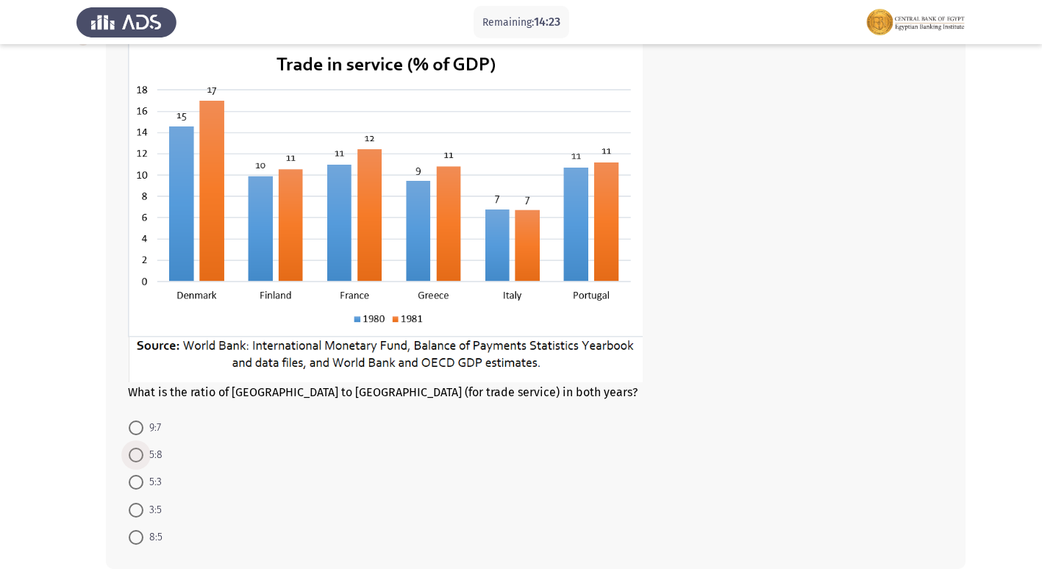
click at [144, 448] on span "5:8" at bounding box center [152, 455] width 19 height 18
click at [143, 448] on input "5:8" at bounding box center [136, 455] width 15 height 15
radio input "true"
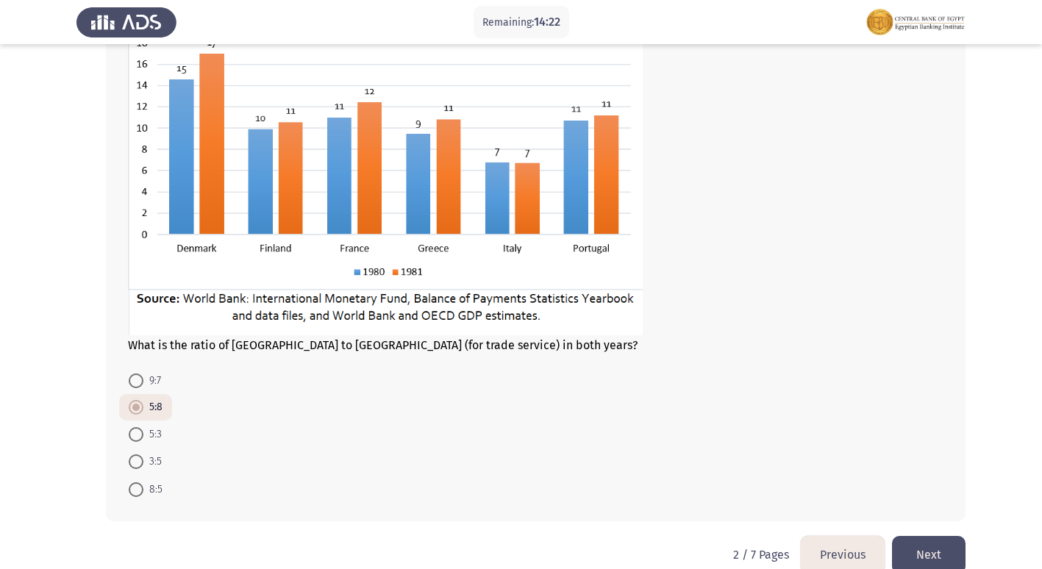
scroll to position [586, 0]
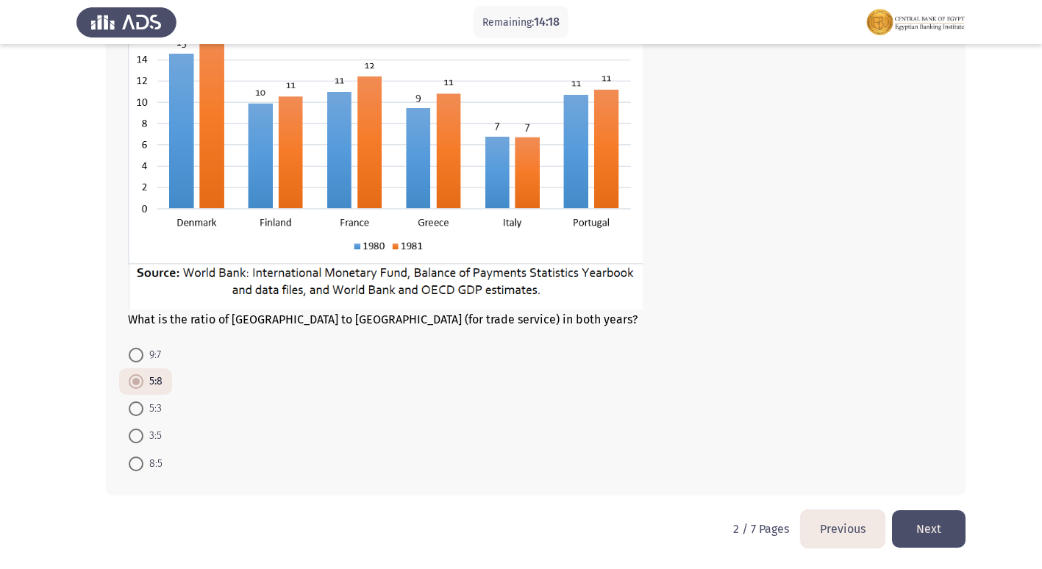
click at [930, 523] on button "Next" at bounding box center [929, 528] width 74 height 37
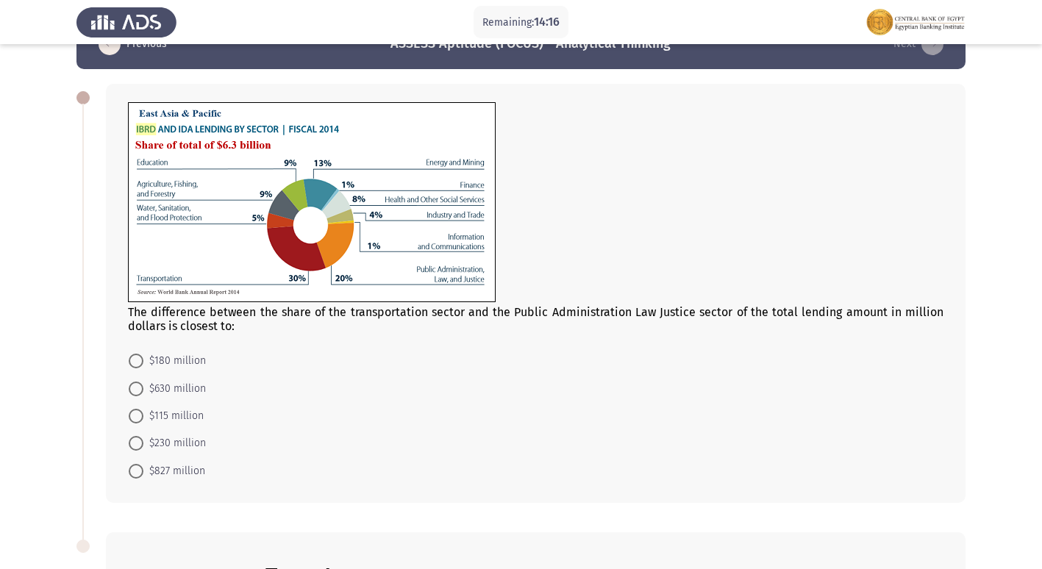
scroll to position [74, 0]
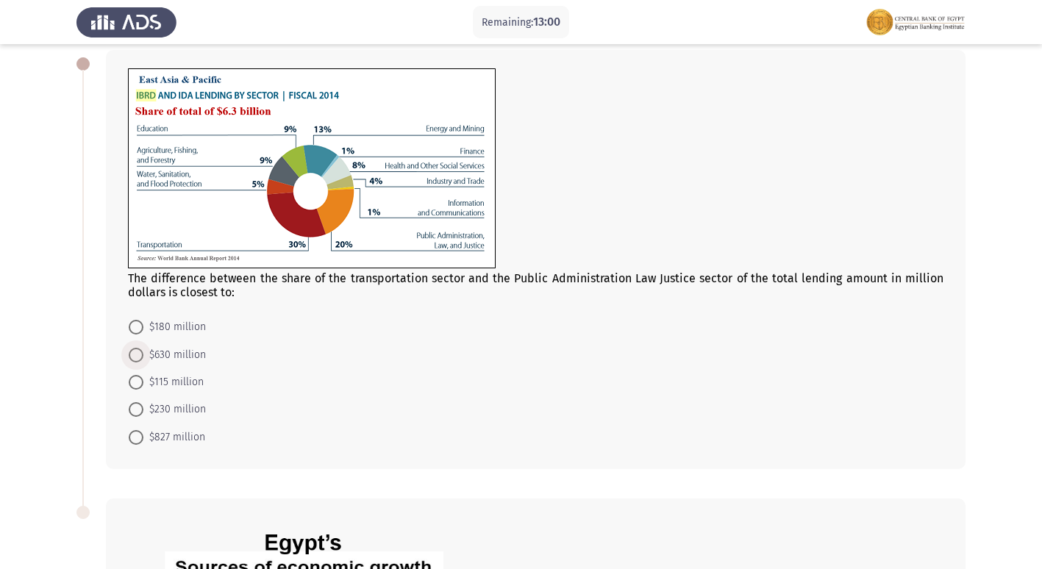
click at [132, 351] on span at bounding box center [136, 355] width 15 height 15
click at [132, 351] on input "$630 million" at bounding box center [136, 355] width 15 height 15
radio input "true"
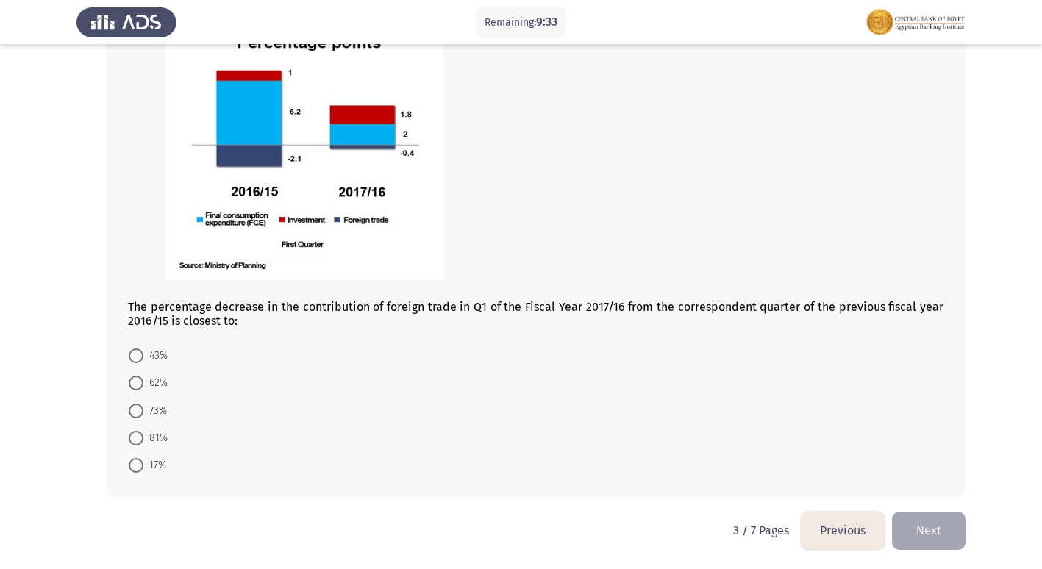
scroll to position [621, 0]
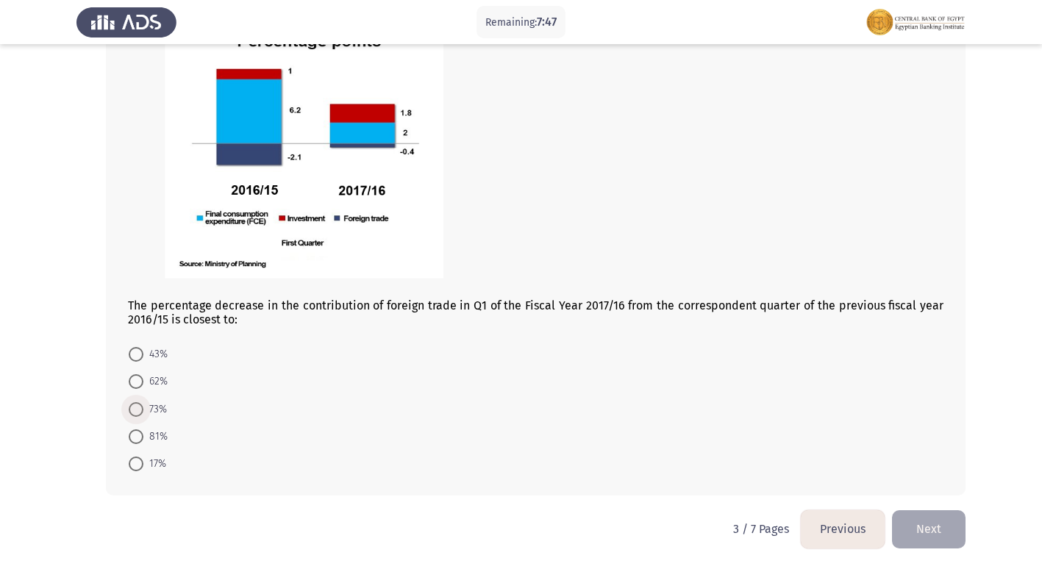
click at [132, 406] on span at bounding box center [136, 409] width 15 height 15
click at [132, 406] on input "73%" at bounding box center [136, 409] width 15 height 15
radio input "true"
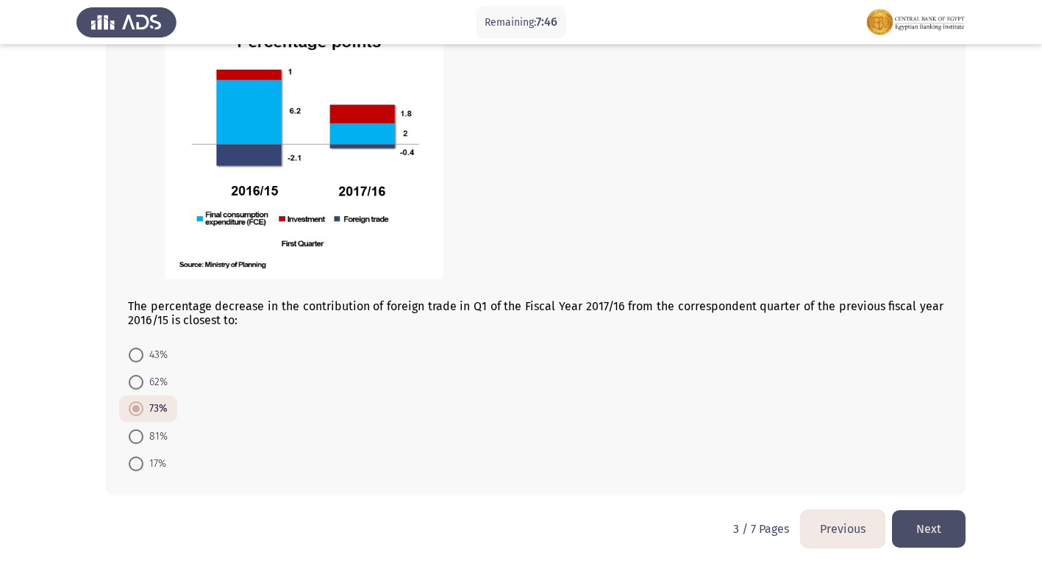
click at [928, 529] on button "Next" at bounding box center [929, 528] width 74 height 37
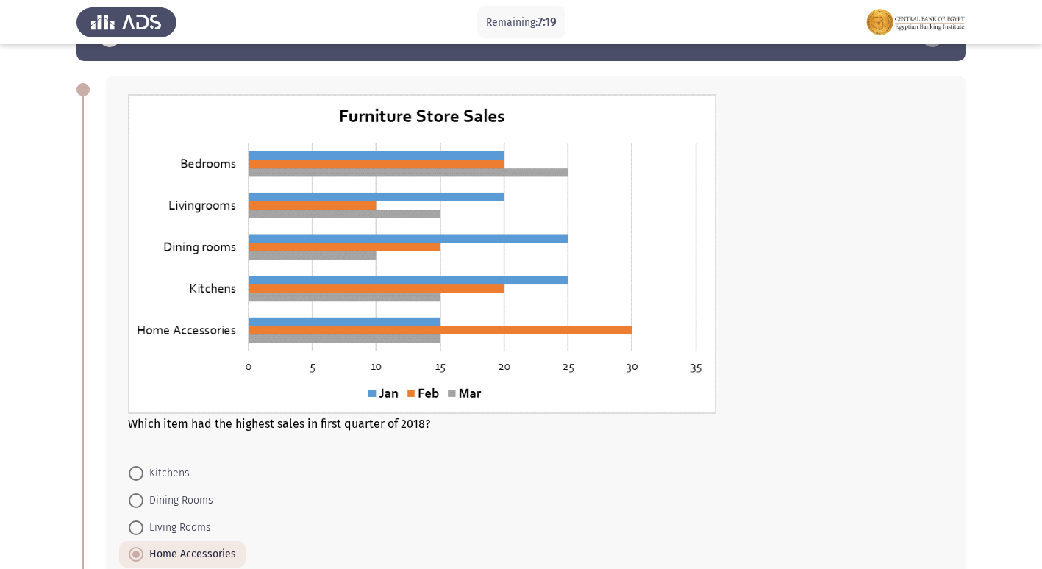
scroll to position [74, 0]
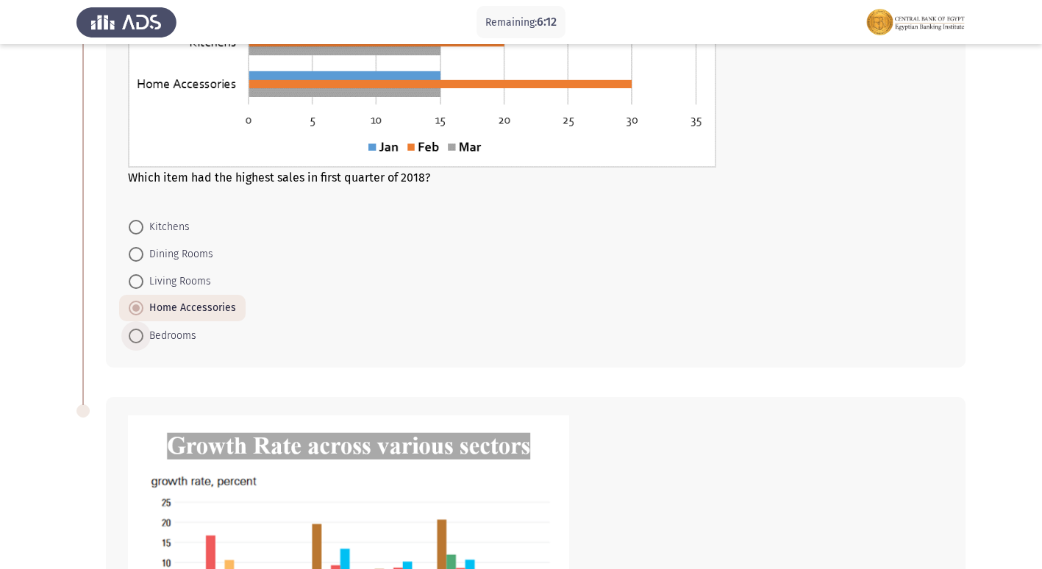
click at [140, 340] on span at bounding box center [136, 336] width 15 height 15
click at [140, 340] on input "Bedrooms" at bounding box center [136, 336] width 15 height 15
radio input "true"
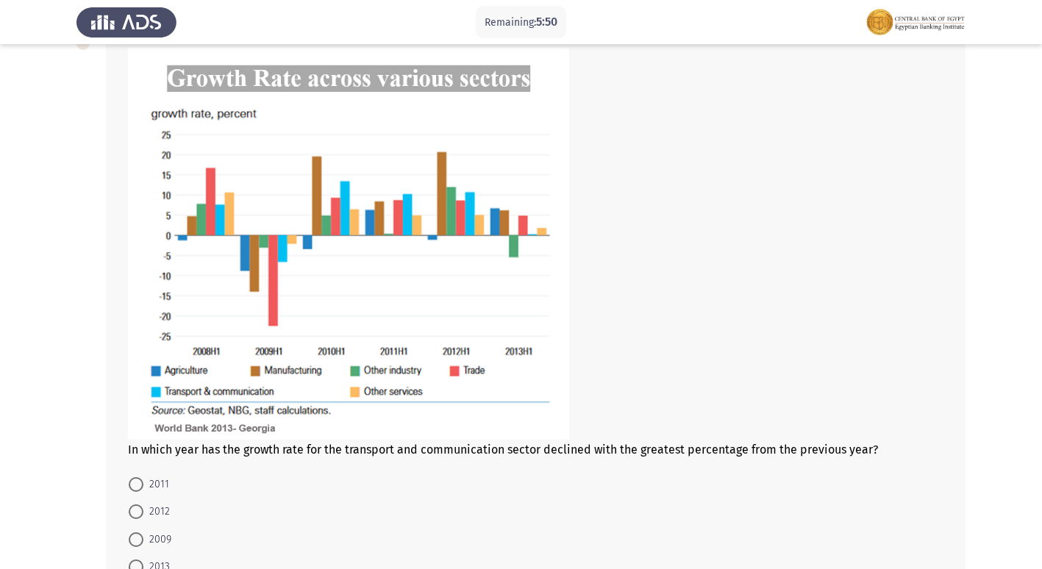
scroll to position [735, 0]
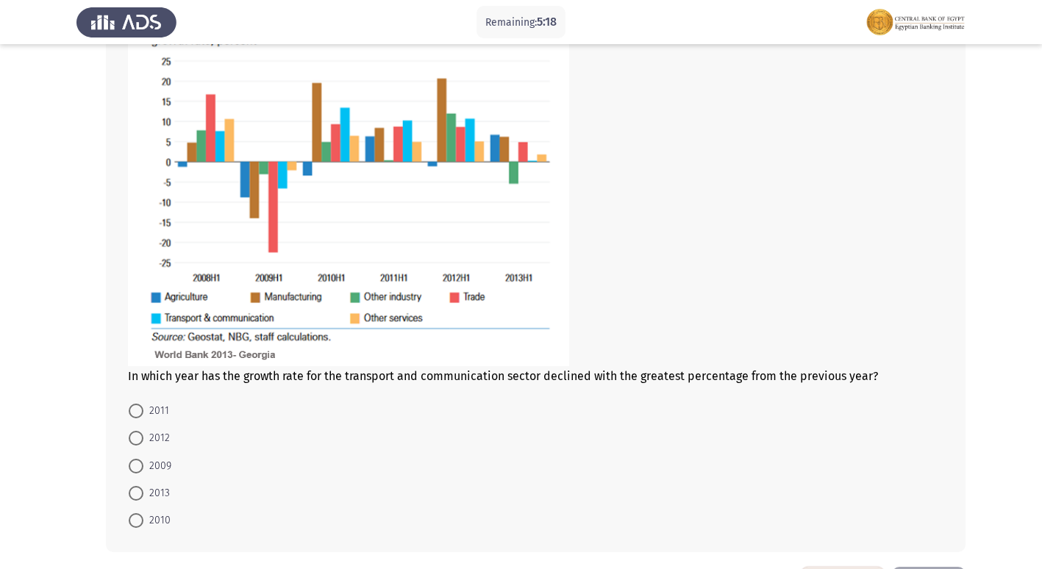
click at [141, 462] on span at bounding box center [136, 466] width 15 height 15
click at [141, 462] on input "2009" at bounding box center [136, 466] width 15 height 15
radio input "true"
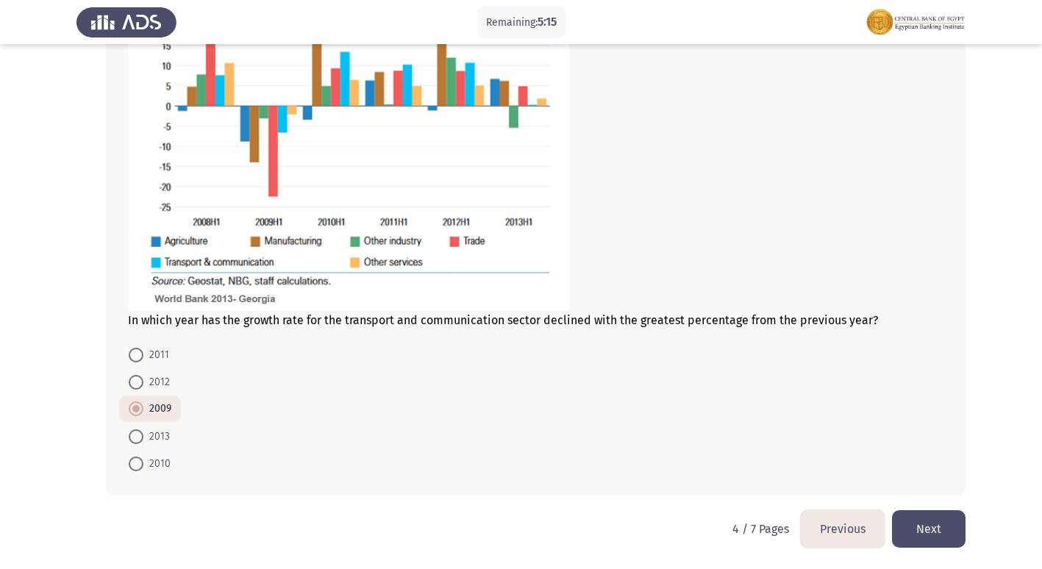
click at [939, 528] on button "Next" at bounding box center [929, 528] width 74 height 37
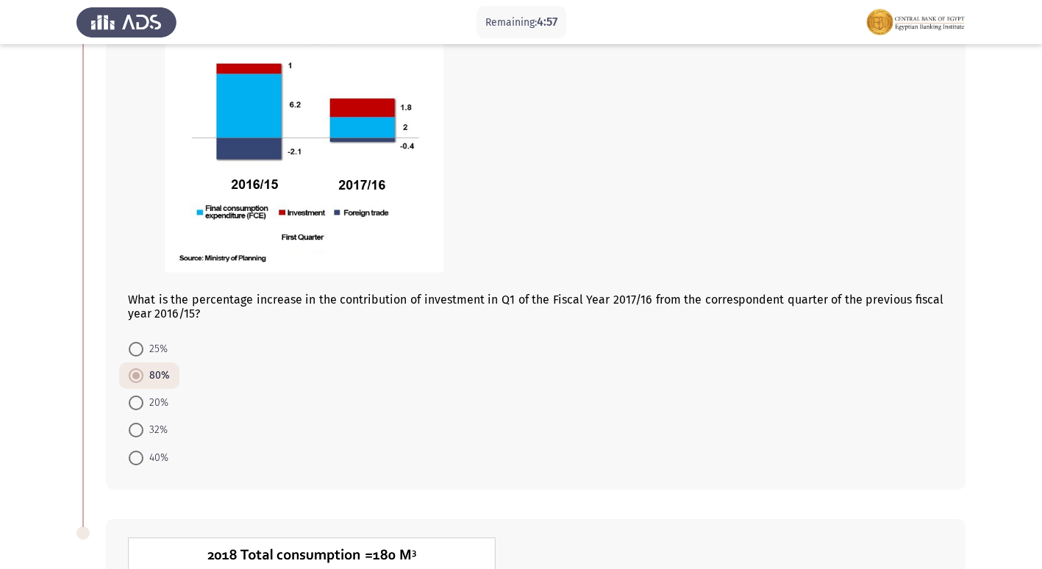
scroll to position [147, 0]
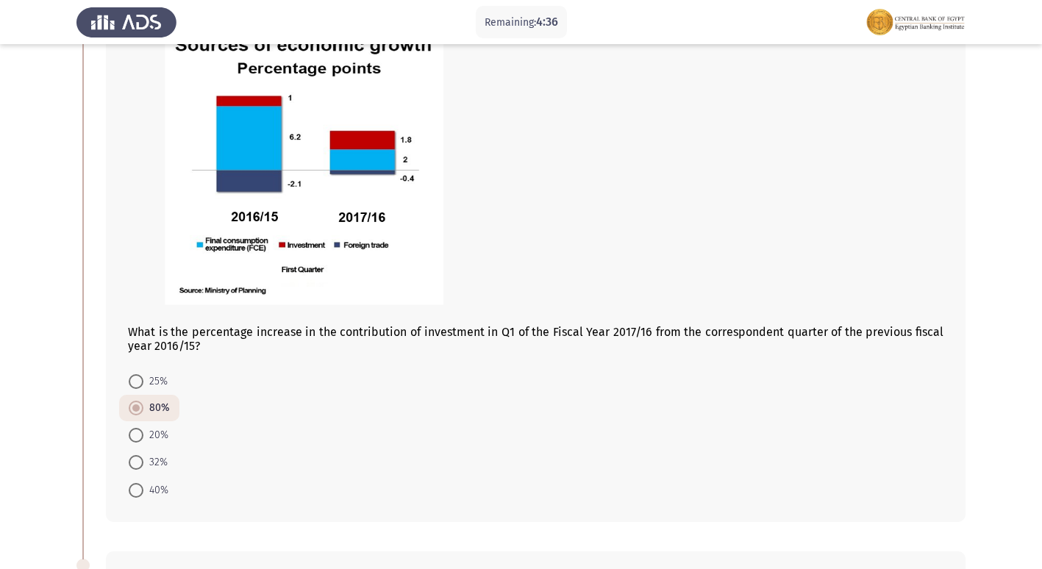
click at [140, 407] on span at bounding box center [136, 408] width 15 height 15
click at [140, 407] on input "80%" at bounding box center [136, 408] width 15 height 15
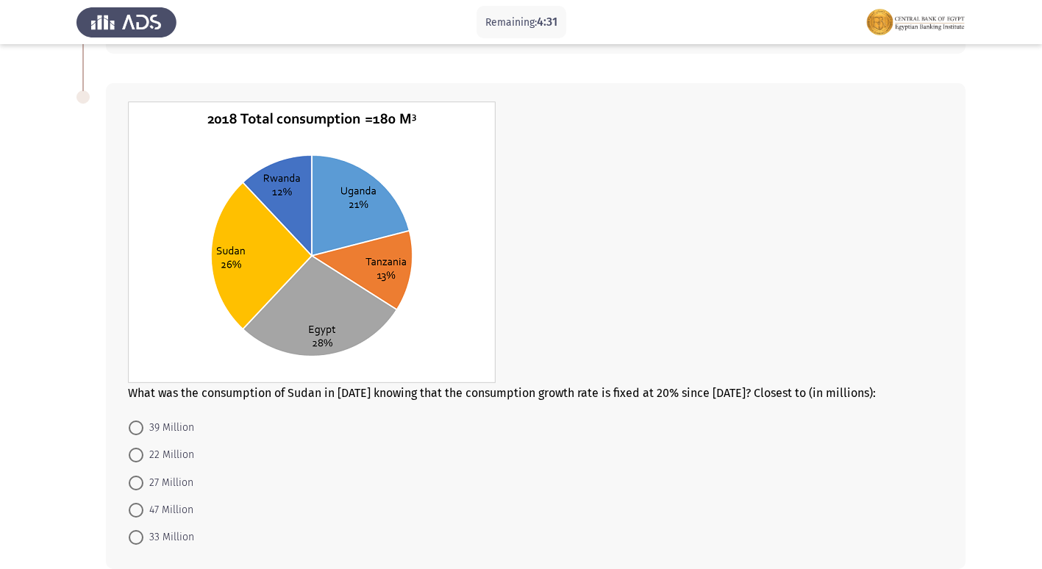
scroll to position [662, 0]
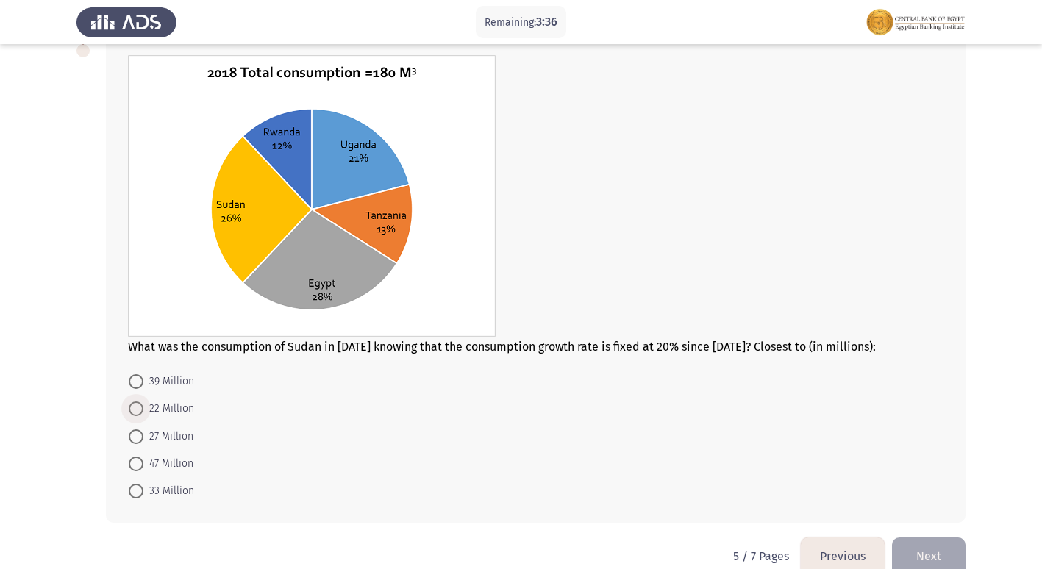
click at [133, 401] on span at bounding box center [136, 408] width 15 height 15
click at [133, 401] on input "22 Million" at bounding box center [136, 408] width 15 height 15
radio input "true"
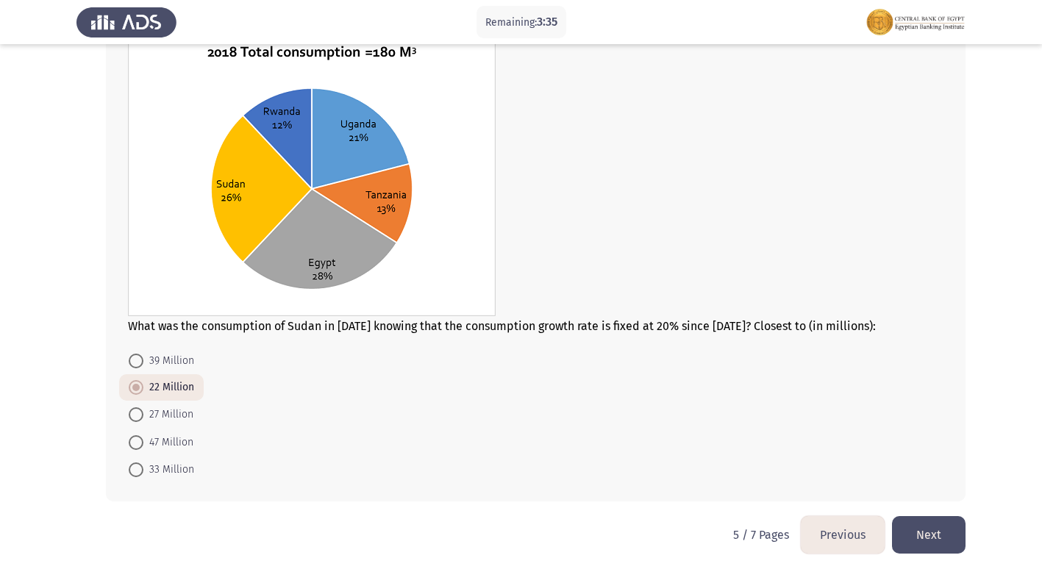
scroll to position [688, 0]
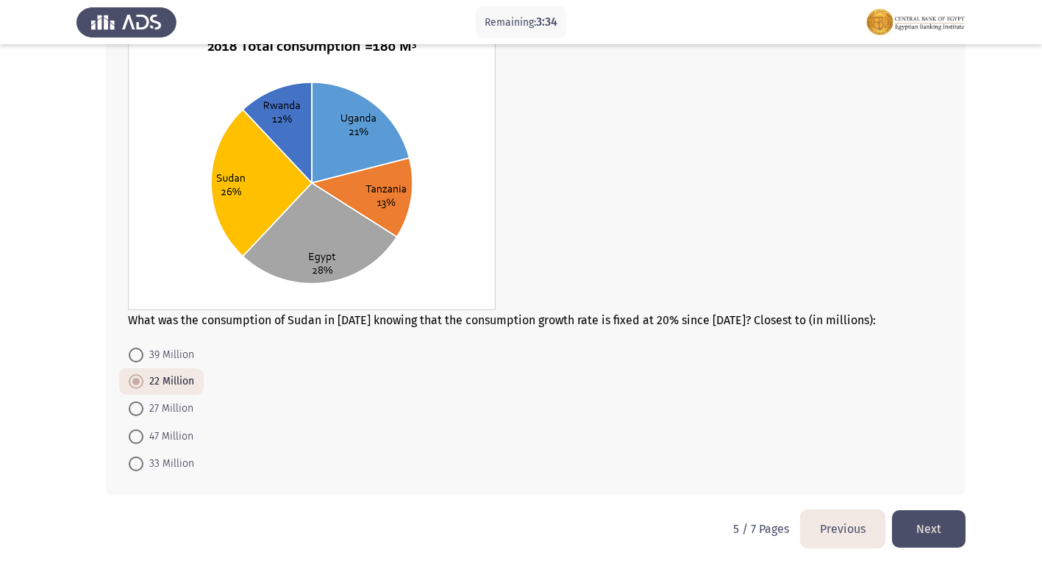
click at [947, 520] on button "Next" at bounding box center [929, 528] width 74 height 37
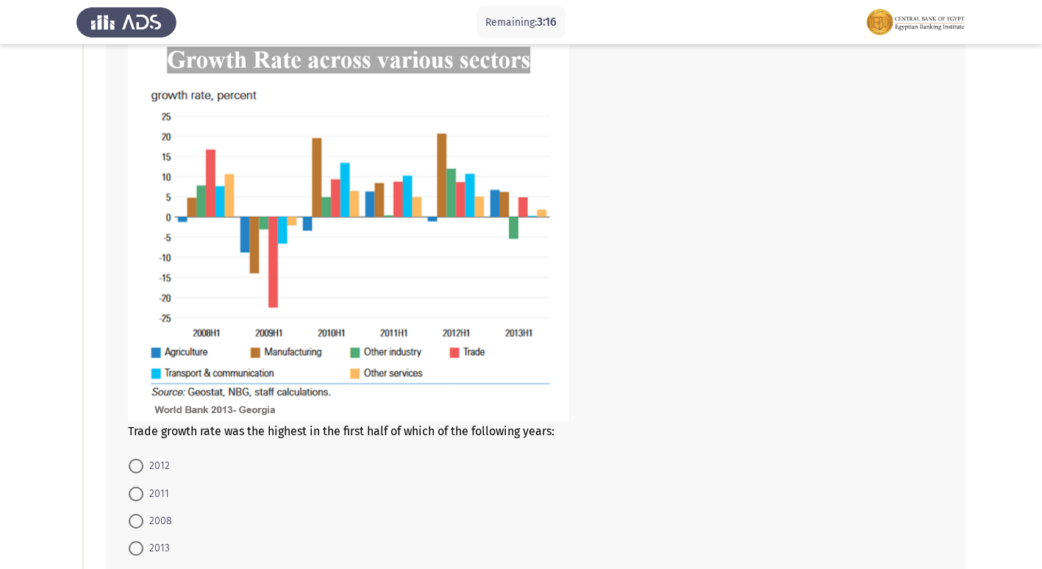
scroll to position [147, 0]
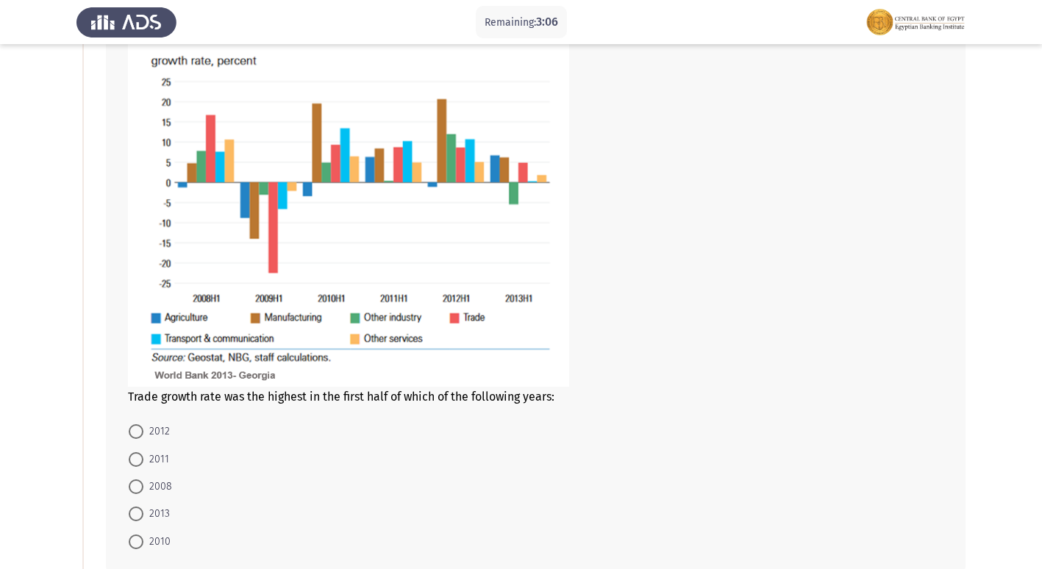
click at [136, 429] on span at bounding box center [136, 431] width 15 height 15
click at [136, 429] on input "2012" at bounding box center [136, 431] width 15 height 15
radio input "true"
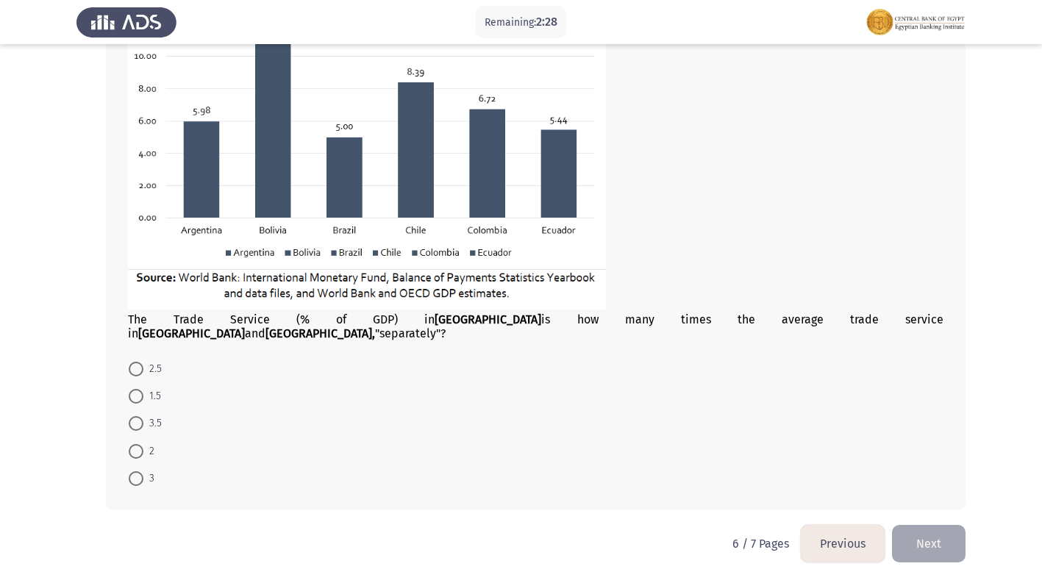
scroll to position [847, 0]
click at [143, 415] on span at bounding box center [136, 422] width 15 height 15
click at [143, 415] on input "3.5" at bounding box center [136, 422] width 15 height 15
radio input "true"
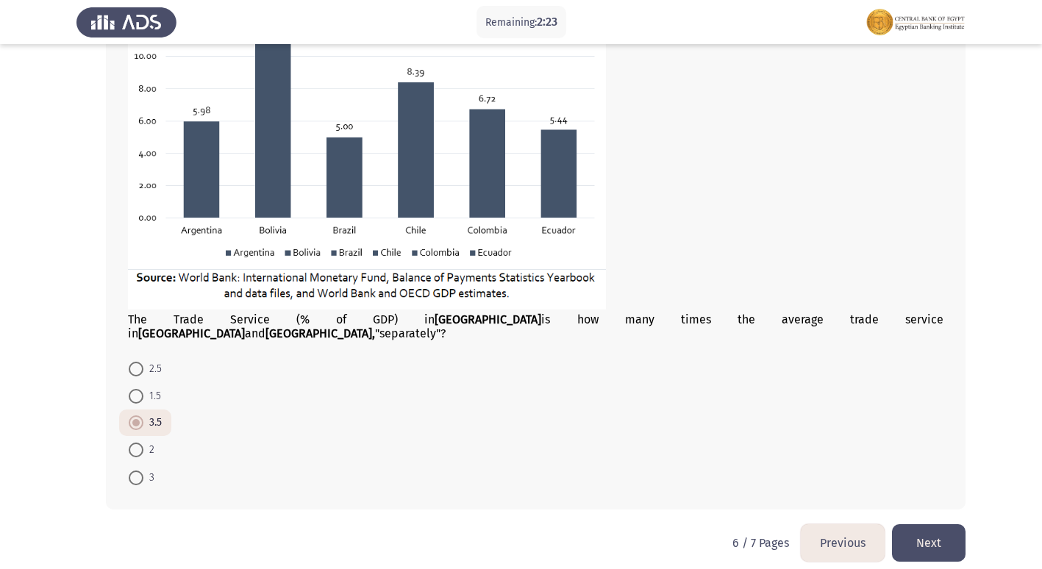
click at [925, 524] on button "Next" at bounding box center [929, 542] width 74 height 37
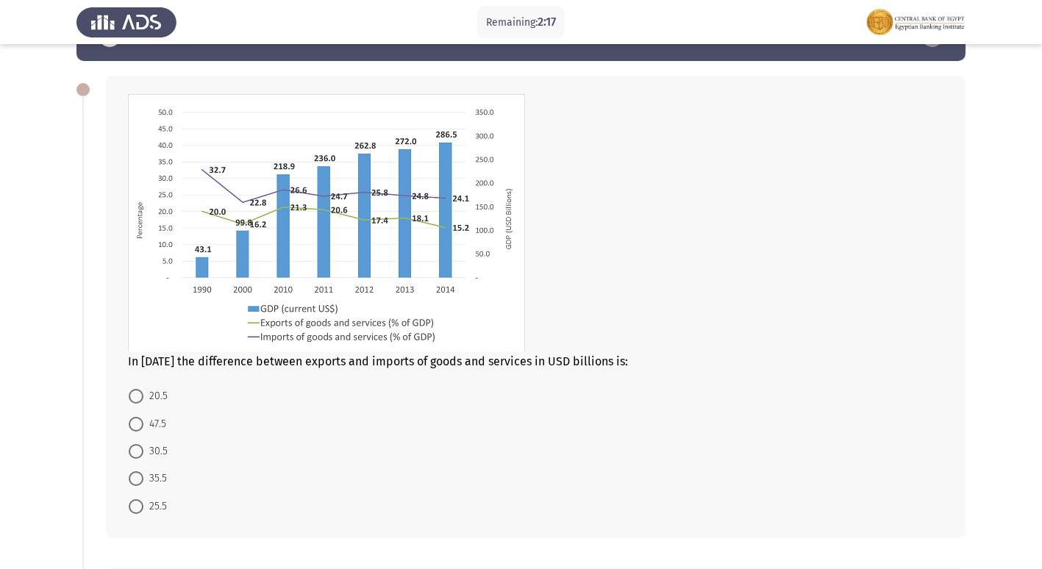
scroll to position [74, 0]
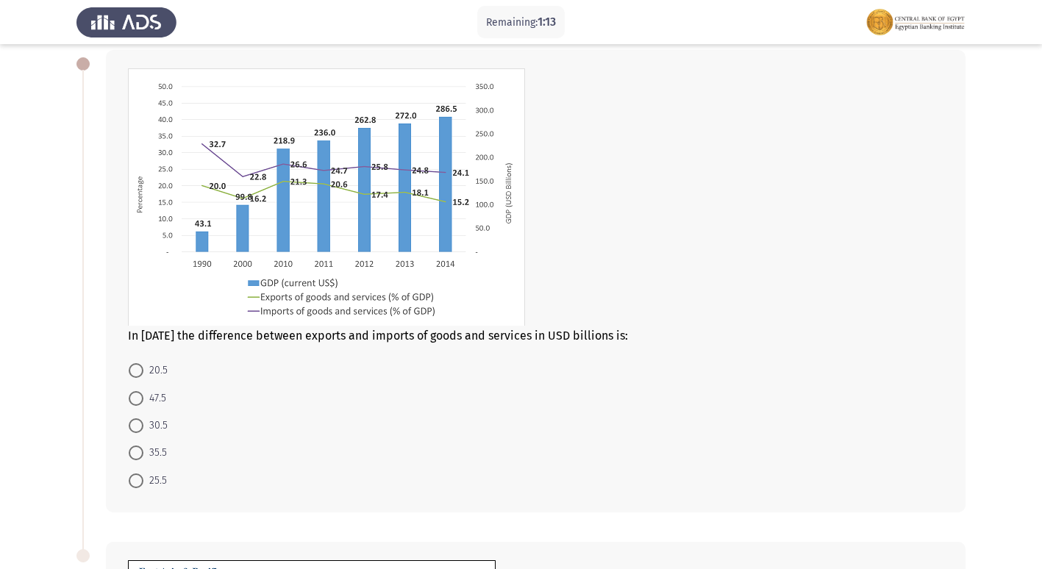
click at [143, 377] on span "20.5" at bounding box center [155, 371] width 24 height 18
click at [143, 377] on input "20.5" at bounding box center [136, 370] width 15 height 15
radio input "true"
click at [141, 481] on span at bounding box center [136, 479] width 15 height 15
click at [141, 481] on input "25.5" at bounding box center [136, 479] width 15 height 15
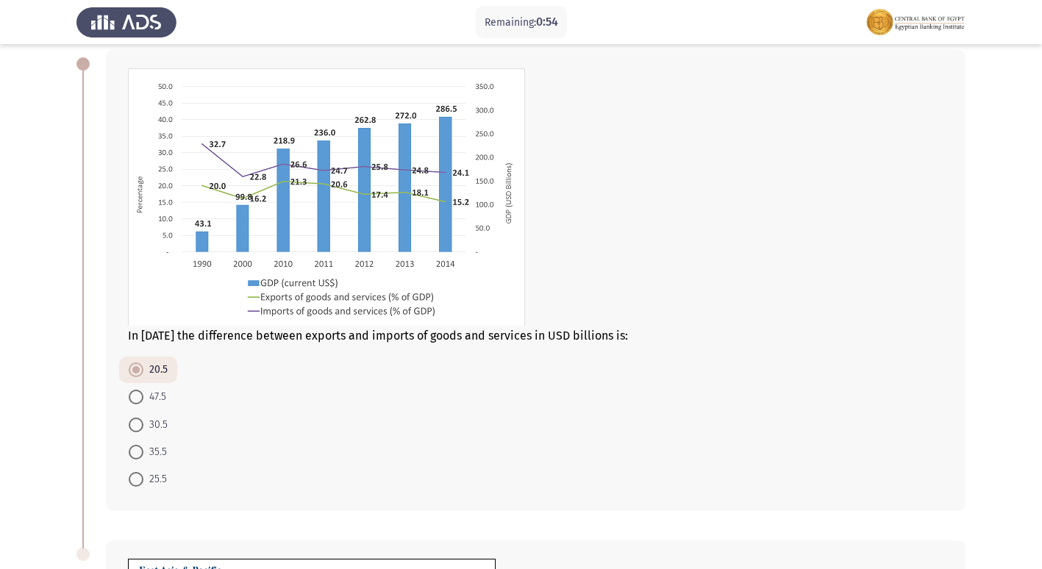
radio input "true"
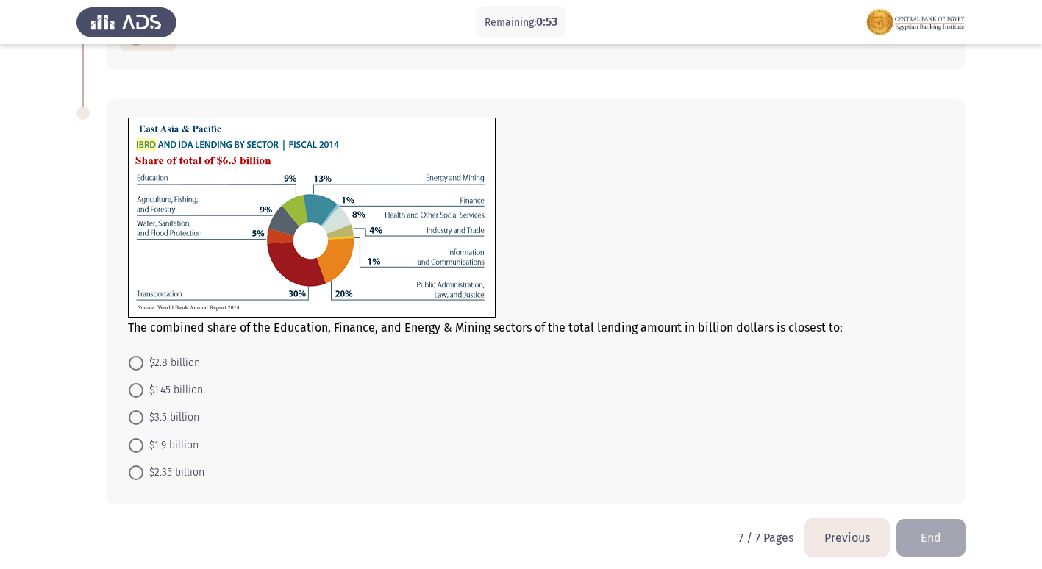
scroll to position [523, 0]
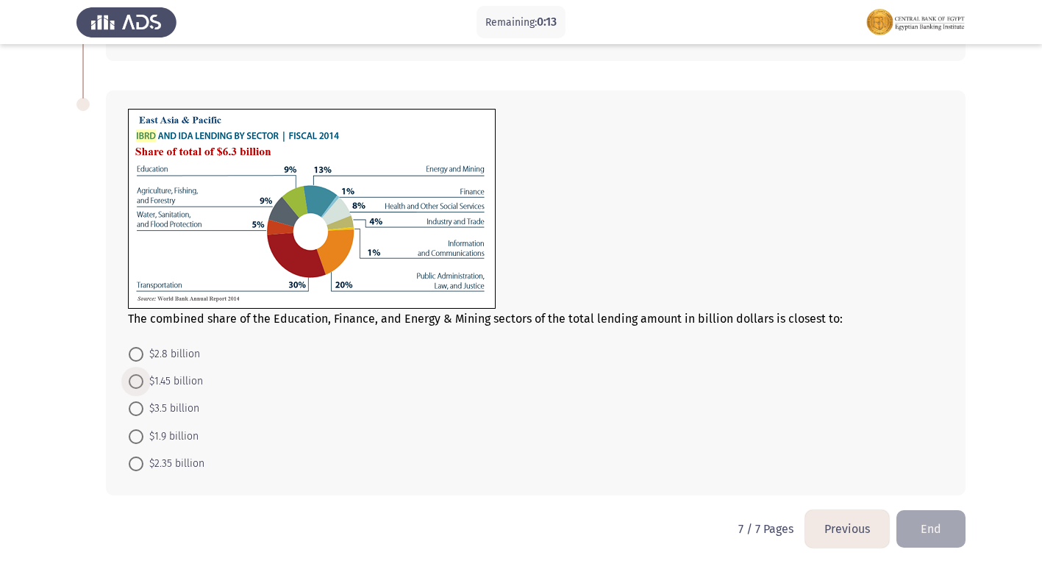
click at [138, 379] on span at bounding box center [136, 381] width 15 height 15
click at [138, 379] on input "$1.45 billion" at bounding box center [136, 381] width 15 height 15
radio input "true"
click at [947, 511] on button "End" at bounding box center [930, 528] width 69 height 37
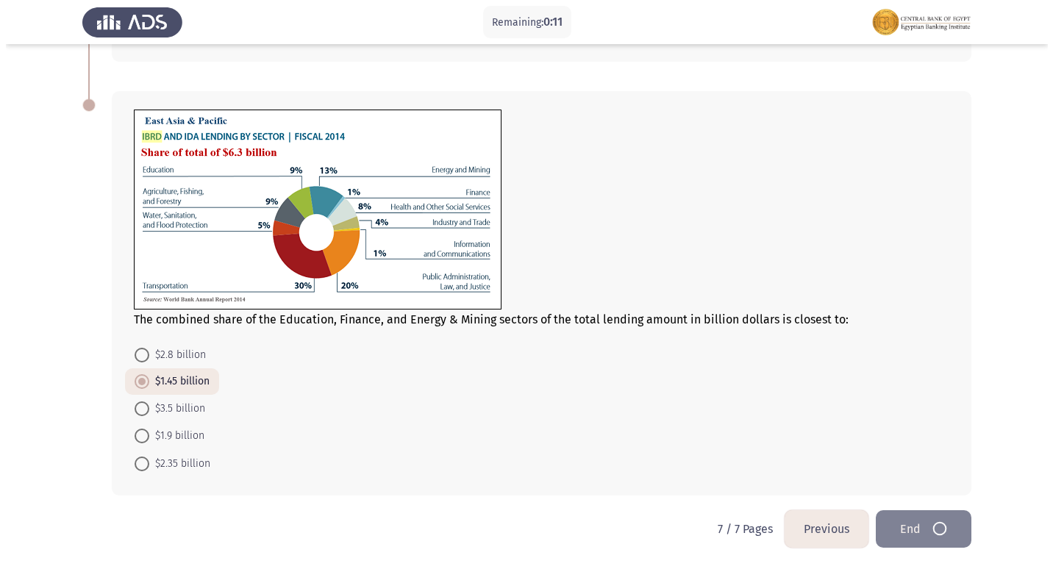
scroll to position [0, 0]
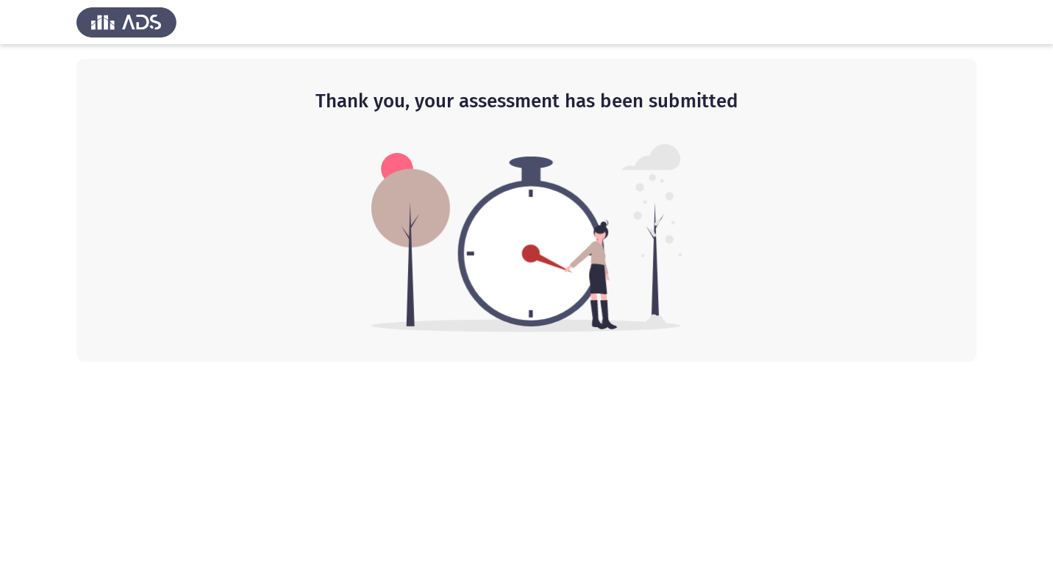
click at [777, 168] on div "Thank you, your assessment has been submitted" at bounding box center [526, 210] width 900 height 303
